Goal: Task Accomplishment & Management: Complete application form

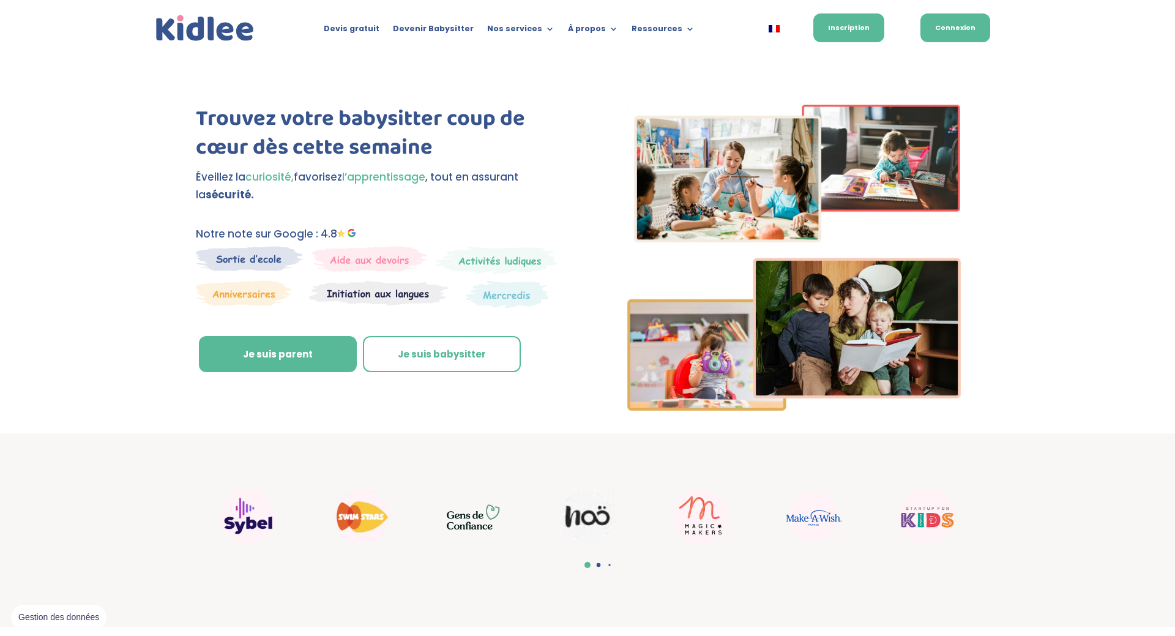
click at [965, 21] on link "Connexion" at bounding box center [956, 27] width 70 height 29
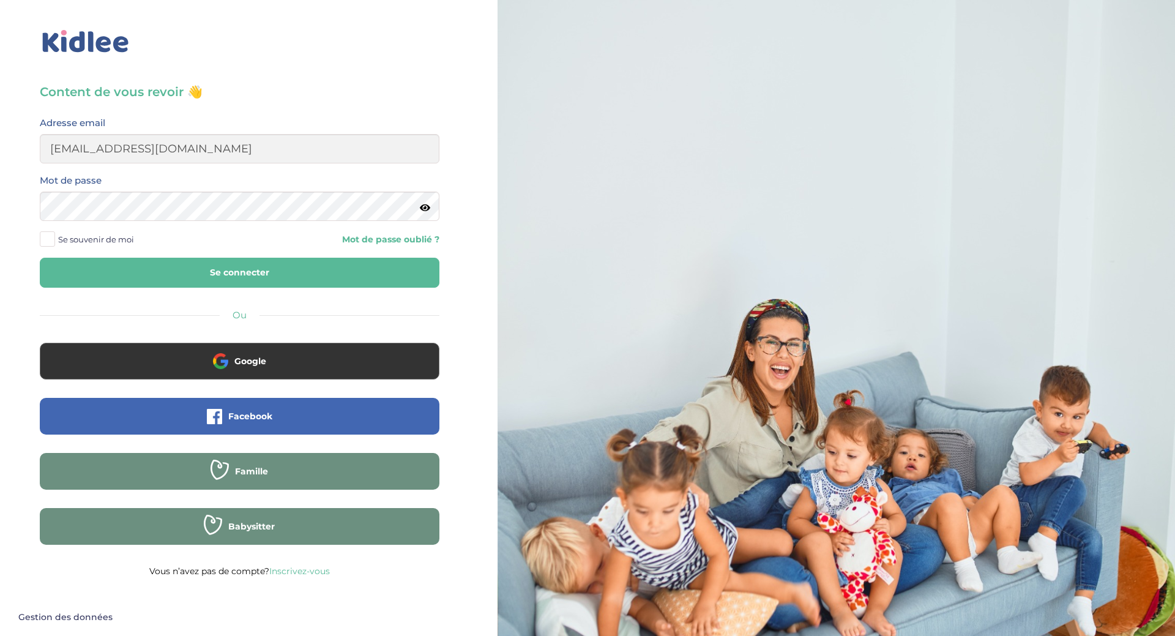
click at [341, 268] on button "Se connecter" at bounding box center [240, 273] width 400 height 30
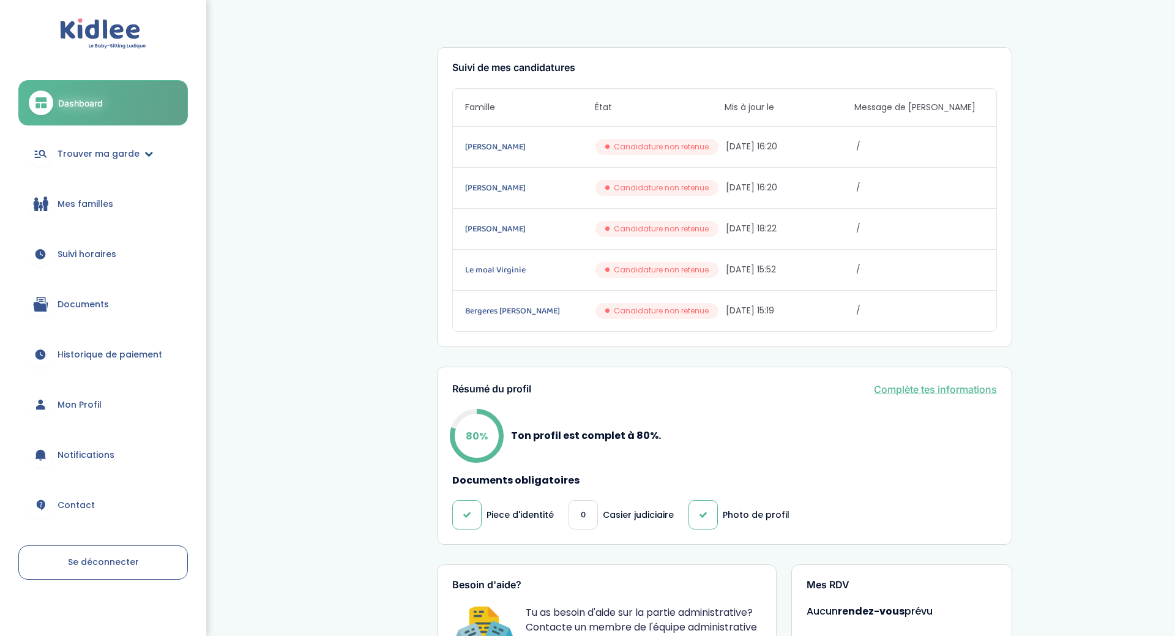
click at [84, 154] on span "Trouver ma garde" at bounding box center [99, 154] width 82 height 13
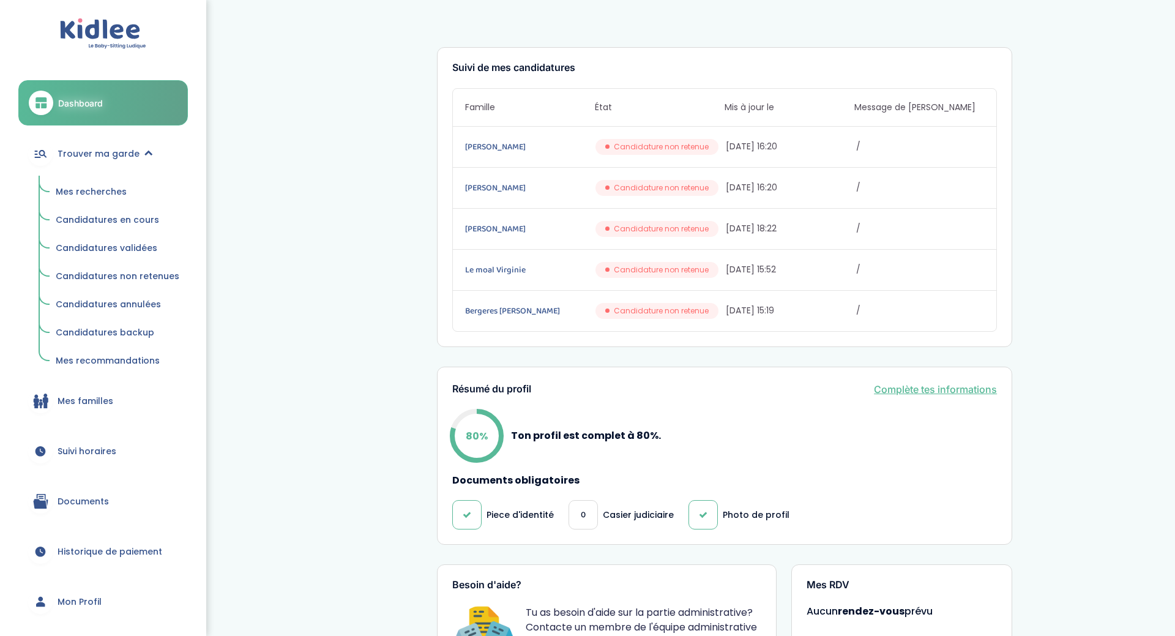
click at [86, 195] on span "Mes recherches" at bounding box center [91, 191] width 71 height 12
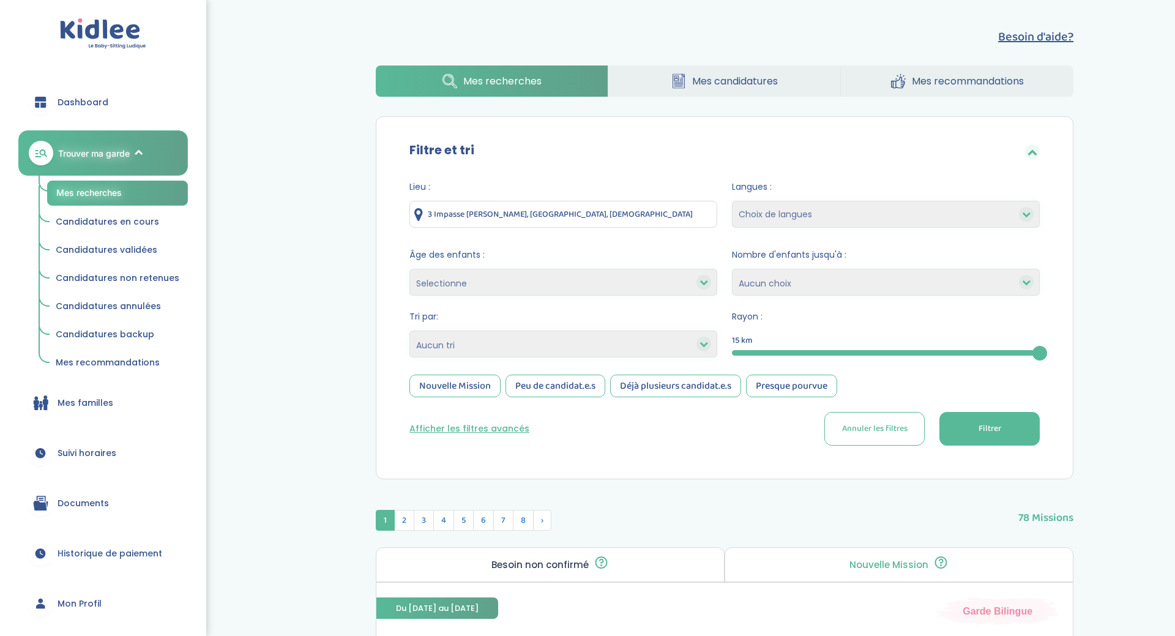
click at [410, 269] on select "Selectionne moins de 3 ans entre 3 et 6 ans plus de 6 ans" at bounding box center [564, 282] width 308 height 27
click at [468, 279] on select "Selectionne moins de 3 ans entre 3 et 6 ans plus de 6 ans" at bounding box center [564, 282] width 308 height 27
click at [410, 331] on select "Heures par semaine (croissant) Heures par semaine (décroissant) Date de démarra…" at bounding box center [564, 344] width 308 height 27
click at [514, 343] on select "Heures par semaine (croissant) Heures par semaine (décroissant) Date de démarra…" at bounding box center [564, 344] width 308 height 27
click at [410, 331] on select "Heures par semaine (croissant) Heures par semaine (décroissant) Date de démarra…" at bounding box center [564, 344] width 308 height 27
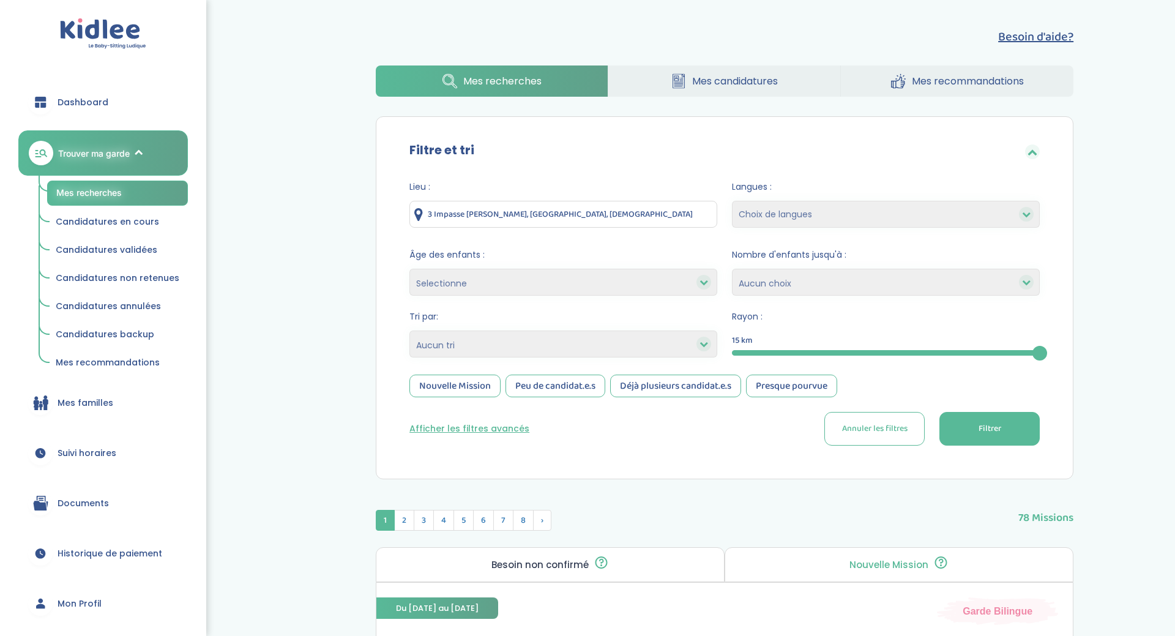
click at [467, 429] on button "Afficher les filtres avancés" at bounding box center [470, 428] width 120 height 13
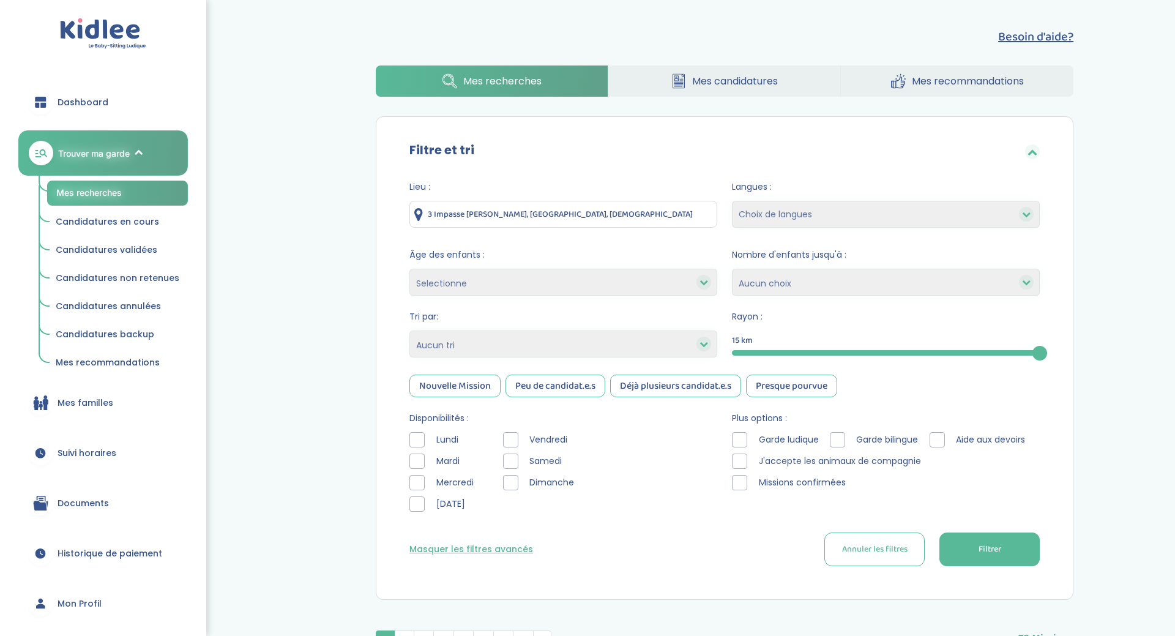
click at [421, 483] on div at bounding box center [417, 482] width 15 height 15
click at [940, 546] on button "Filtrer" at bounding box center [990, 550] width 100 height 34
click at [416, 459] on div at bounding box center [417, 461] width 15 height 15
click at [416, 473] on div "[DATE] [DATE][PERSON_NAME][DATE][DATE]" at bounding box center [447, 475] width 75 height 86
click at [416, 477] on div at bounding box center [417, 482] width 15 height 15
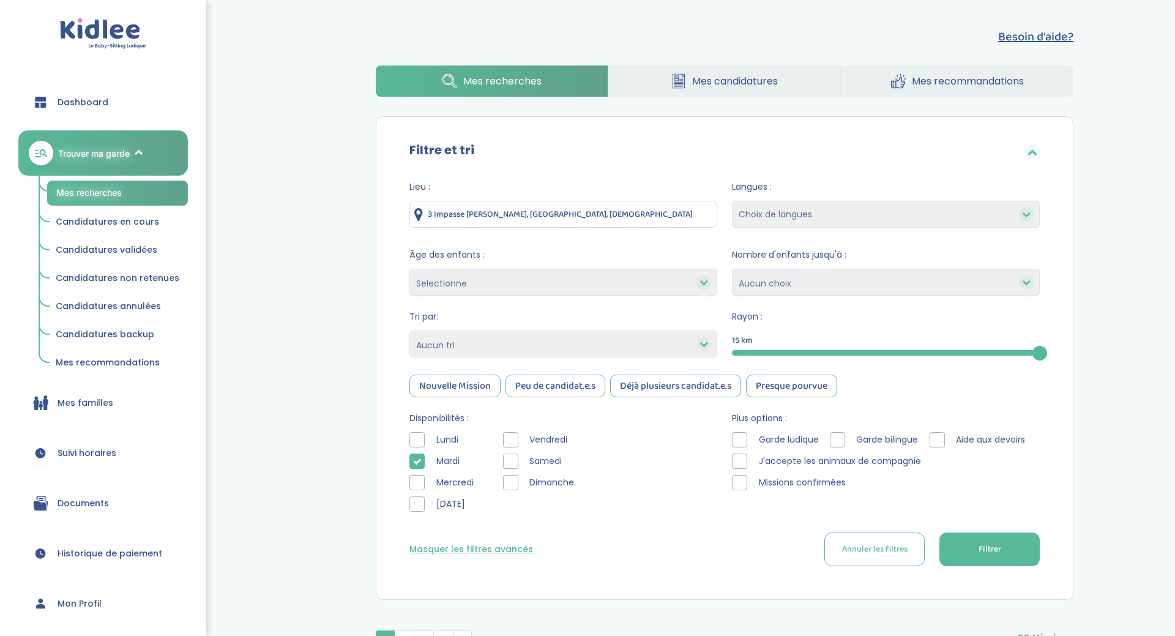
click at [940, 544] on button "Filtrer" at bounding box center [990, 550] width 100 height 34
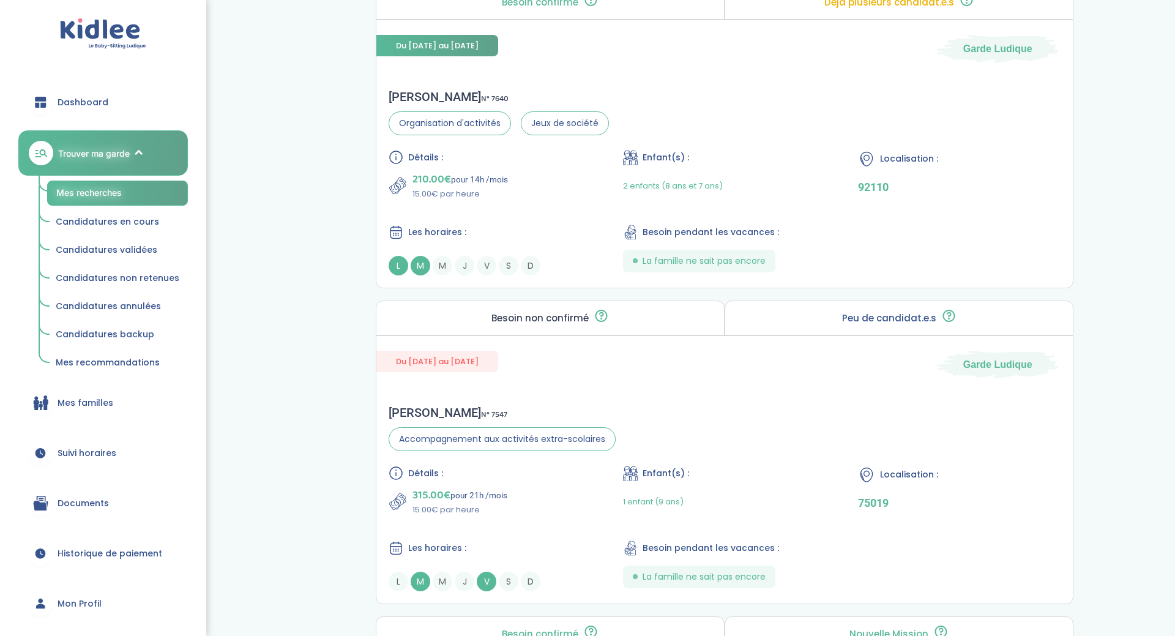
scroll to position [1330, 0]
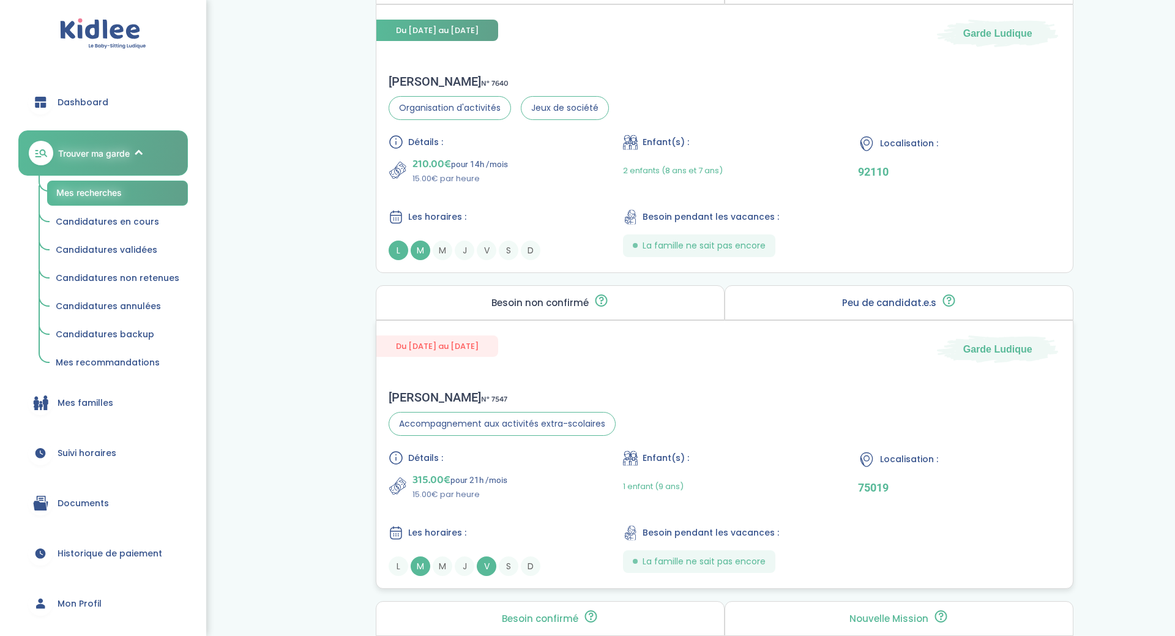
click at [458, 343] on span "Du [DATE] au [DATE]" at bounding box center [437, 345] width 122 height 21
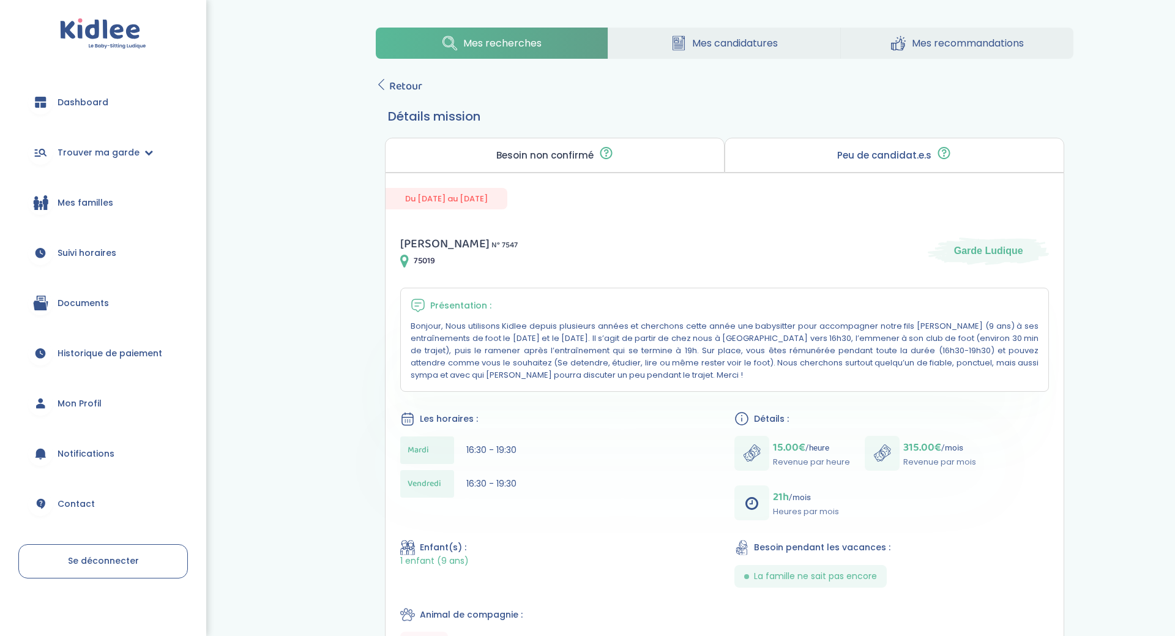
click at [249, 438] on div "Mes recherches Mes candidatures Mes recommandations Retour Détails mission Beso…" at bounding box center [713, 438] width 944 height 858
drag, startPoint x: 590, startPoint y: 155, endPoint x: 465, endPoint y: 137, distance: 126.2
click at [465, 137] on div "Mes recherches Mes candidatures Mes recommandations Retour Détails mission Beso…" at bounding box center [724, 437] width 735 height 839
click at [340, 183] on div "Mes recherches Mes candidatures Mes recommandations Retour Détails mission Beso…" at bounding box center [724, 437] width 901 height 839
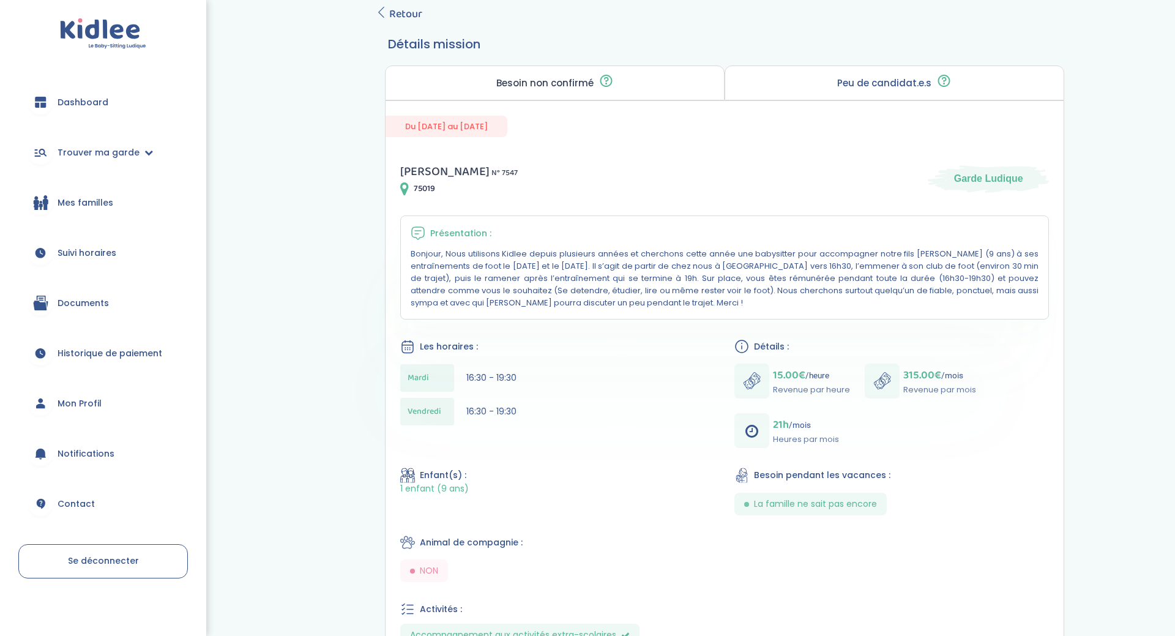
scroll to position [69, 0]
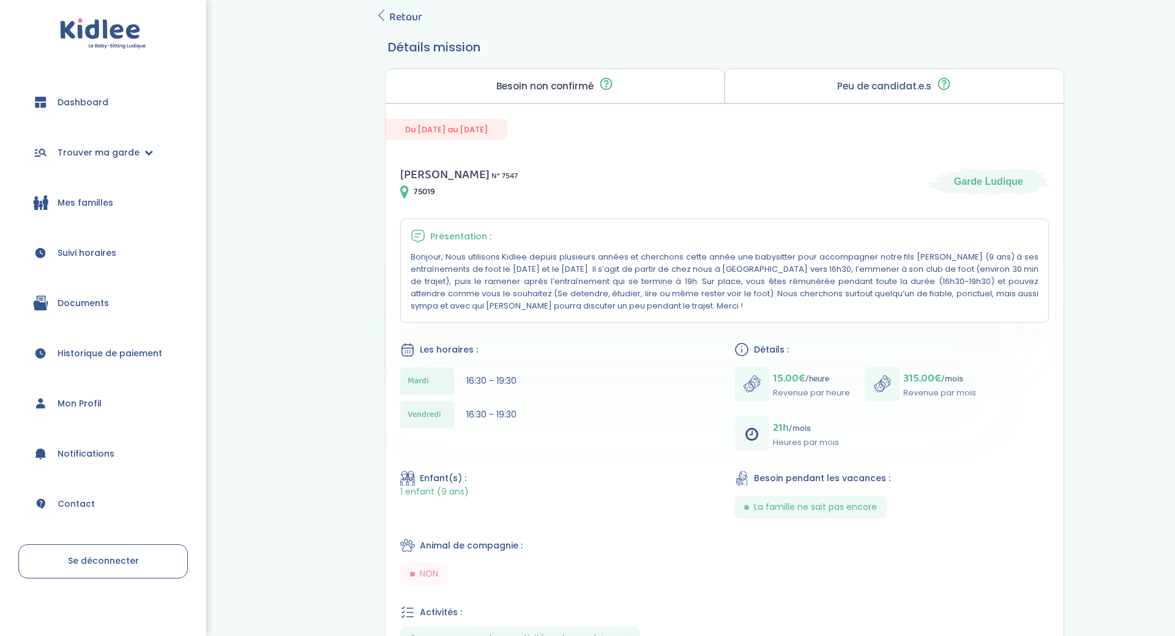
click at [873, 78] on div "Peu de candidat.e.s 🔍 D’autres personnes ont déjà postulé. Tu peux encore faire…" at bounding box center [895, 86] width 340 height 35
click at [906, 87] on p "Peu de candidat.e.s" at bounding box center [884, 86] width 94 height 10
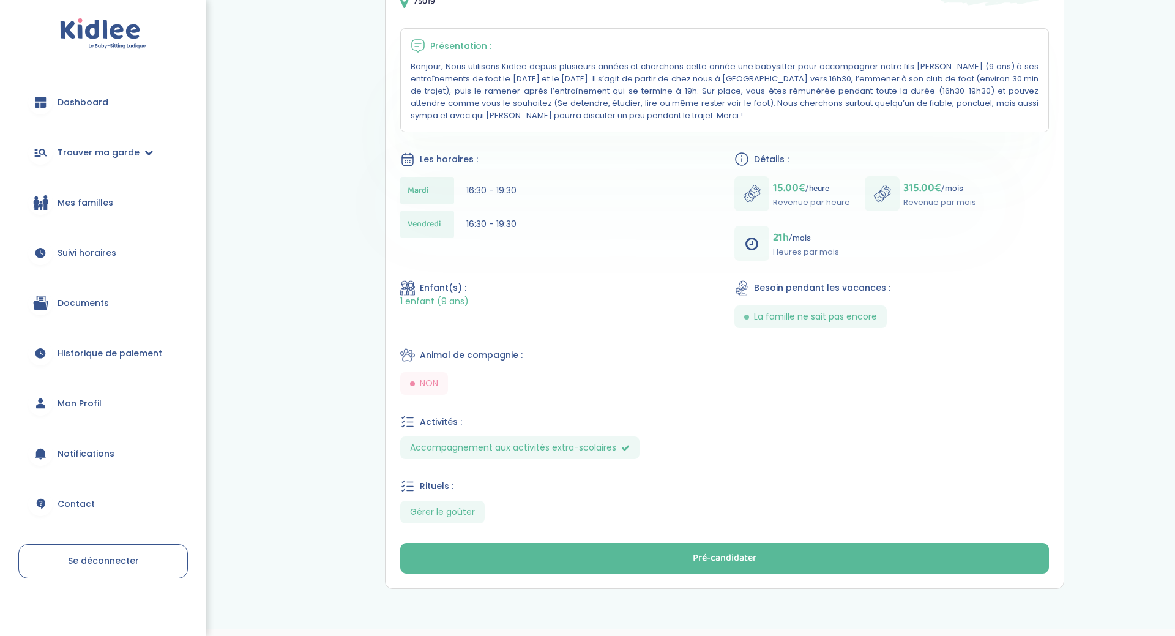
scroll to position [297, 0]
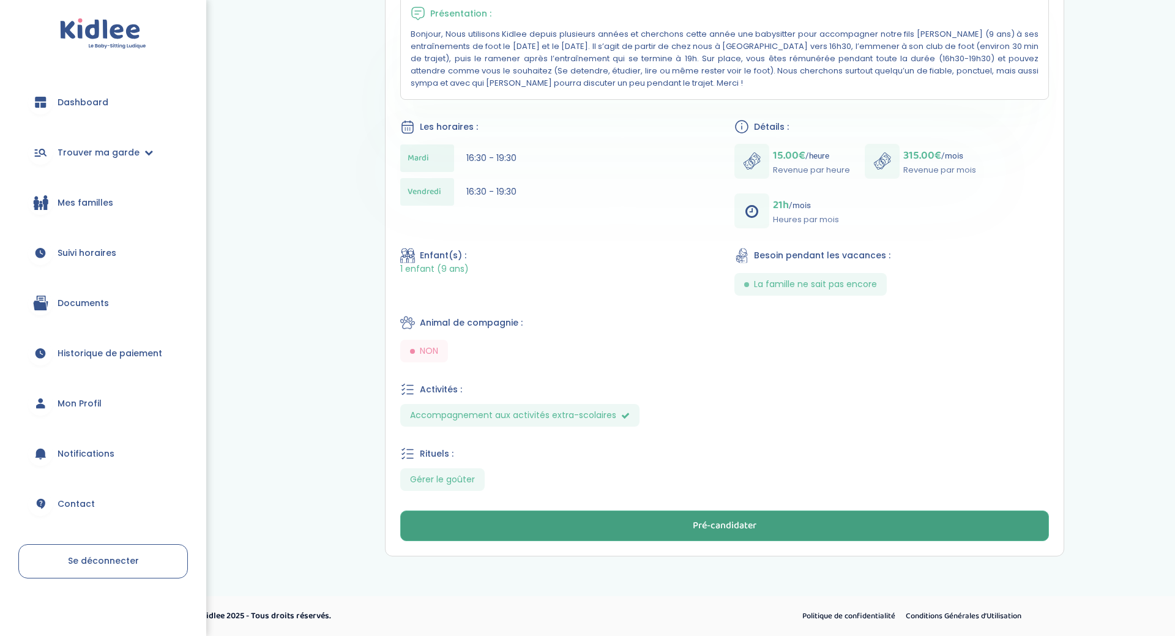
click at [742, 521] on div "Pré-candidater" at bounding box center [725, 526] width 64 height 14
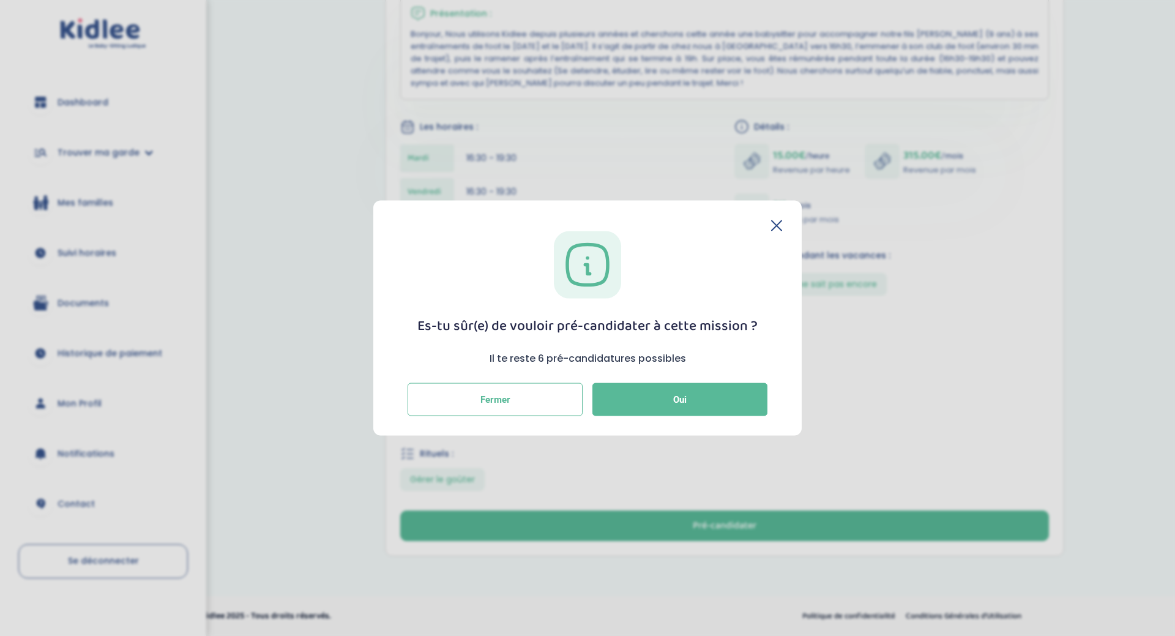
click at [776, 225] on icon at bounding box center [777, 225] width 10 height 10
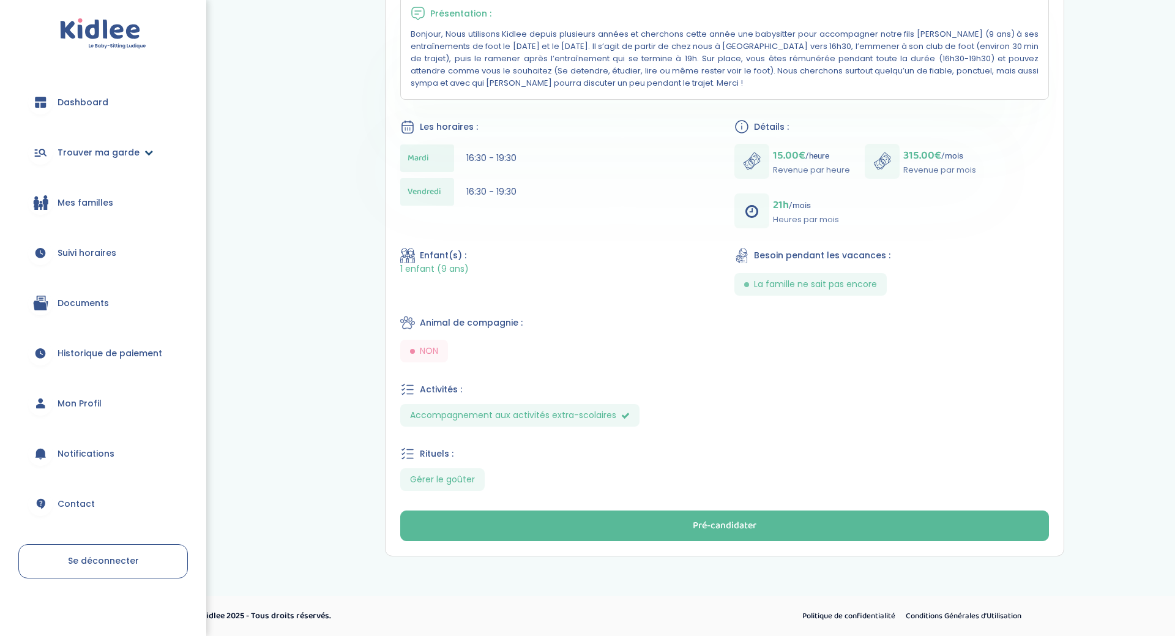
click at [86, 154] on span "Trouver ma garde" at bounding box center [99, 152] width 82 height 13
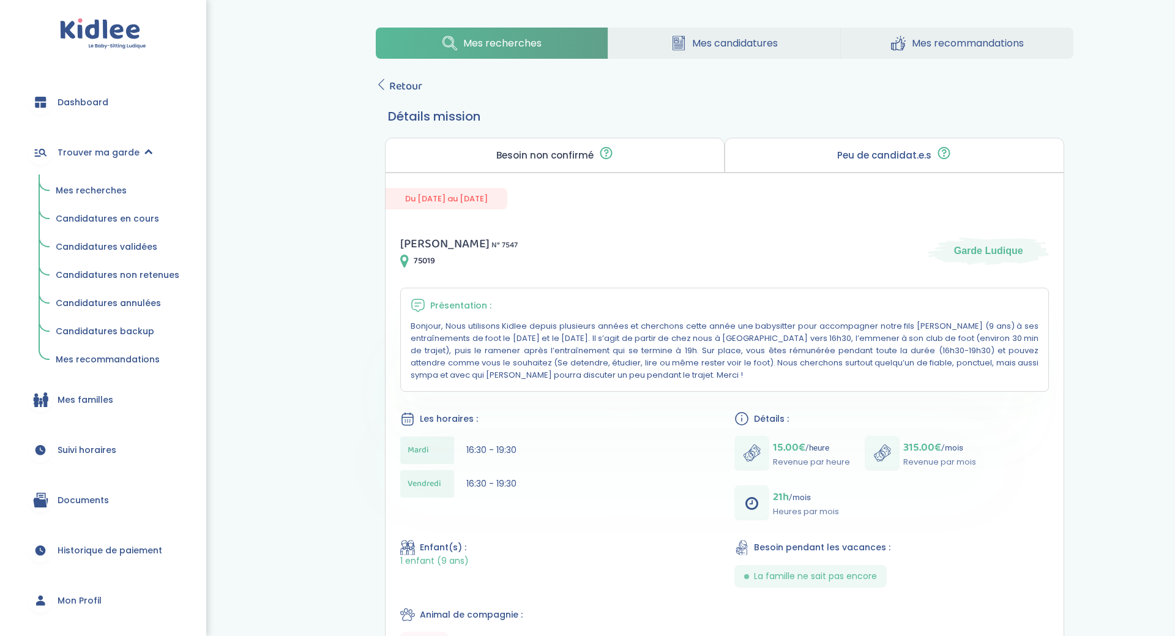
click at [89, 190] on span "Mes recherches" at bounding box center [91, 190] width 71 height 12
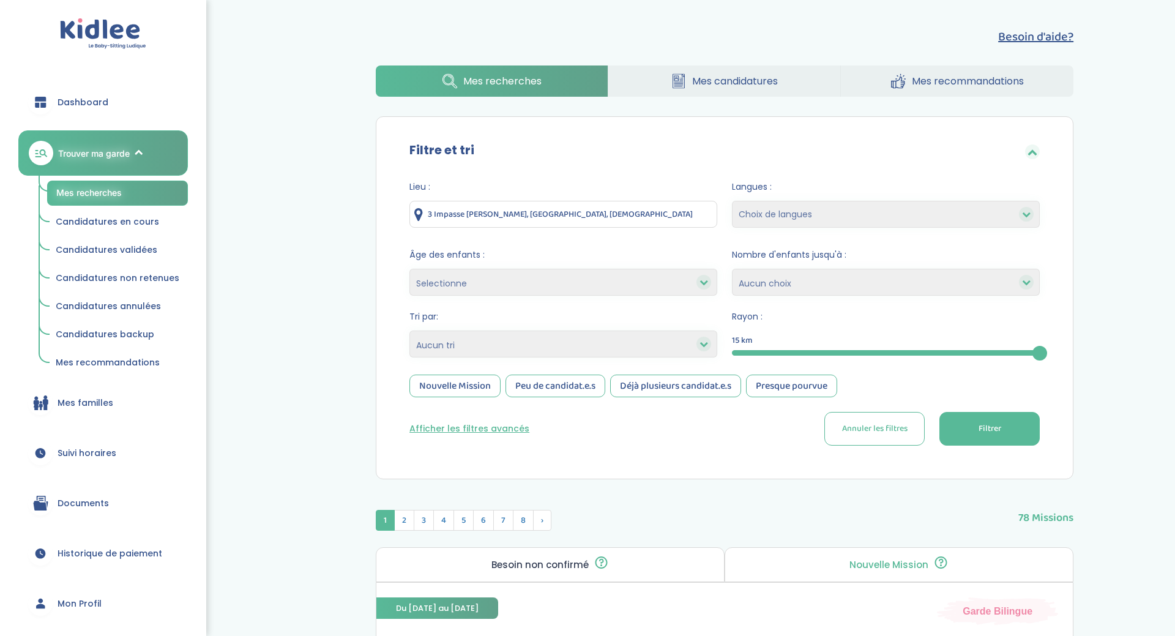
click at [710, 345] on div at bounding box center [704, 344] width 15 height 15
click at [466, 432] on button "Afficher les filtres avancés" at bounding box center [470, 428] width 120 height 13
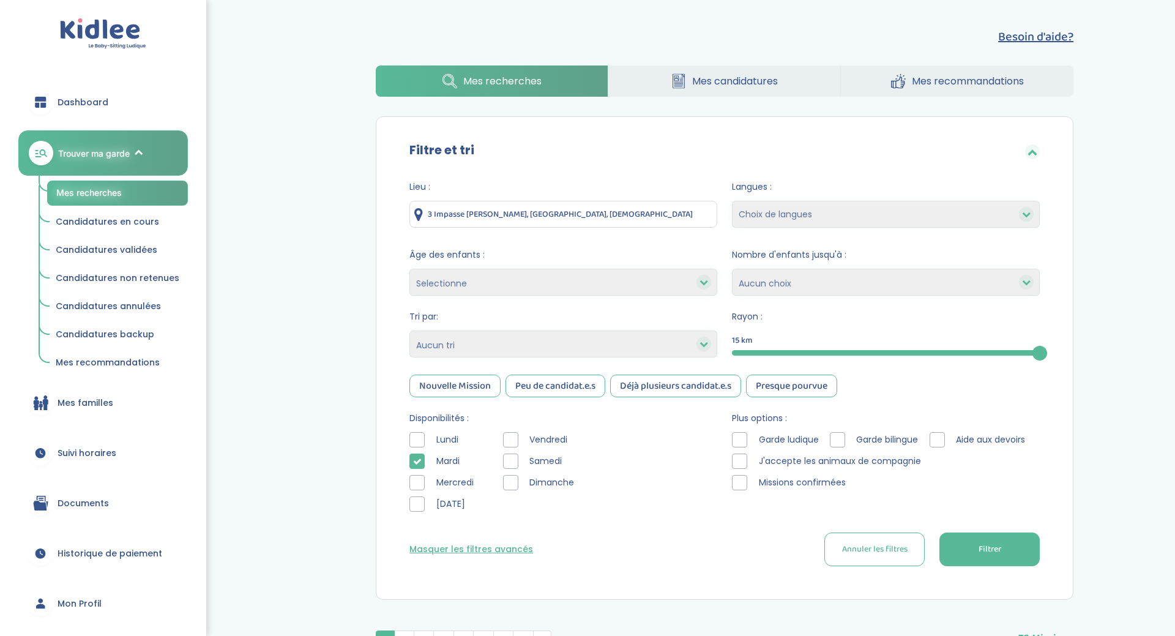
click at [507, 438] on div at bounding box center [510, 439] width 15 height 15
click at [979, 545] on span "Filtrer" at bounding box center [990, 549] width 23 height 13
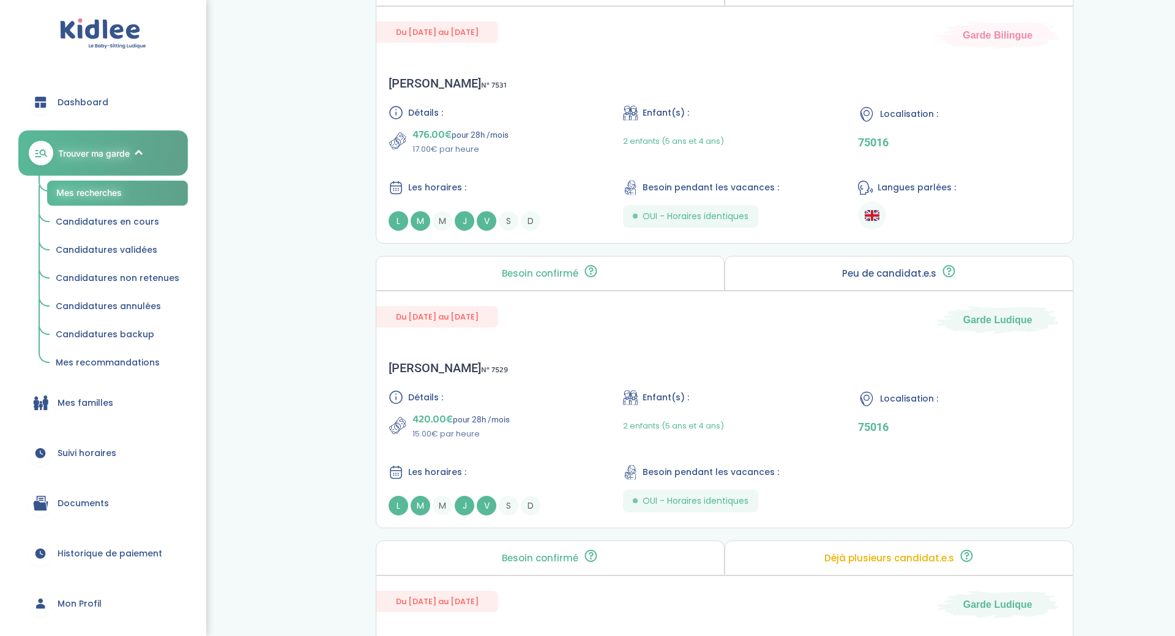
scroll to position [2284, 0]
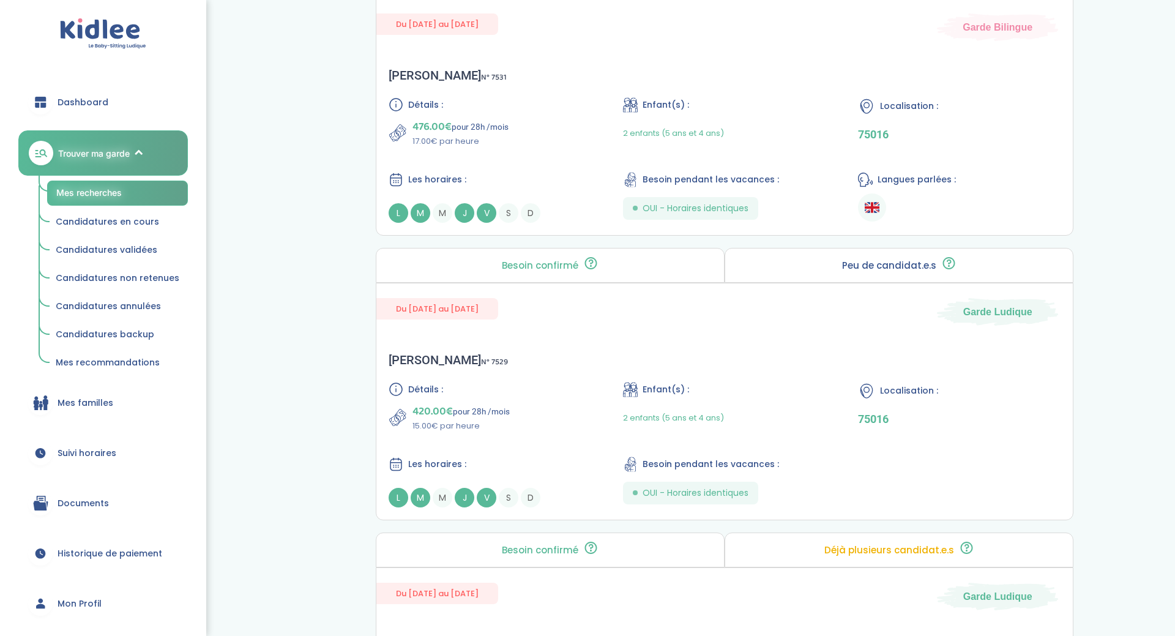
drag, startPoint x: 1173, startPoint y: 234, endPoint x: 1174, endPoint y: 409, distance: 175.1
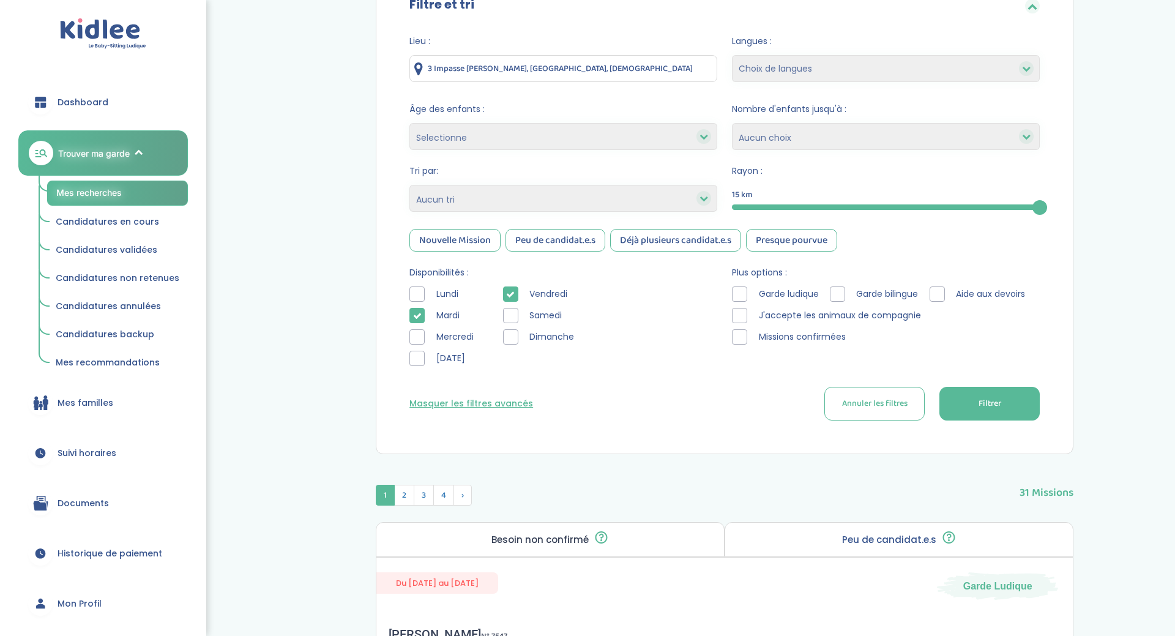
scroll to position [0, 0]
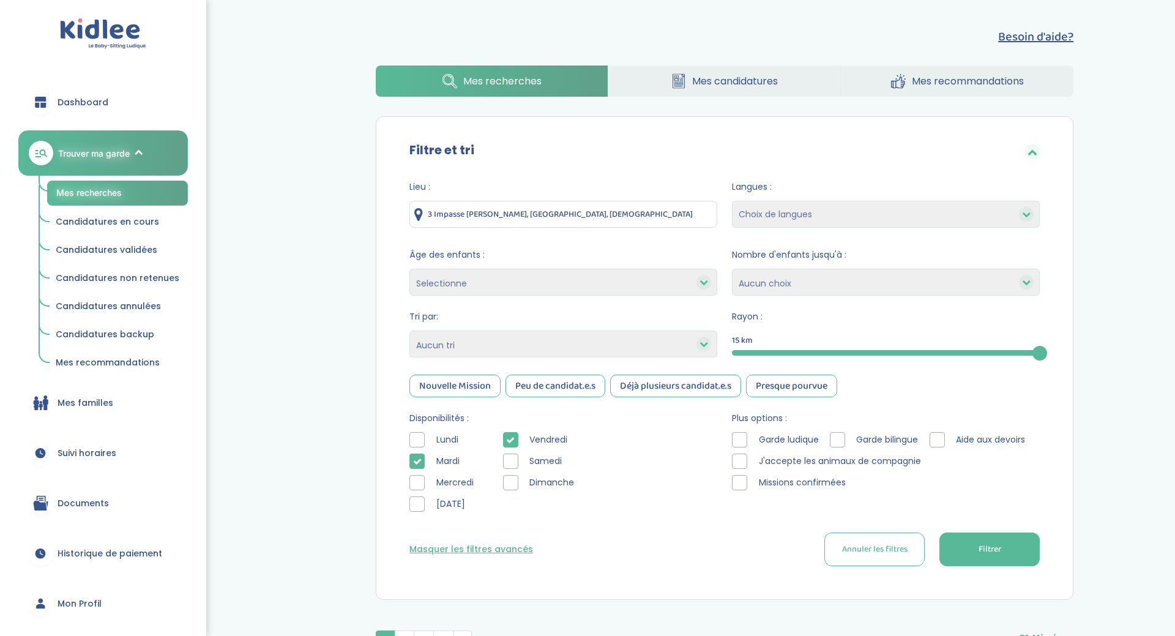
click at [424, 474] on div "Lundi Mardi Mercredi Jeudi" at bounding box center [447, 475] width 75 height 86
click at [418, 487] on div at bounding box center [417, 482] width 15 height 15
click at [418, 498] on div at bounding box center [417, 503] width 15 height 15
click at [940, 555] on button "Filtrer" at bounding box center [990, 550] width 100 height 34
click at [410, 331] on select "Heures par semaine (croissant) Heures par semaine (décroissant) Date de démarra…" at bounding box center [564, 344] width 308 height 27
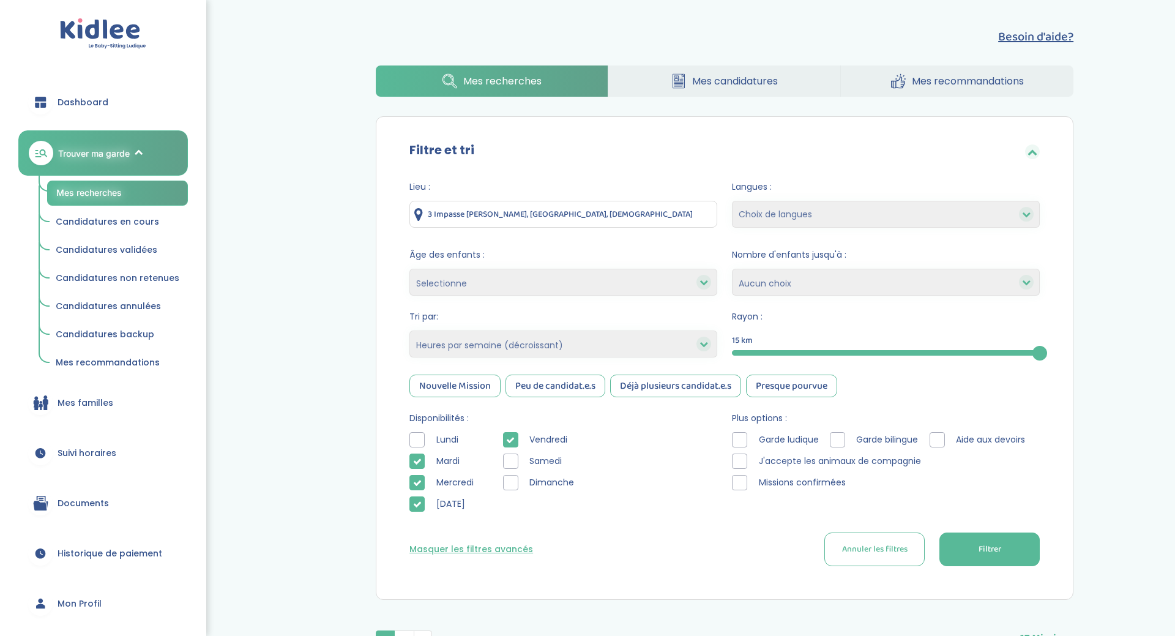
click option "Heures par semaine (décroissant)" at bounding box center [0, 0] width 0 height 0
click at [410, 331] on select "Heures par semaine (croissant) Heures par semaine (décroissant) Date de démarra…" at bounding box center [564, 344] width 308 height 27
select select "hours_asc"
click option "Heures par semaine (croissant)" at bounding box center [0, 0] width 0 height 0
click at [952, 554] on button "Filtrer" at bounding box center [990, 550] width 100 height 34
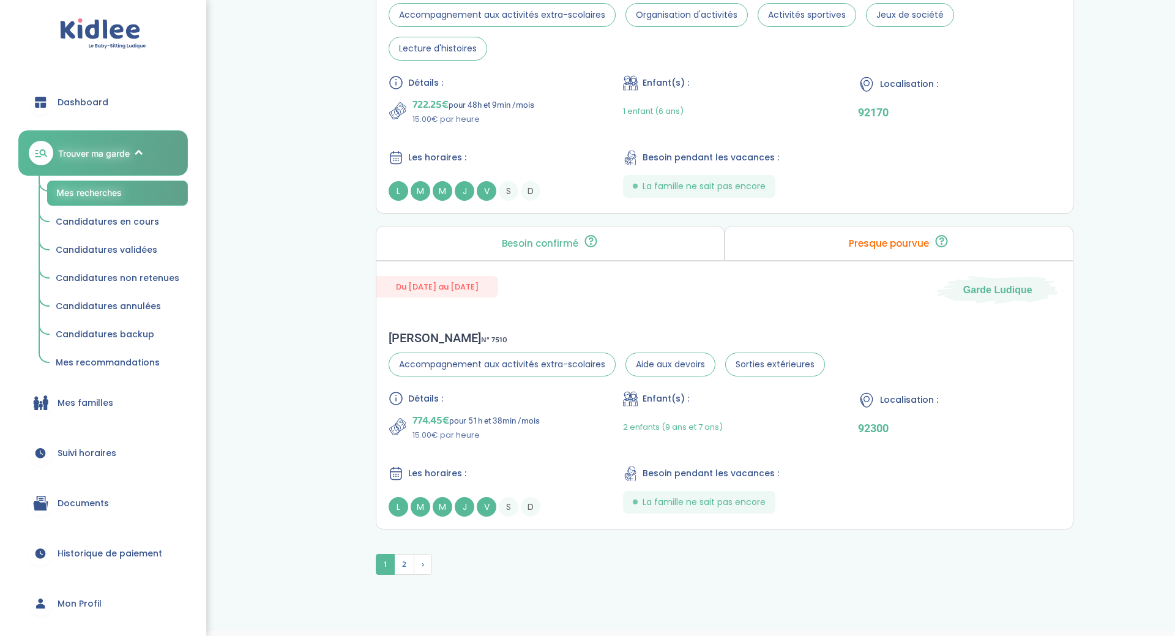
scroll to position [3324, 0]
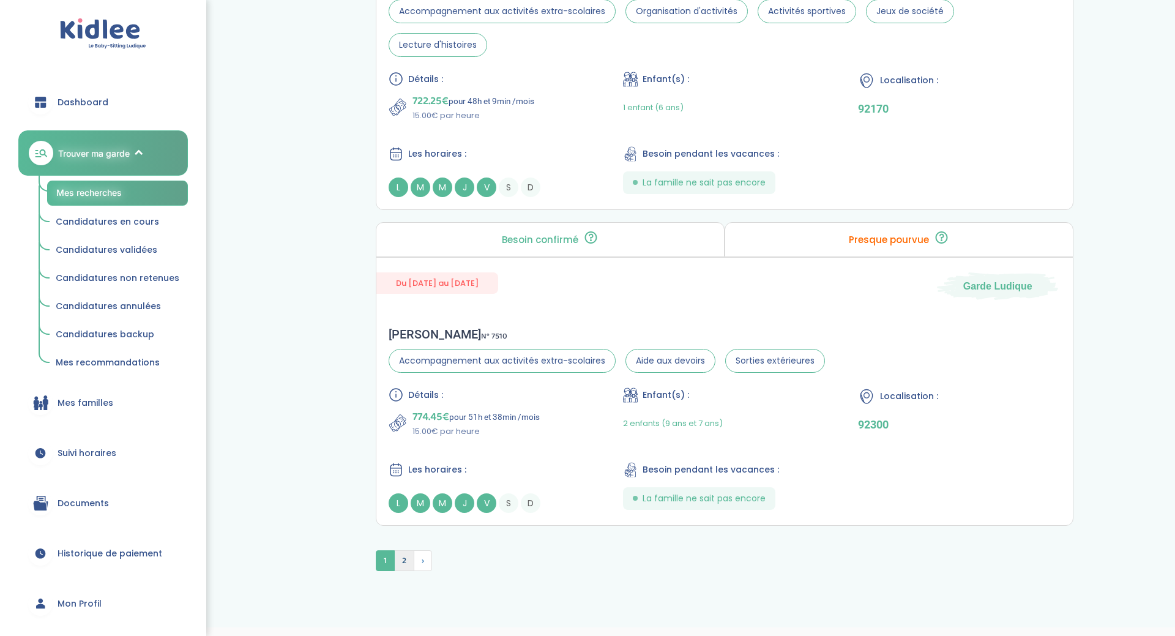
click at [408, 550] on span "2" at bounding box center [404, 560] width 20 height 21
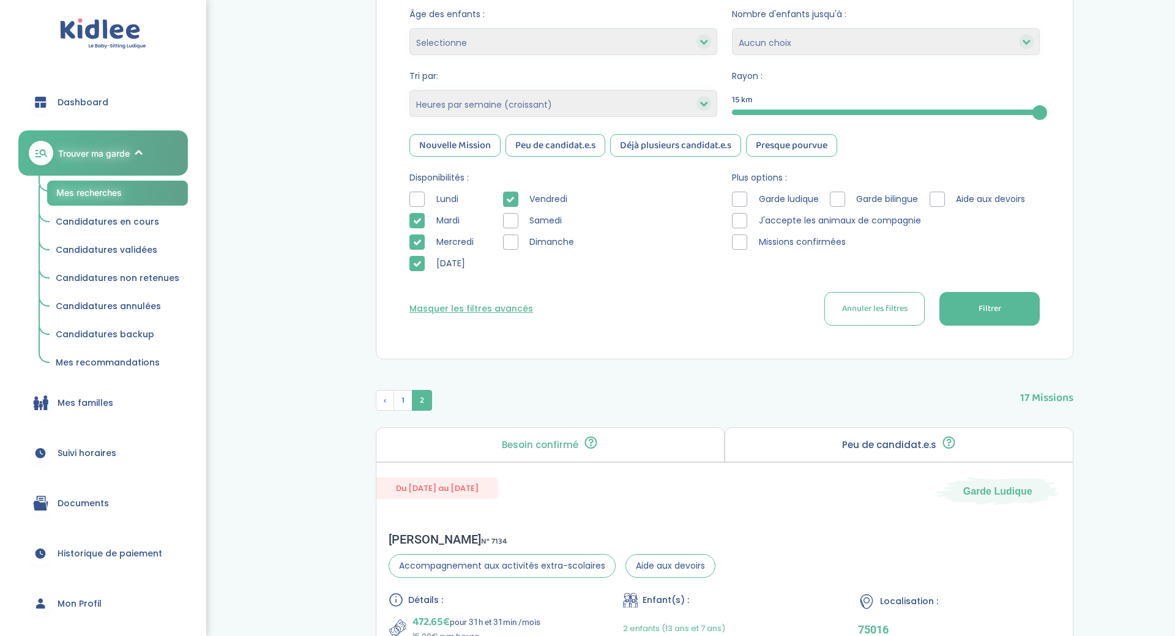
scroll to position [234, 0]
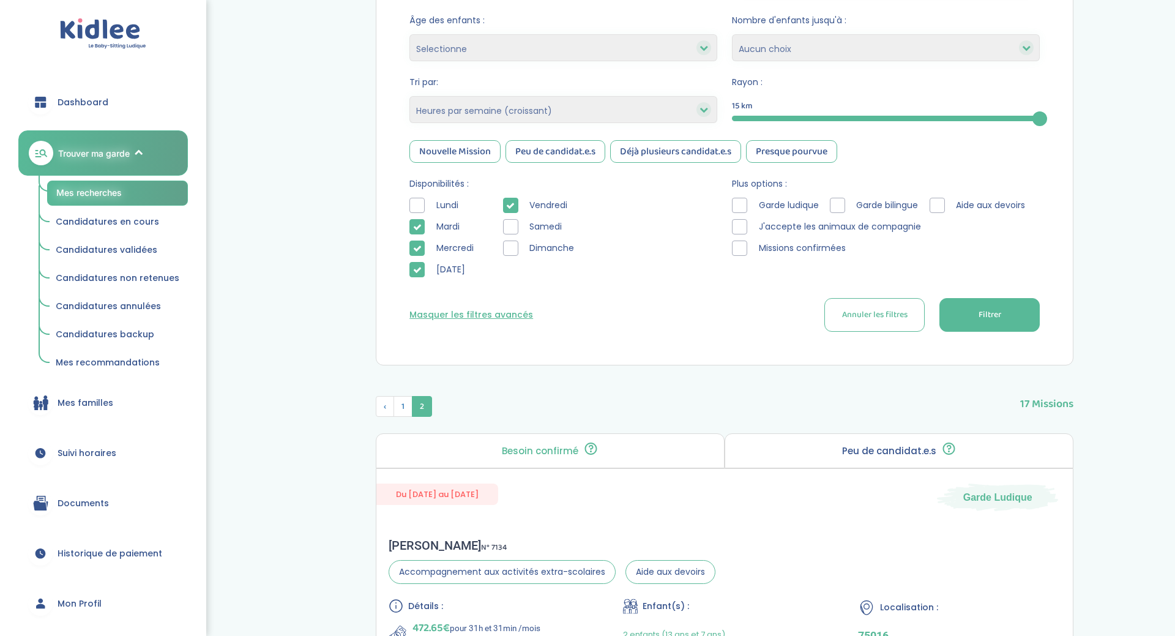
click at [416, 249] on icon at bounding box center [417, 248] width 9 height 9
click at [940, 304] on button "Filtrer" at bounding box center [990, 315] width 100 height 34
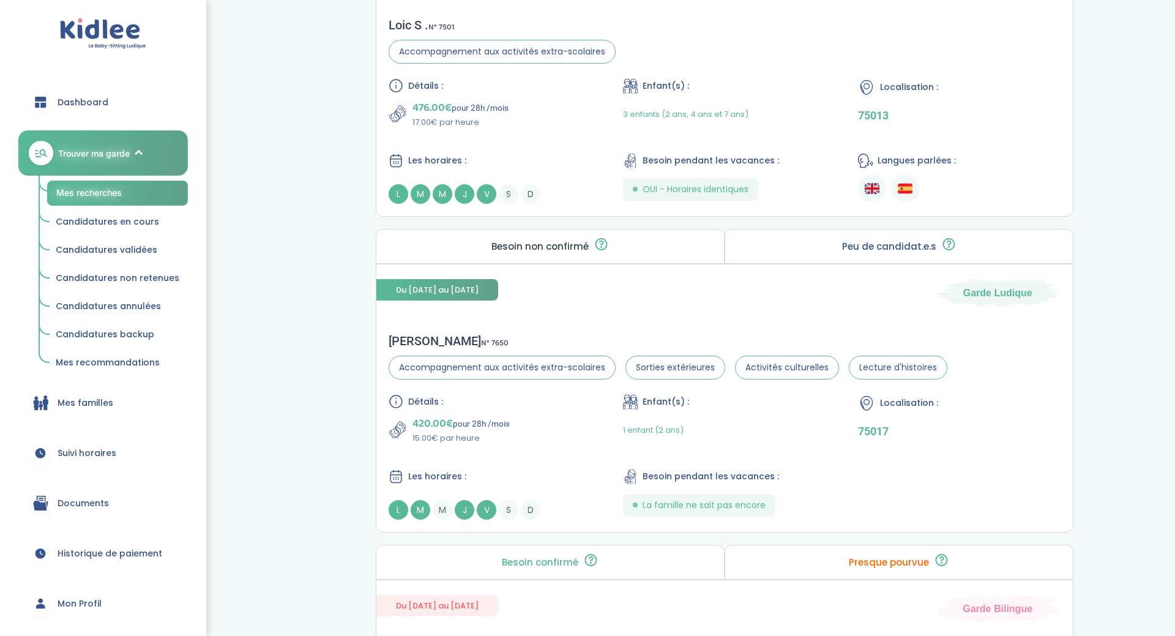
scroll to position [1443, 0]
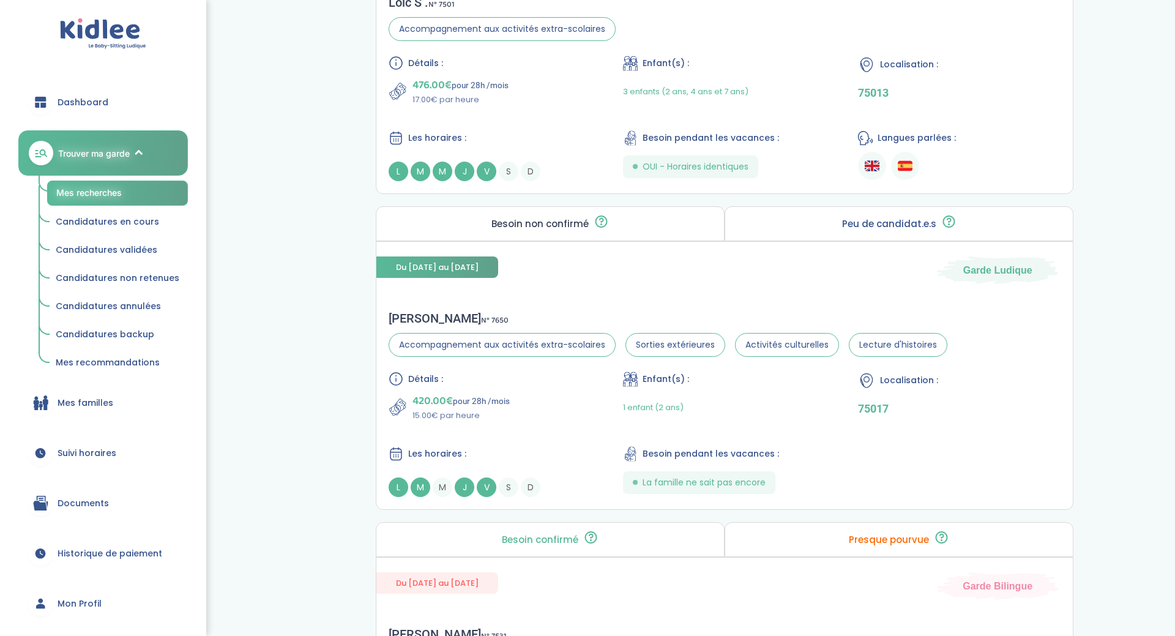
click at [86, 598] on span "Mon Profil" at bounding box center [80, 603] width 44 height 13
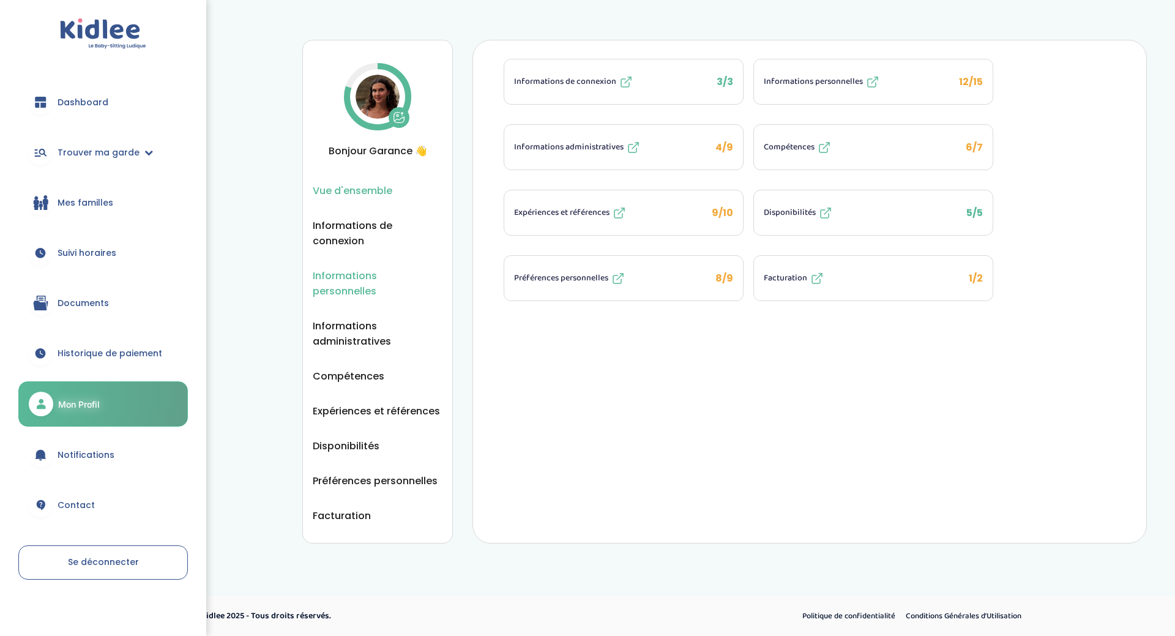
click at [362, 283] on span "Informations personnelles" at bounding box center [378, 283] width 130 height 31
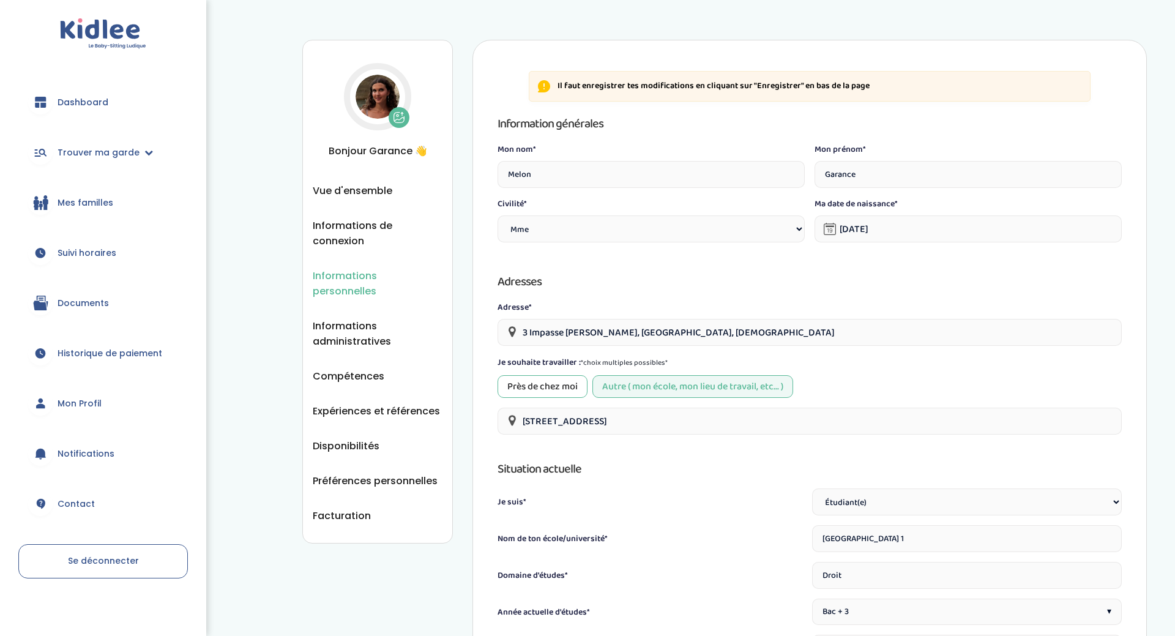
select select "1"
drag, startPoint x: 1175, startPoint y: 230, endPoint x: 1153, endPoint y: 143, distance: 90.3
click at [1153, 143] on div "Informations personnelles Vue d'ensemble Informations de connexion Informations…" at bounding box center [724, 572] width 901 height 1108
click at [352, 438] on span "Disponibilités" at bounding box center [346, 445] width 67 height 15
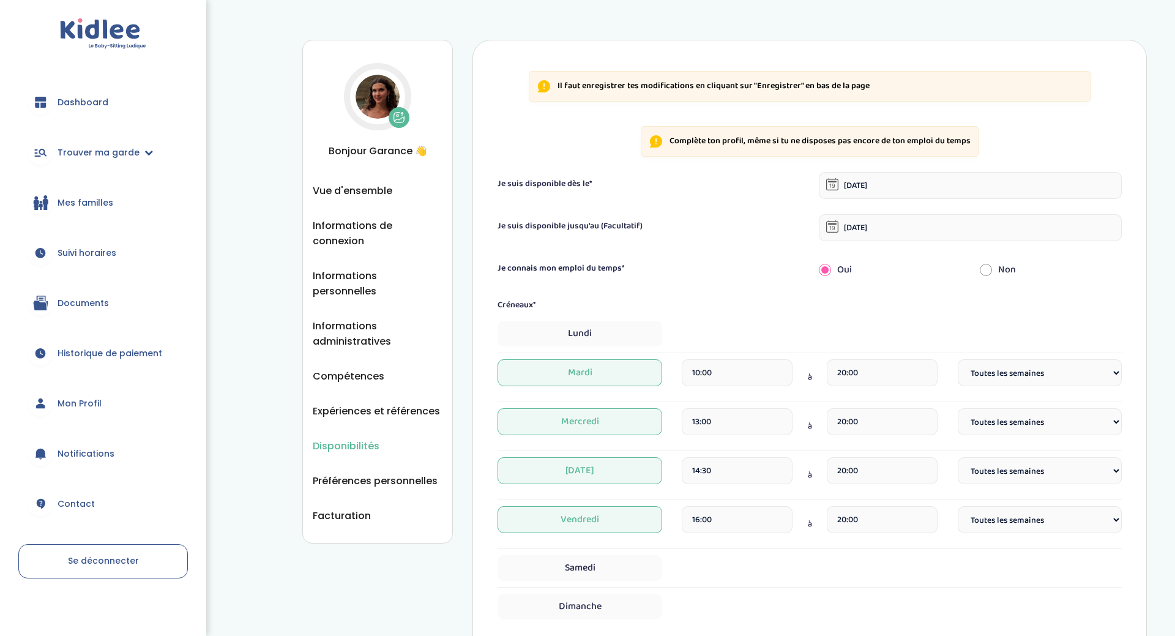
select select "1"
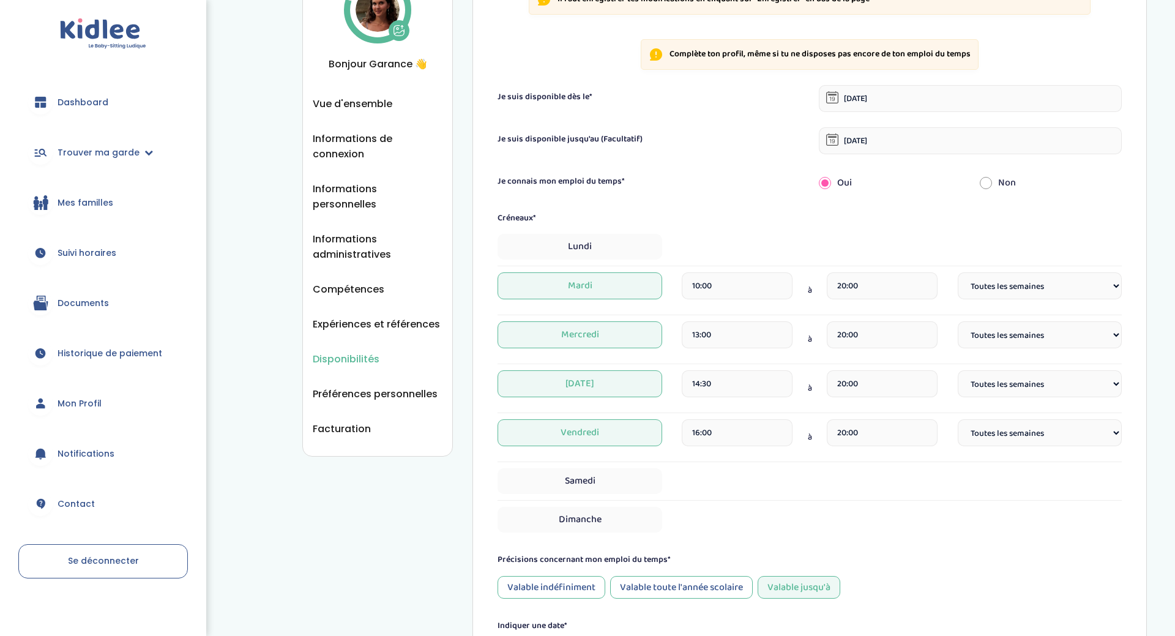
scroll to position [86, 0]
click at [86, 149] on span "Trouver ma garde" at bounding box center [99, 152] width 82 height 13
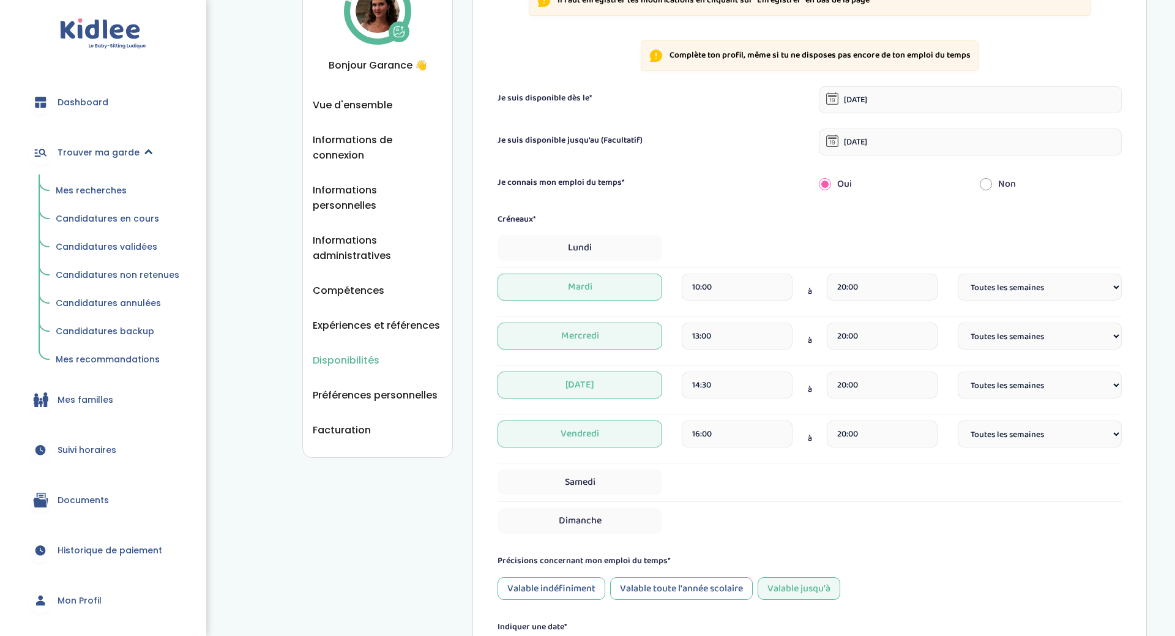
scroll to position [0, 0]
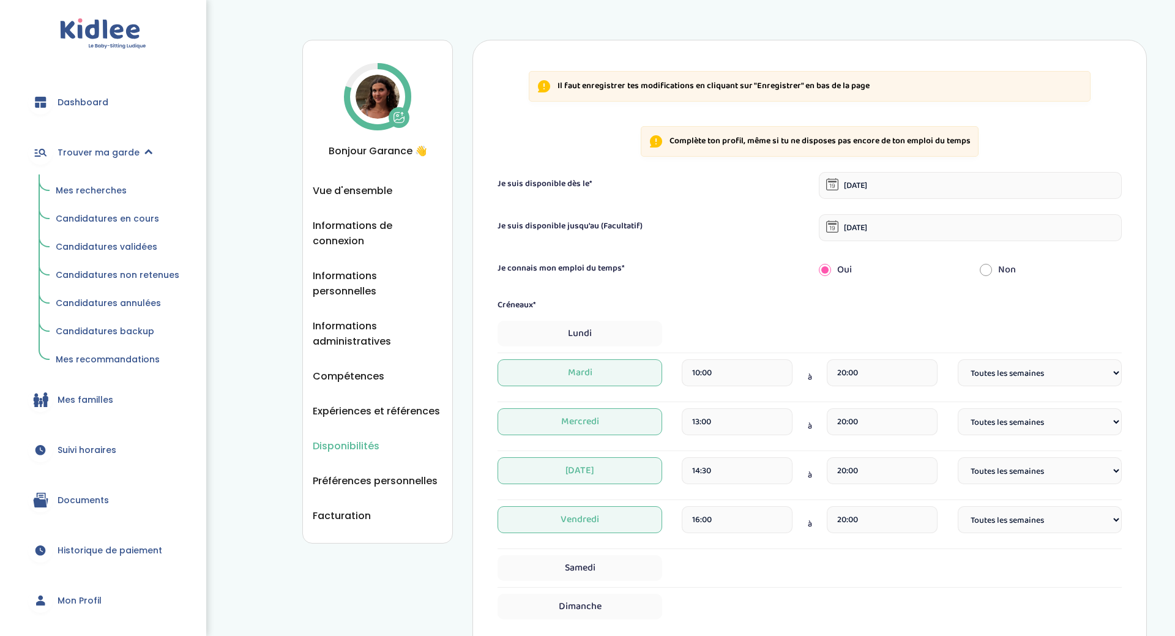
click at [84, 191] on span "Mes recherches" at bounding box center [91, 190] width 71 height 12
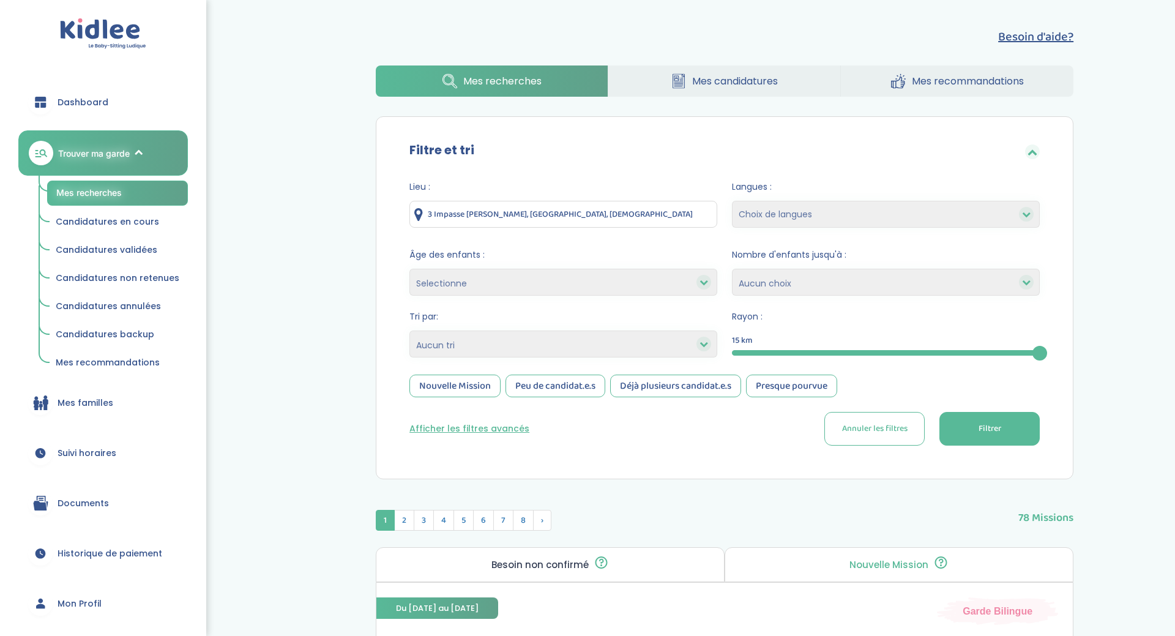
click at [410, 331] on select "Heures par semaine (croissant) Heures par semaine (décroissant) Date de démarra…" at bounding box center [564, 344] width 308 height 27
click at [570, 340] on select "Heures par semaine (croissant) Heures par semaine (décroissant) Date de démarra…" at bounding box center [564, 344] width 308 height 27
click at [477, 427] on button "Afficher les filtres avancés" at bounding box center [470, 428] width 120 height 13
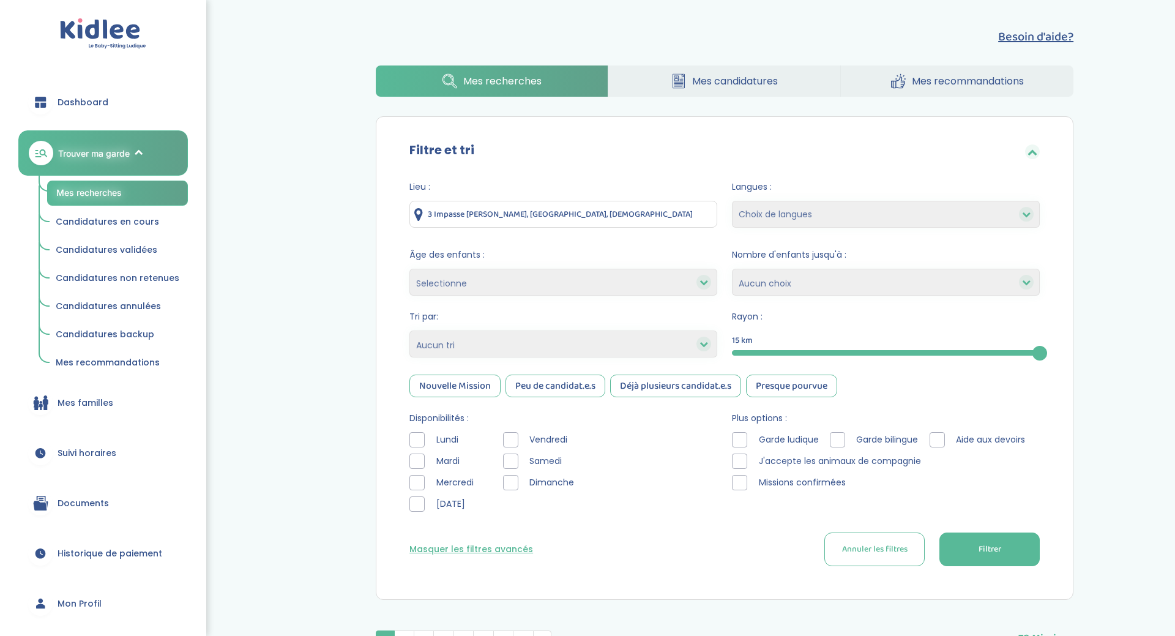
click at [522, 457] on div "Samedi" at bounding box center [541, 461] width 77 height 15
click at [509, 443] on div at bounding box center [510, 439] width 15 height 15
click at [421, 514] on div "Lundi Mardi Mercredi Jeudi" at bounding box center [447, 475] width 75 height 86
click at [420, 507] on div at bounding box center [417, 503] width 15 height 15
click at [979, 555] on span "Filtrer" at bounding box center [990, 549] width 23 height 13
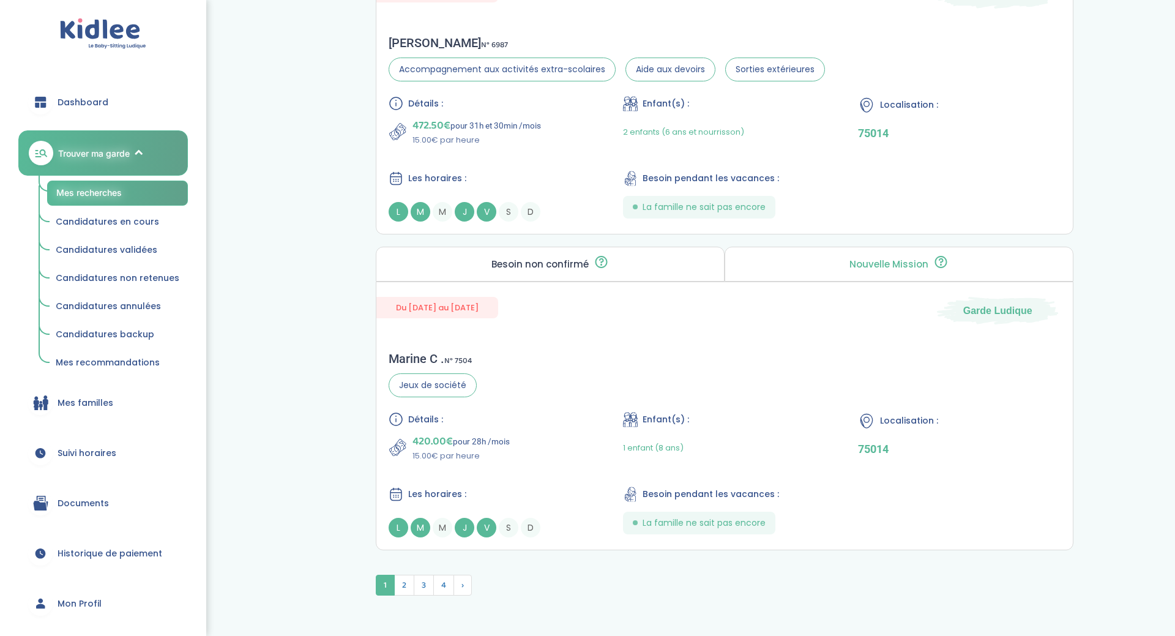
scroll to position [3324, 0]
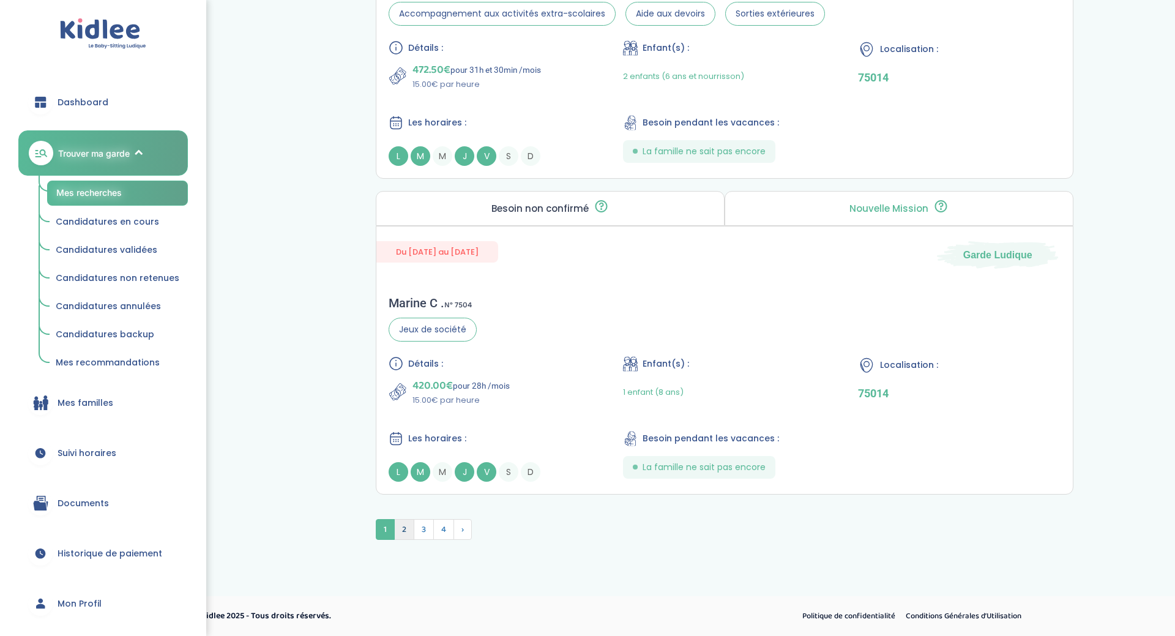
click at [402, 527] on span "2" at bounding box center [404, 529] width 20 height 21
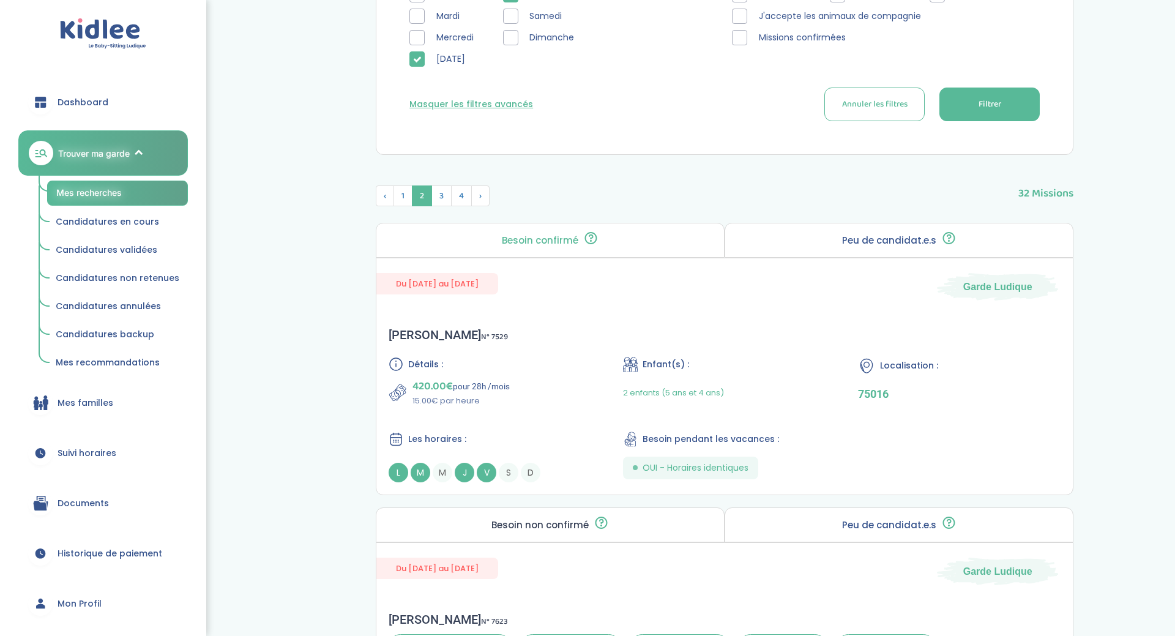
scroll to position [317, 0]
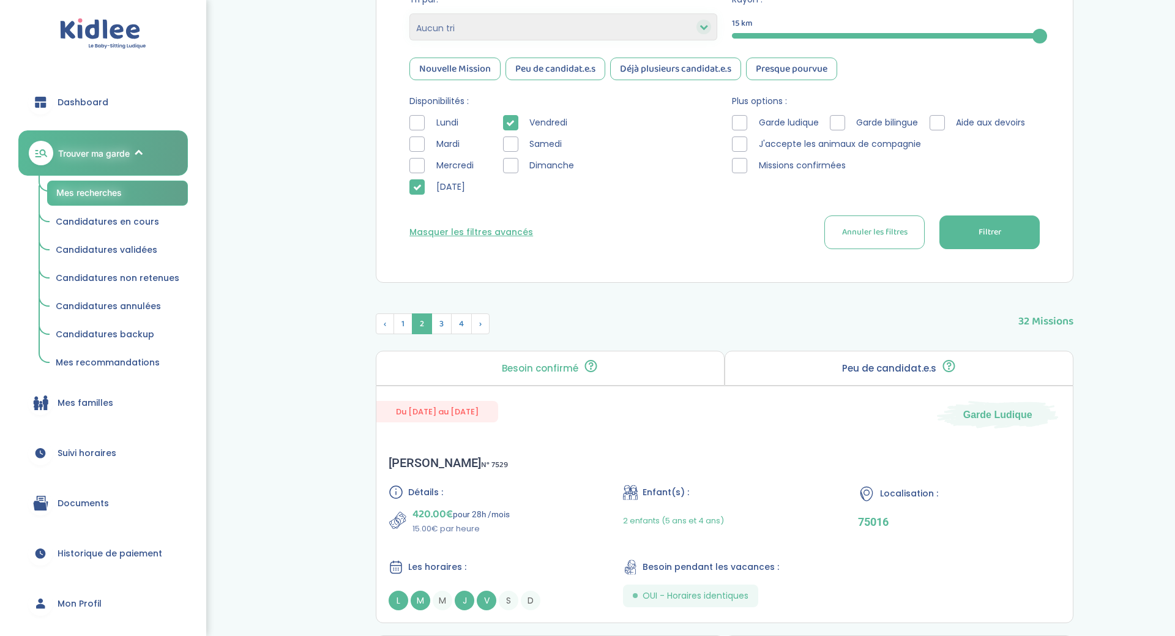
click at [420, 190] on icon at bounding box center [417, 187] width 9 height 9
click at [421, 165] on div at bounding box center [417, 165] width 15 height 15
click at [966, 225] on button "Filtrer" at bounding box center [990, 232] width 100 height 34
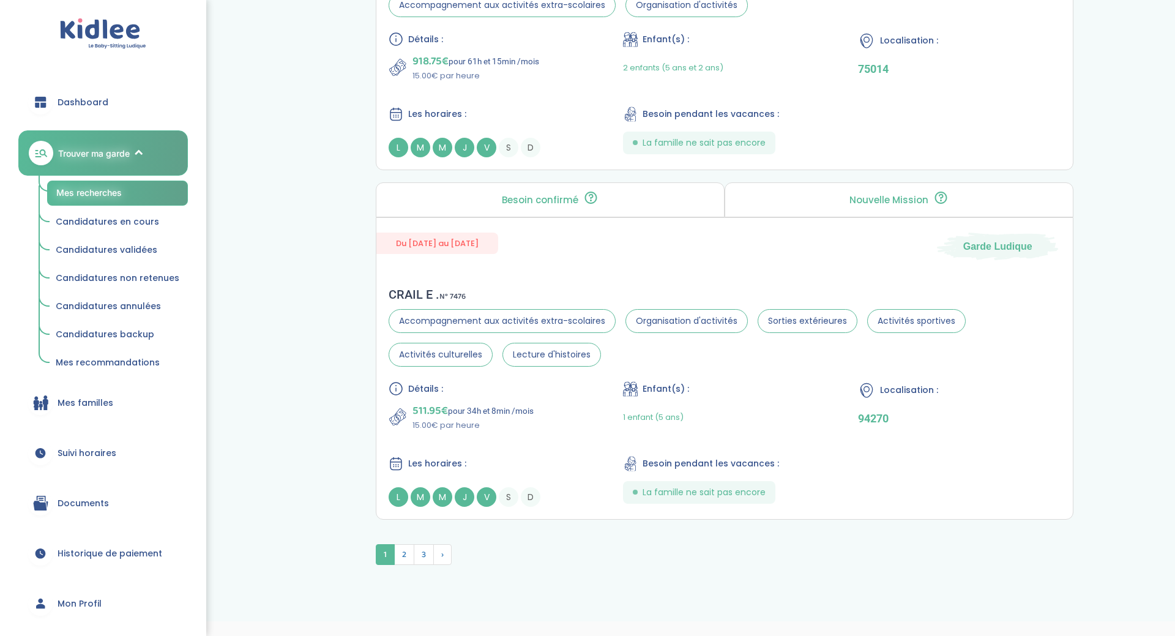
scroll to position [3356, 0]
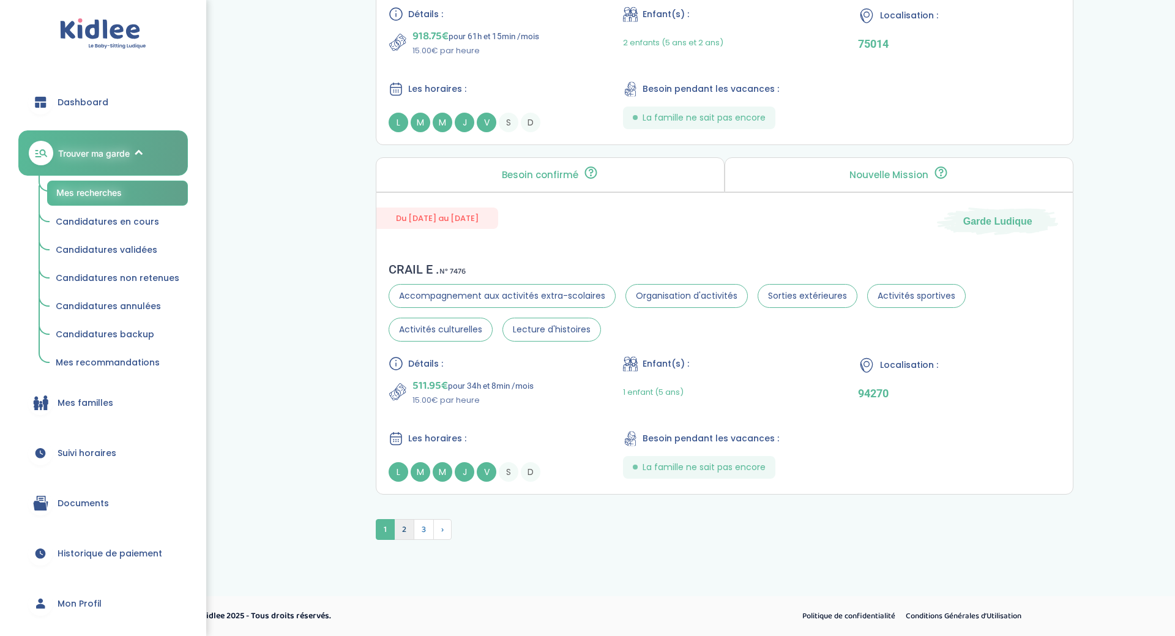
click at [402, 526] on span "2" at bounding box center [404, 529] width 20 height 21
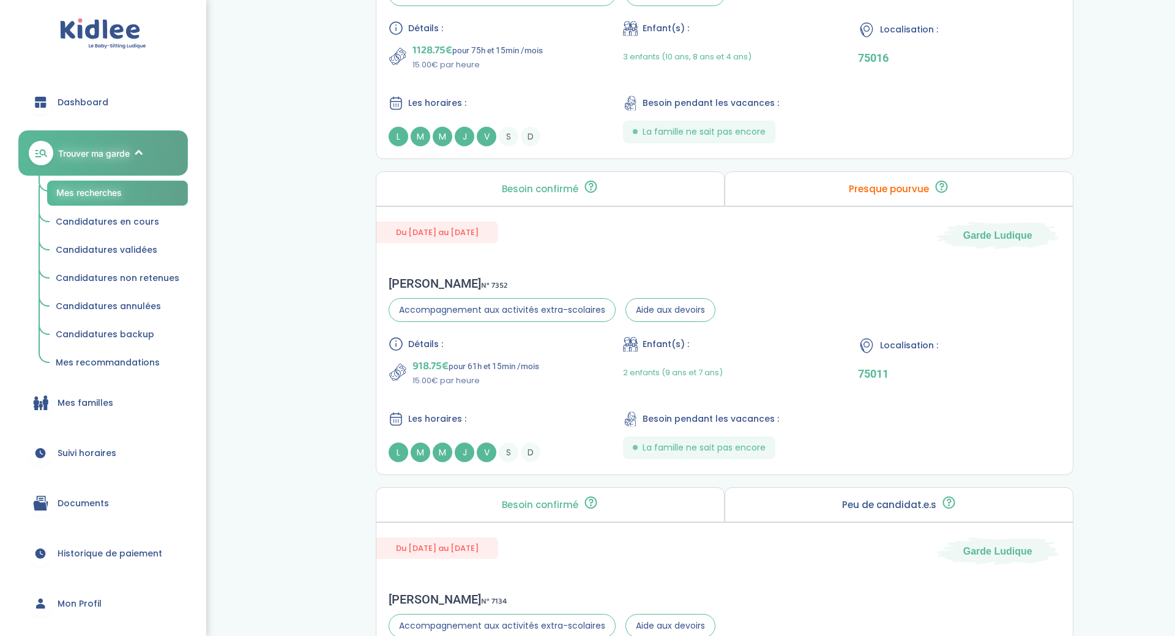
scroll to position [0, 0]
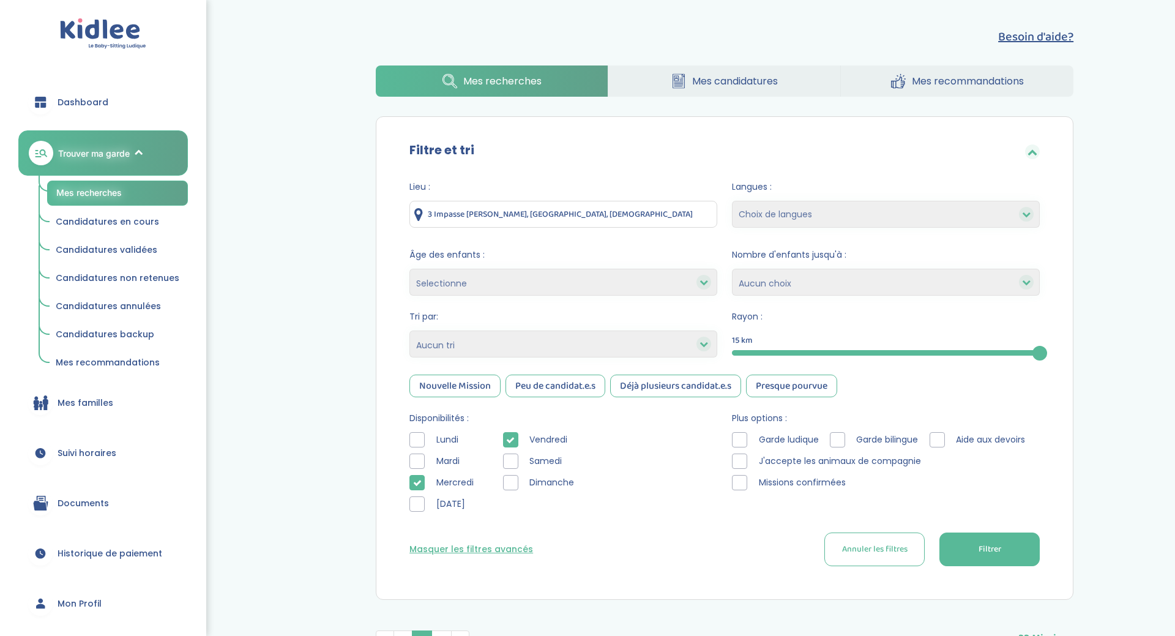
click at [414, 478] on div at bounding box center [417, 482] width 15 height 15
click at [415, 458] on div at bounding box center [417, 461] width 15 height 15
click at [940, 545] on button "Filtrer" at bounding box center [990, 550] width 100 height 34
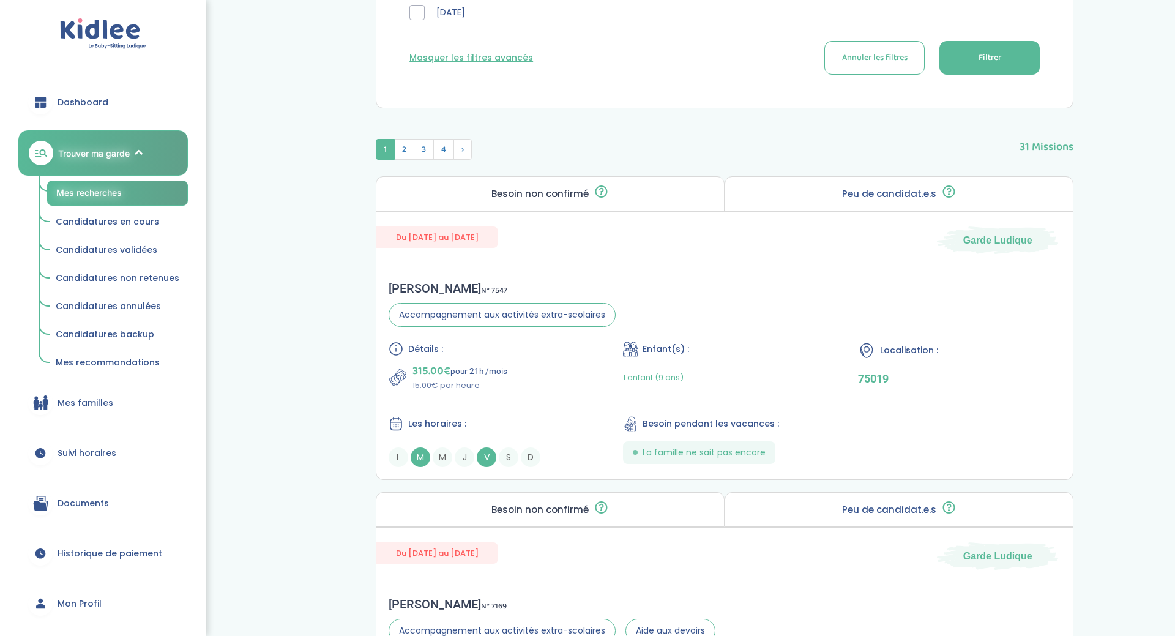
scroll to position [495, 0]
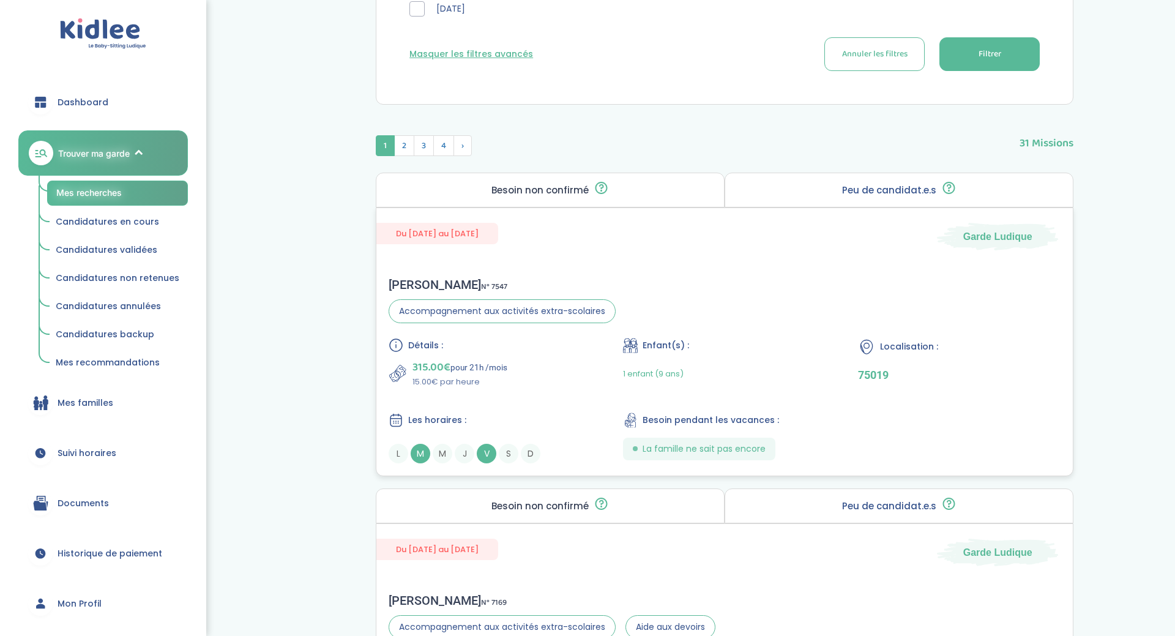
click at [494, 234] on span "Du 09-09-2025 au 08-07-2026" at bounding box center [437, 233] width 122 height 21
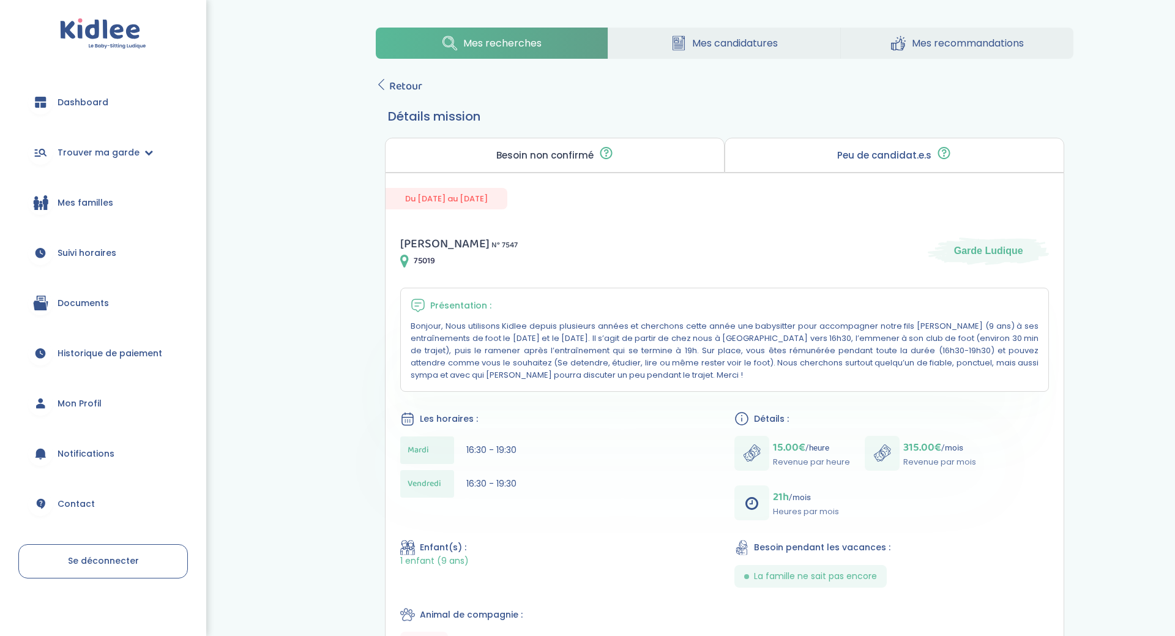
click at [654, 264] on div "[PERSON_NAME] N° 7547 75019 Garde Ludique" at bounding box center [724, 251] width 649 height 34
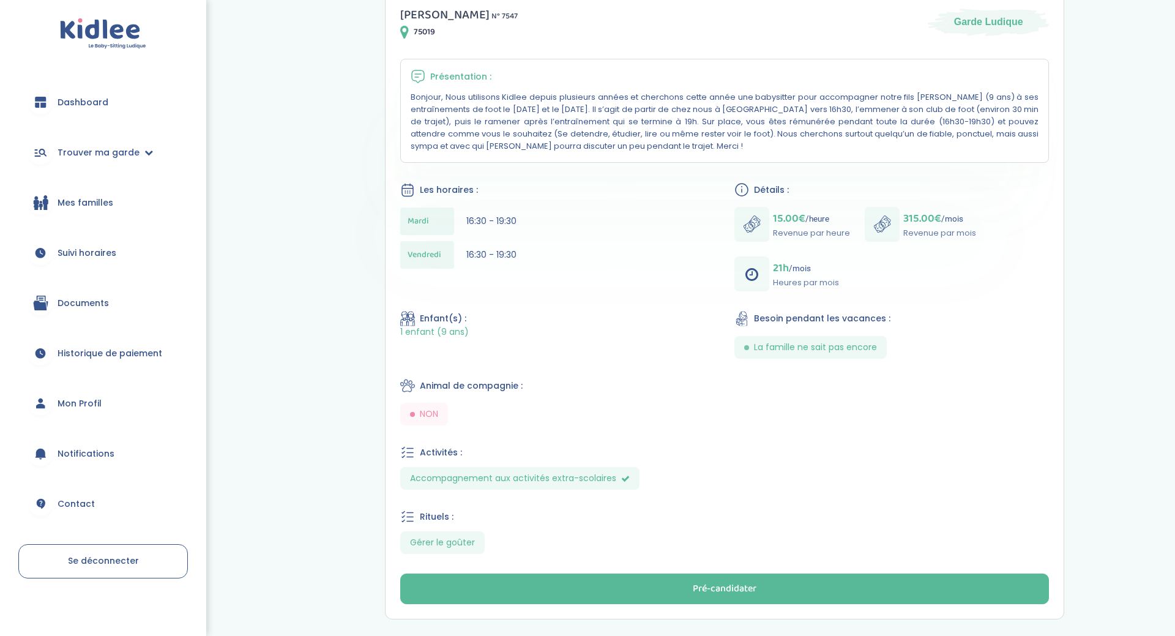
scroll to position [230, 0]
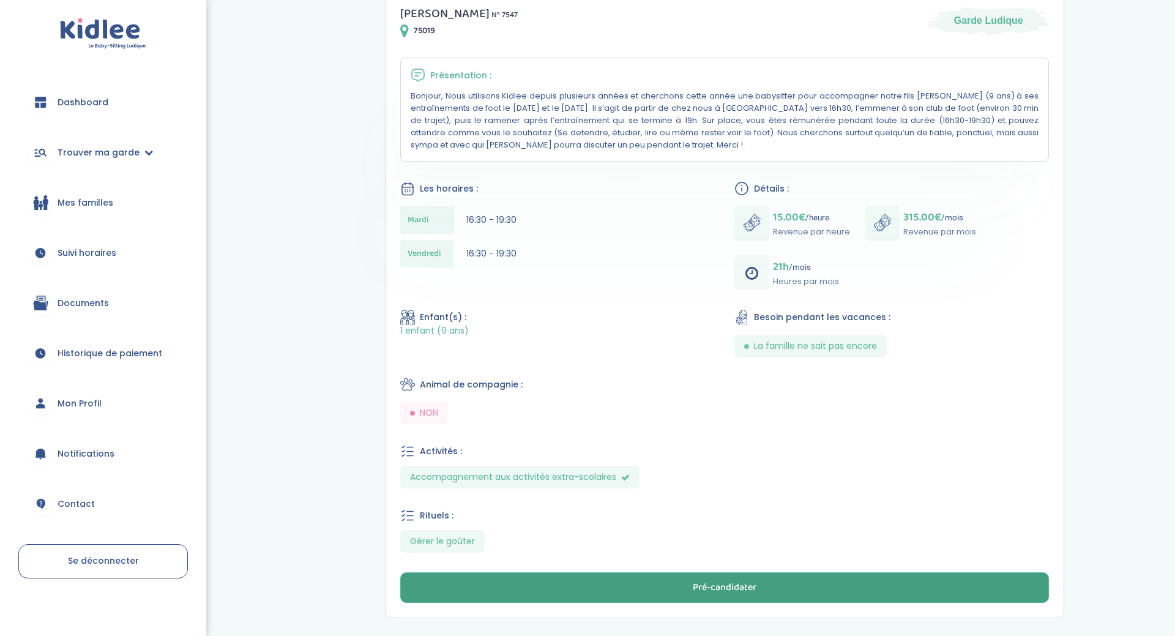
click at [681, 583] on button "Pré-candidater" at bounding box center [724, 587] width 649 height 31
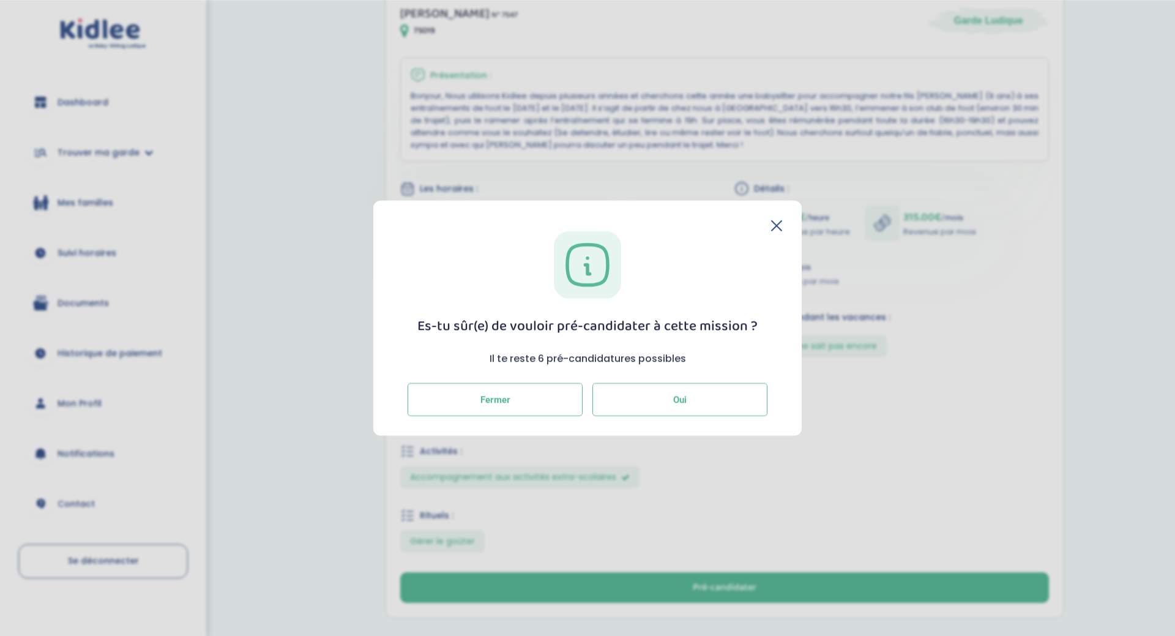
click at [638, 392] on button "Oui" at bounding box center [680, 399] width 175 height 33
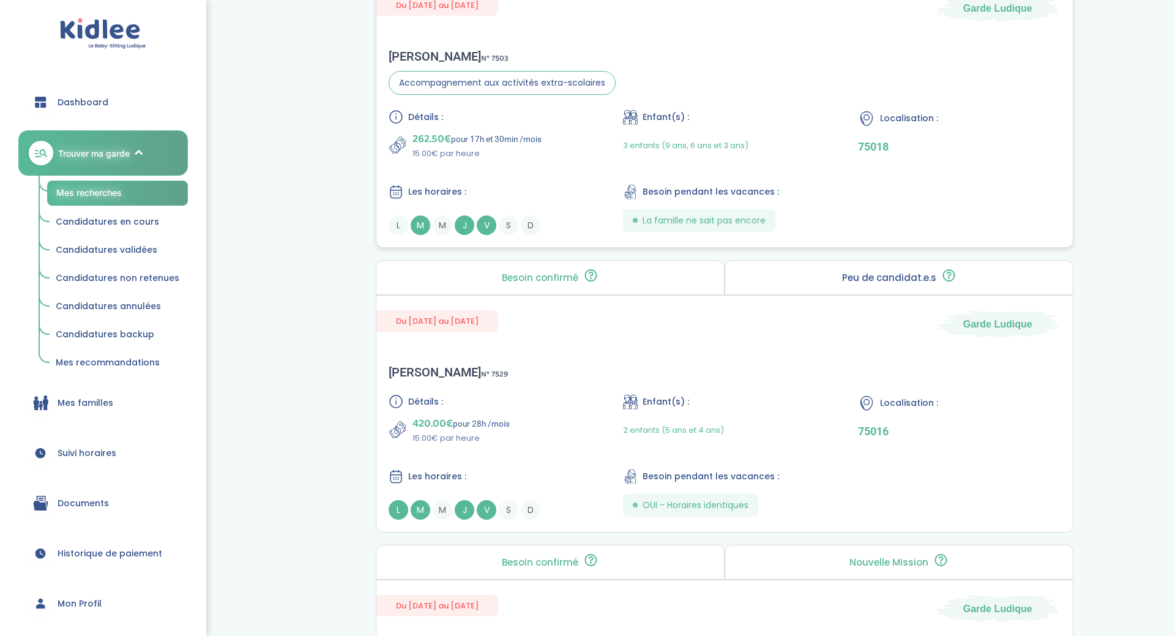
scroll to position [956, 0]
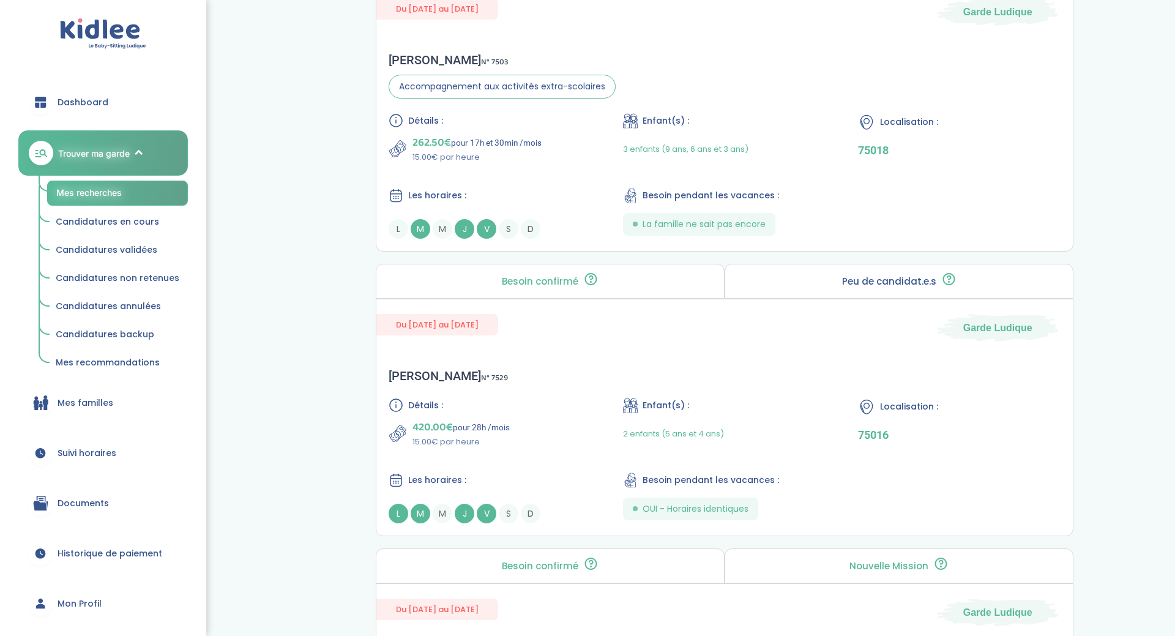
click at [100, 225] on span "Candidatures en cours" at bounding box center [107, 221] width 103 height 12
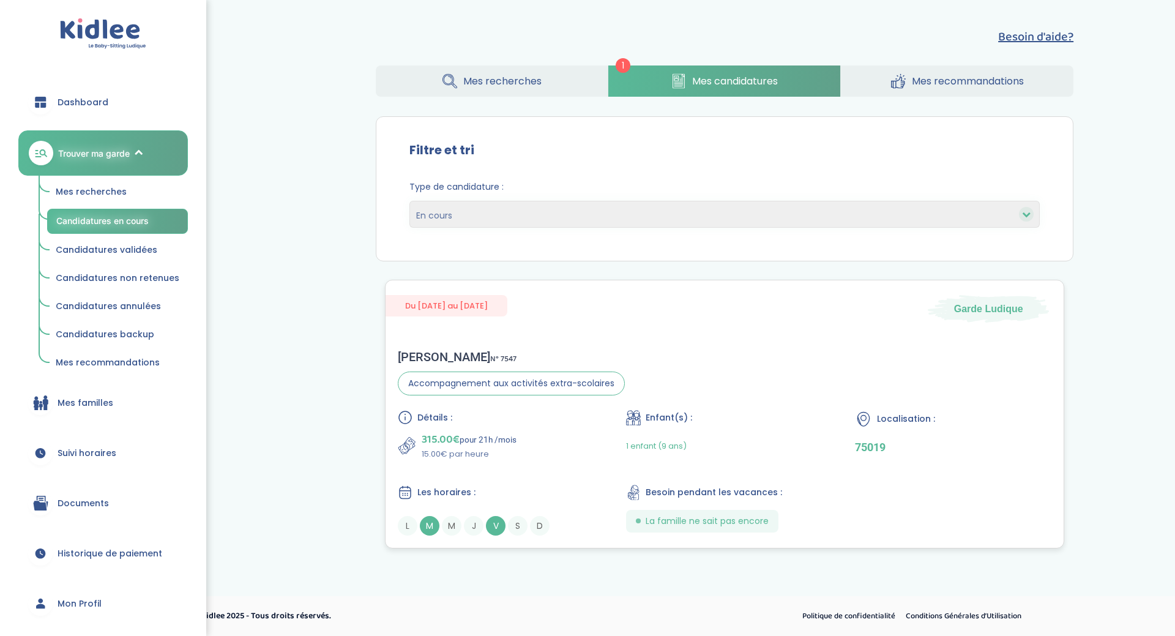
click at [520, 433] on div "315.00€ pour 21h /mois 15.00€ par heure" at bounding box center [496, 445] width 196 height 29
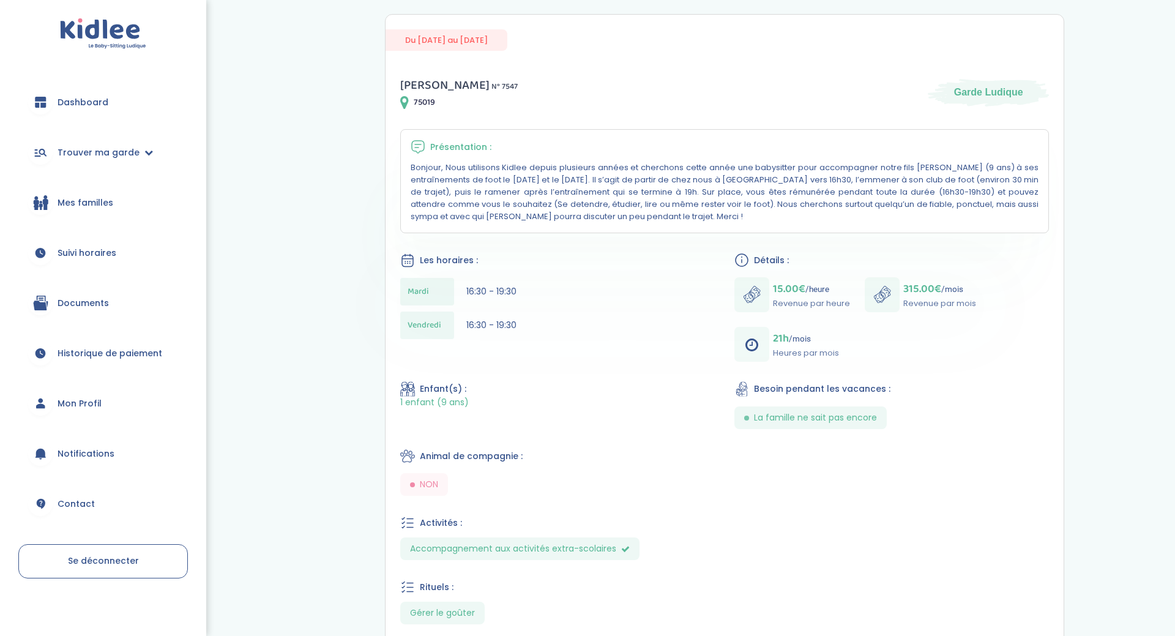
scroll to position [81, 0]
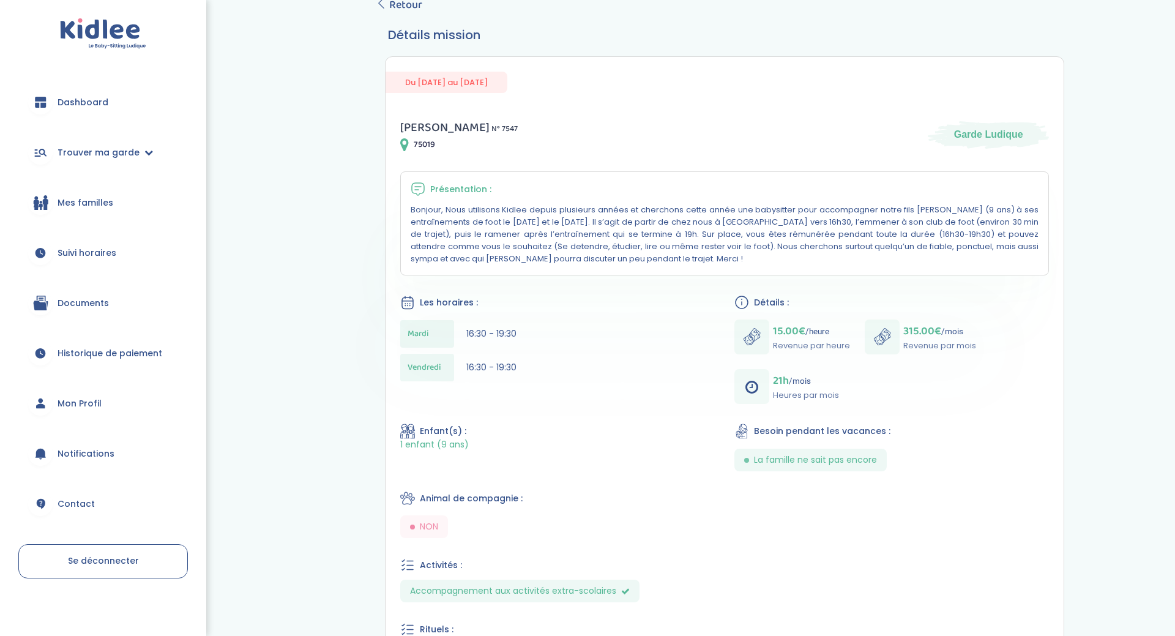
click at [74, 101] on span "Dashboard" at bounding box center [83, 102] width 51 height 13
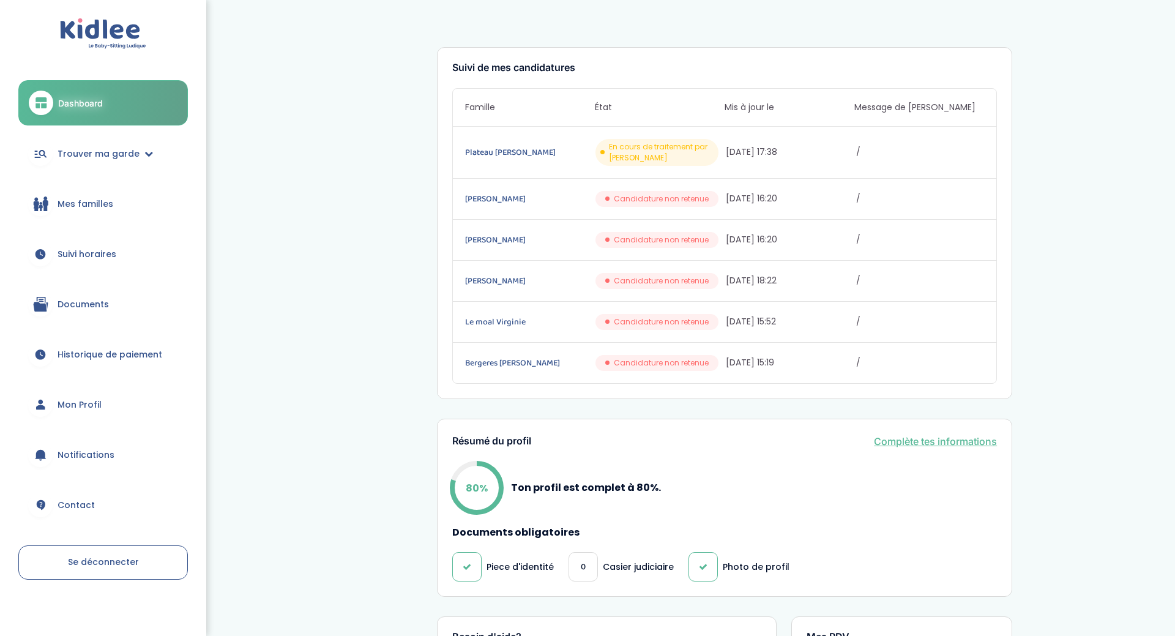
click at [75, 118] on link "Dashboard" at bounding box center [103, 102] width 170 height 45
click at [83, 138] on link "Trouver ma garde" at bounding box center [103, 154] width 170 height 44
click at [491, 158] on link "Plateau Florence Ana" at bounding box center [529, 152] width 128 height 13
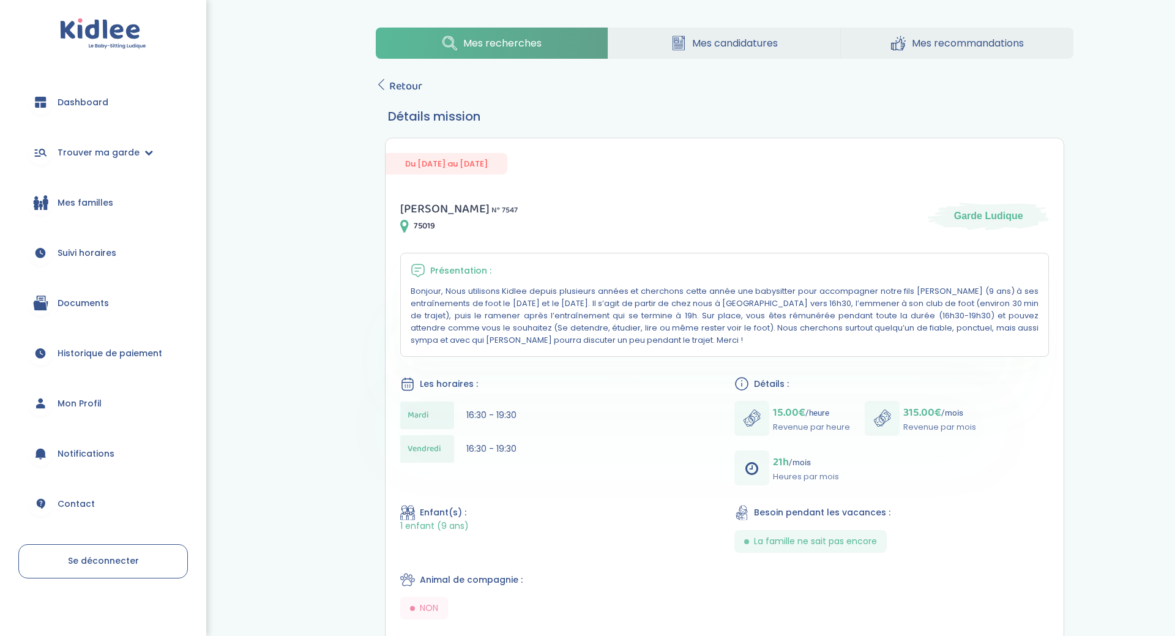
click at [683, 355] on div "Présentation : Bonjour, Nous utilisons Kidlee depuis plusieurs années et cherch…" at bounding box center [724, 305] width 649 height 104
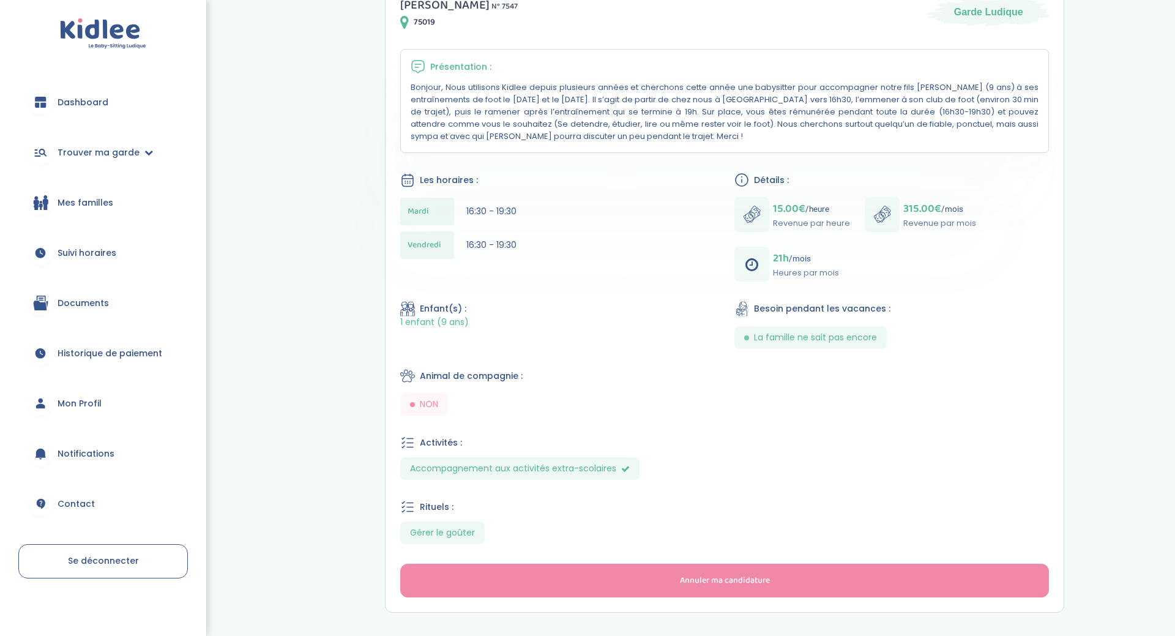
scroll to position [266, 0]
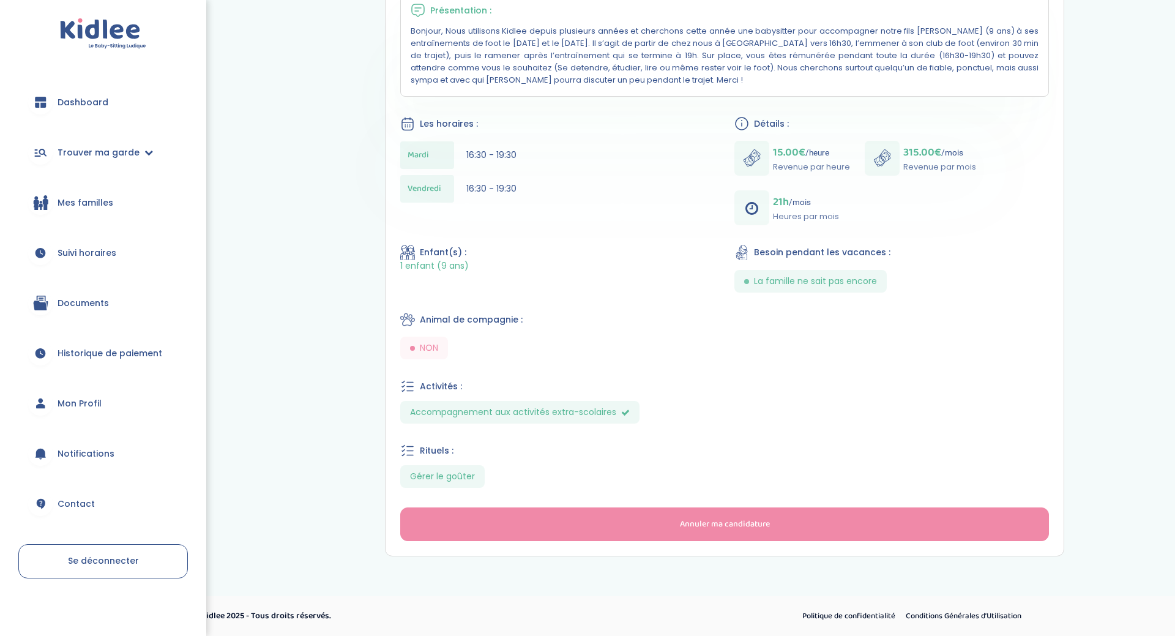
click at [73, 97] on span "Dashboard" at bounding box center [83, 102] width 51 height 13
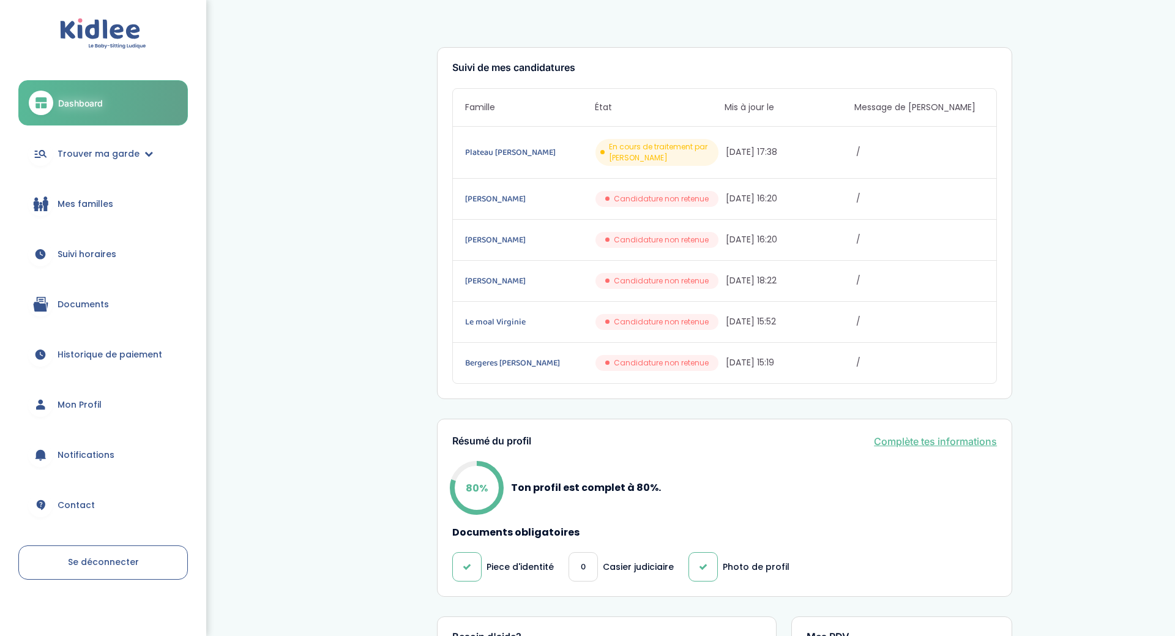
click at [79, 209] on span "Mes familles" at bounding box center [86, 204] width 56 height 13
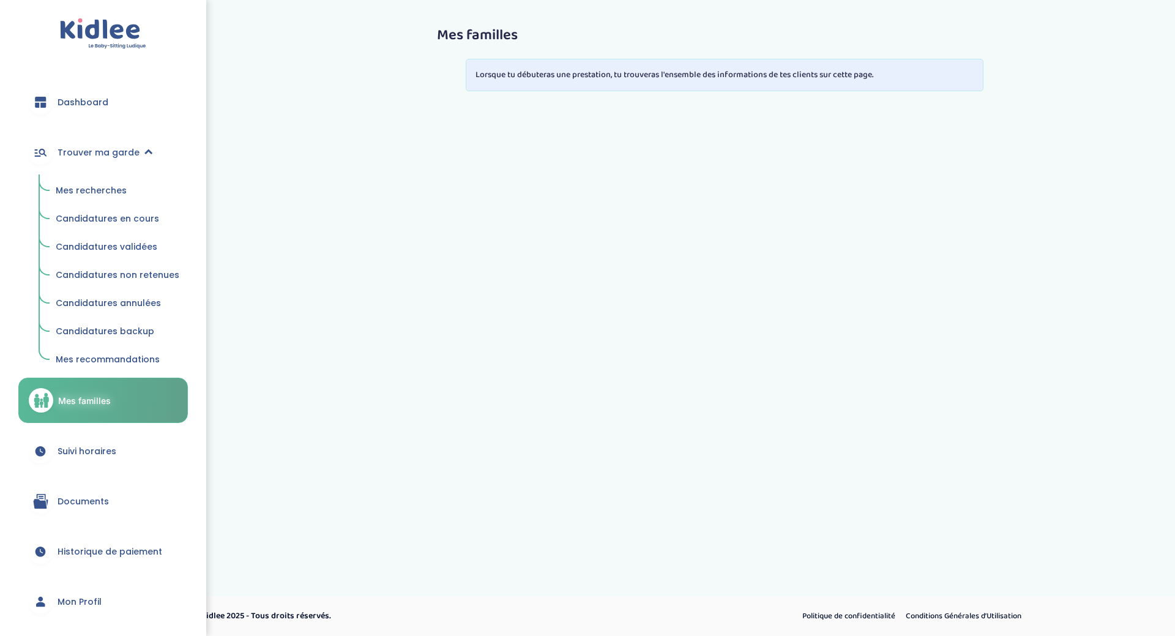
click at [84, 195] on span "Mes recherches" at bounding box center [91, 190] width 71 height 12
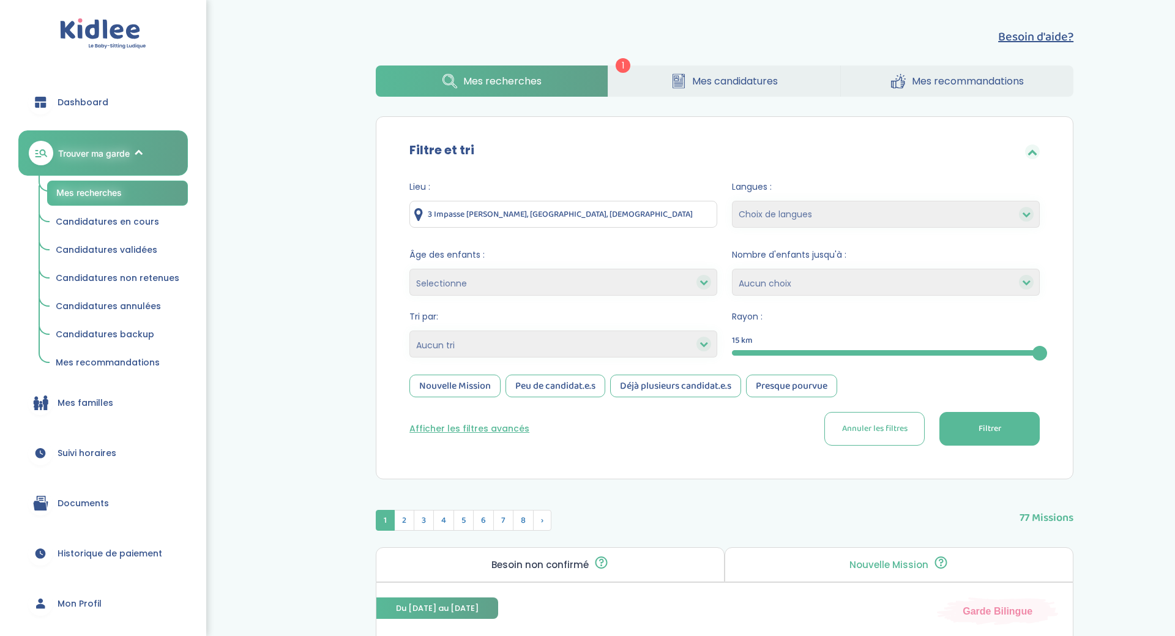
click at [410, 269] on select "Selectionne moins de 3 ans entre 3 et 6 ans plus de 6 ans" at bounding box center [564, 282] width 308 height 27
click at [473, 290] on select "Selectionne moins de 3 ans entre 3 et 6 ans plus de 6 ans" at bounding box center [564, 282] width 308 height 27
click at [410, 331] on select "Heures par semaine (croissant) Heures par semaine (décroissant) Date de démarra…" at bounding box center [564, 344] width 308 height 27
click at [449, 427] on button "Afficher les filtres avancés" at bounding box center [470, 428] width 120 height 13
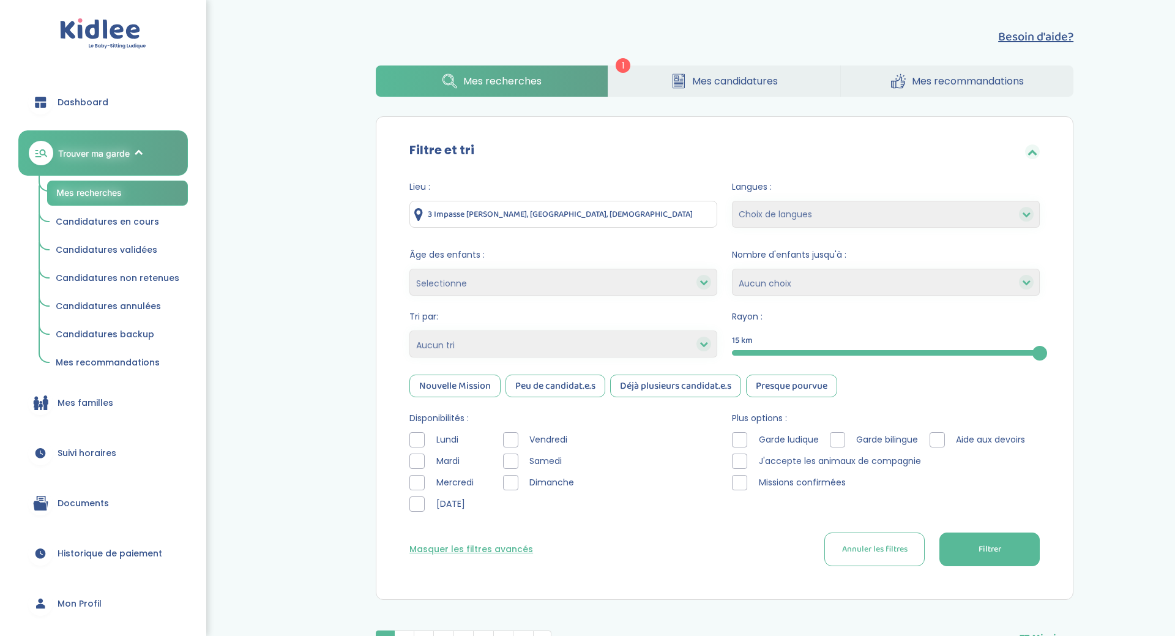
click at [420, 463] on div at bounding box center [417, 461] width 15 height 15
click at [940, 559] on button "Filtrer" at bounding box center [990, 550] width 100 height 34
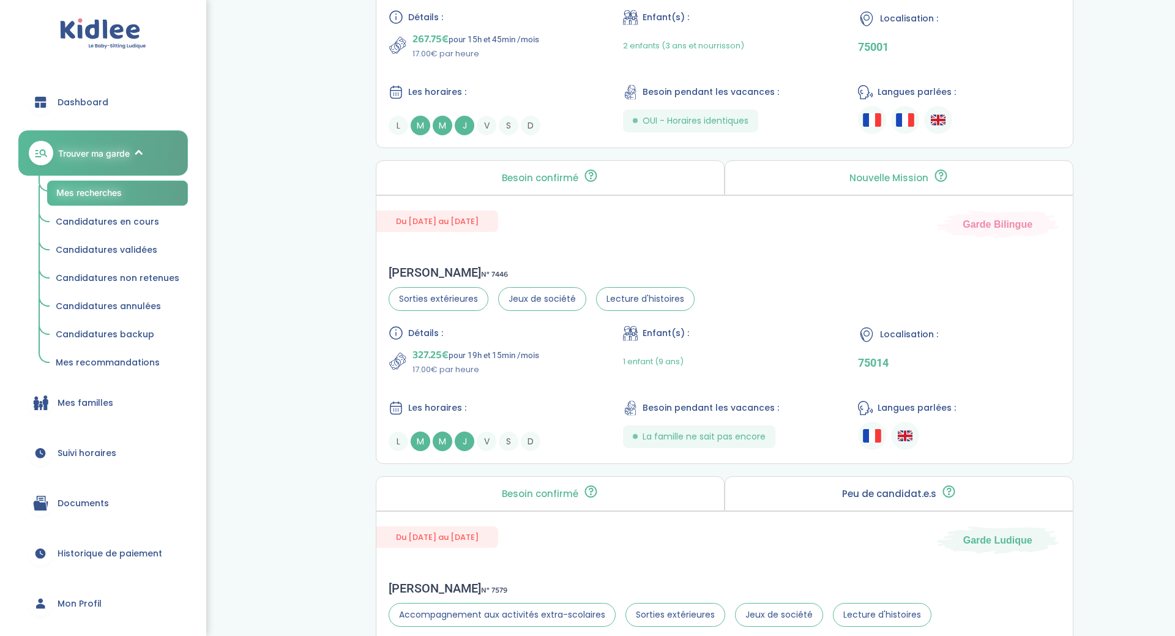
scroll to position [2746, 0]
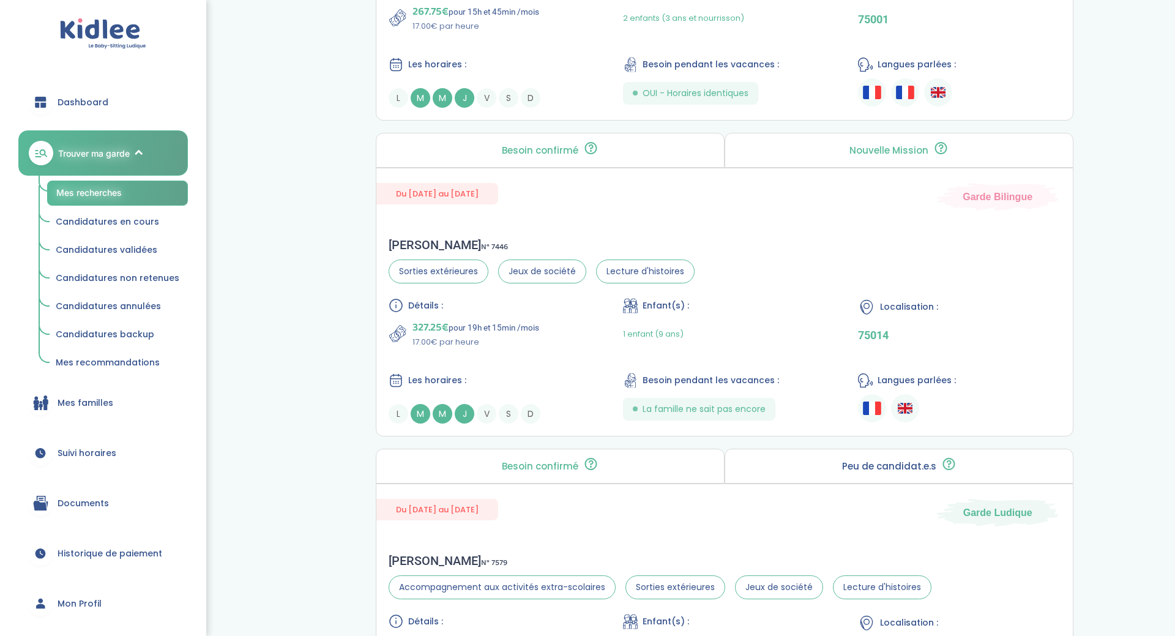
drag, startPoint x: 1175, startPoint y: 292, endPoint x: 1169, endPoint y: 556, distance: 264.5
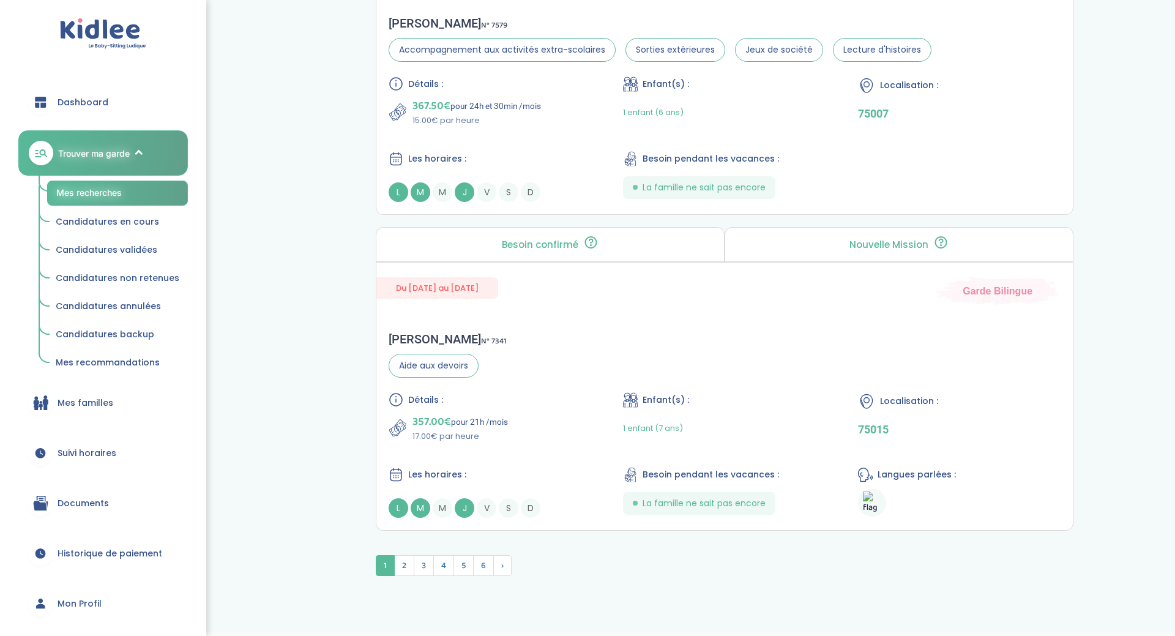
scroll to position [3291, 0]
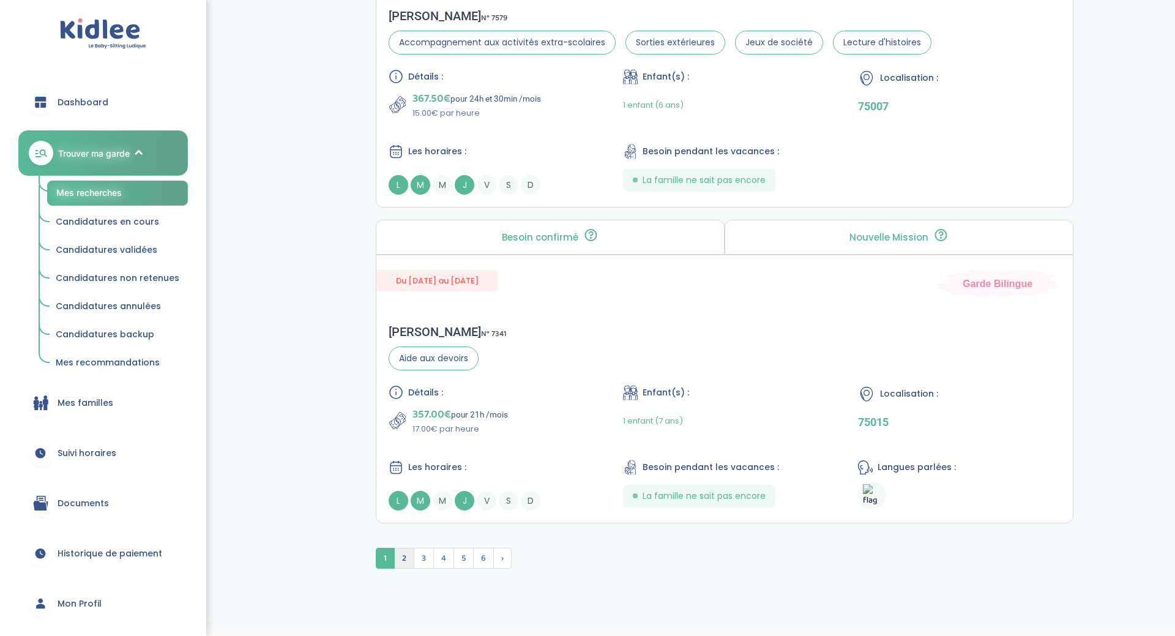
click at [403, 558] on span "2" at bounding box center [404, 558] width 20 height 21
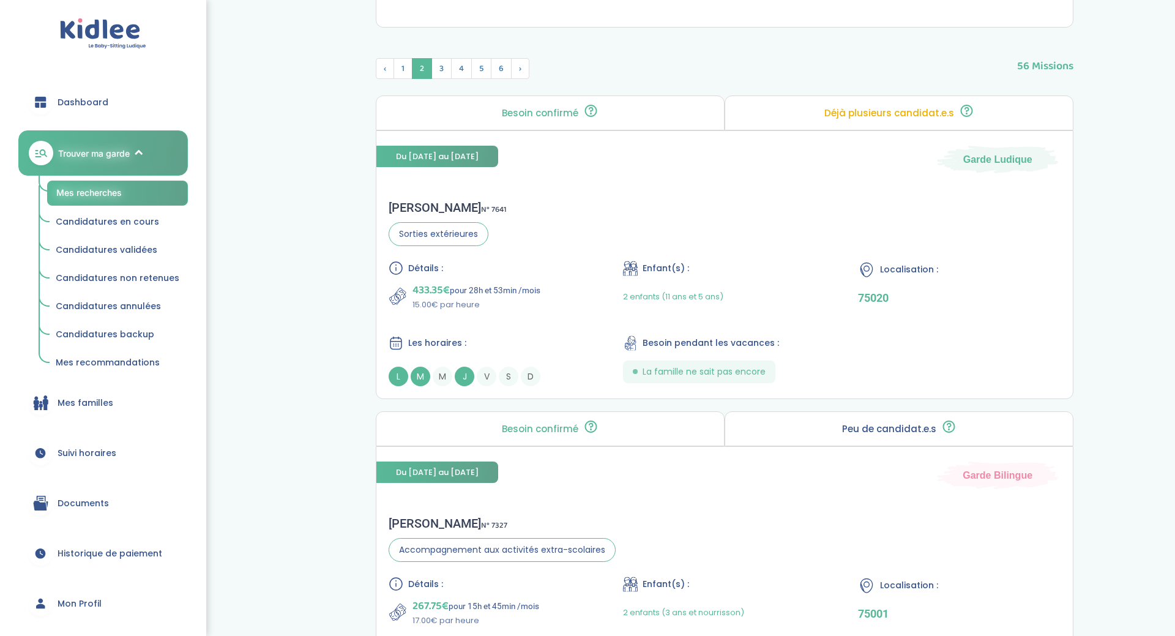
scroll to position [537, 0]
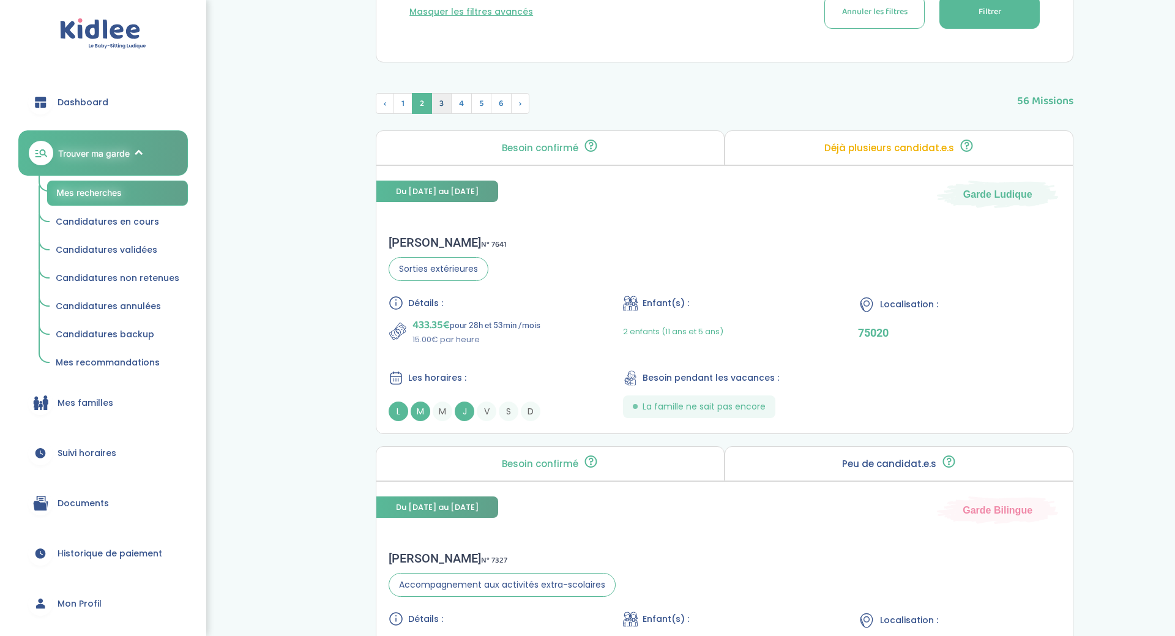
click at [434, 97] on span "3" at bounding box center [442, 103] width 20 height 21
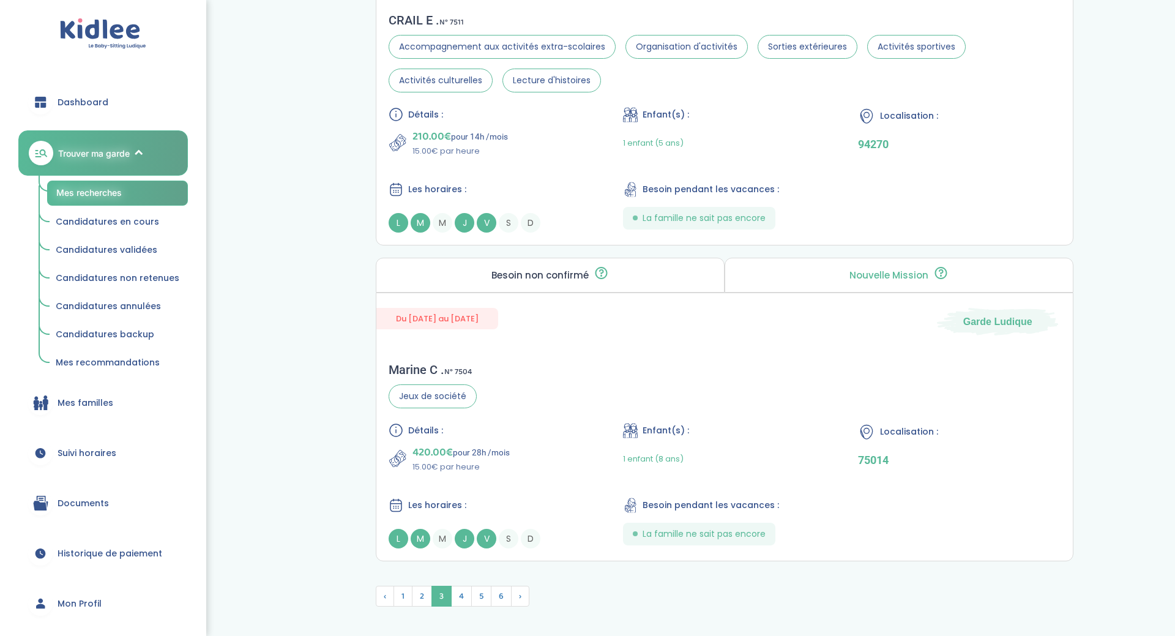
scroll to position [3293, 0]
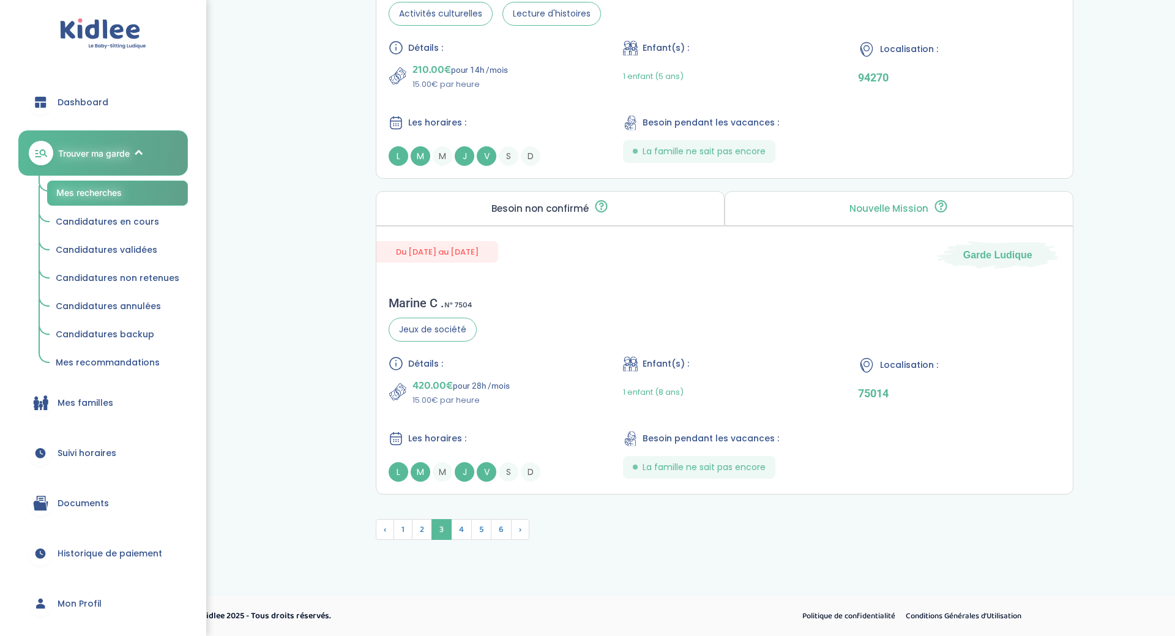
click at [107, 218] on span "Candidatures en cours" at bounding box center [107, 221] width 103 height 12
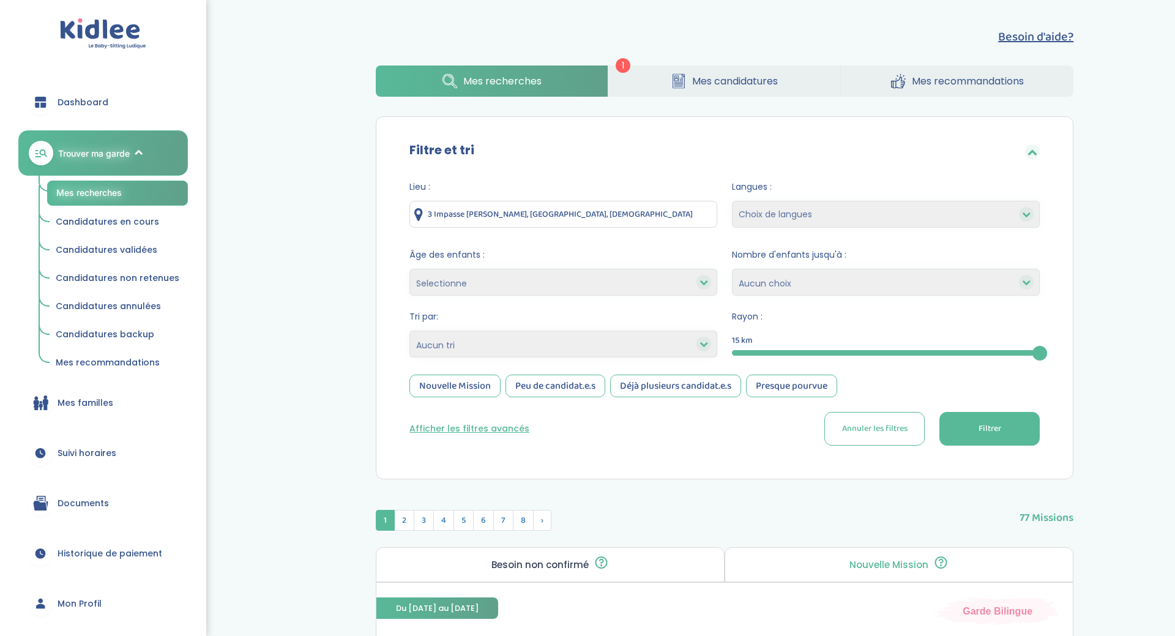
click at [556, 296] on form "Lieu : 3 Impasse [PERSON_NAME], [GEOGRAPHIC_DATA], [DEMOGRAPHIC_DATA] Langues :…" at bounding box center [725, 313] width 630 height 265
click at [460, 436] on div "Afficher les filtres avancés Annuler les filtres Filtrer" at bounding box center [725, 429] width 630 height 34
click at [459, 431] on button "Afficher les filtres avancés" at bounding box center [470, 428] width 120 height 13
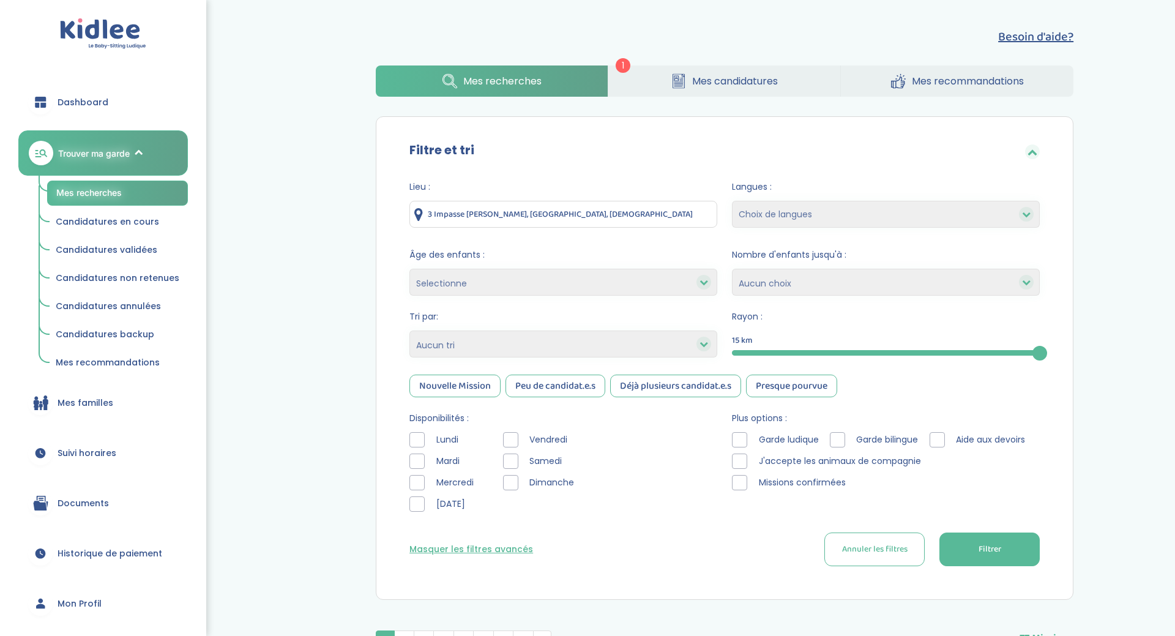
click at [415, 479] on div at bounding box center [417, 482] width 15 height 15
click at [940, 534] on button "Filtrer" at bounding box center [990, 550] width 100 height 34
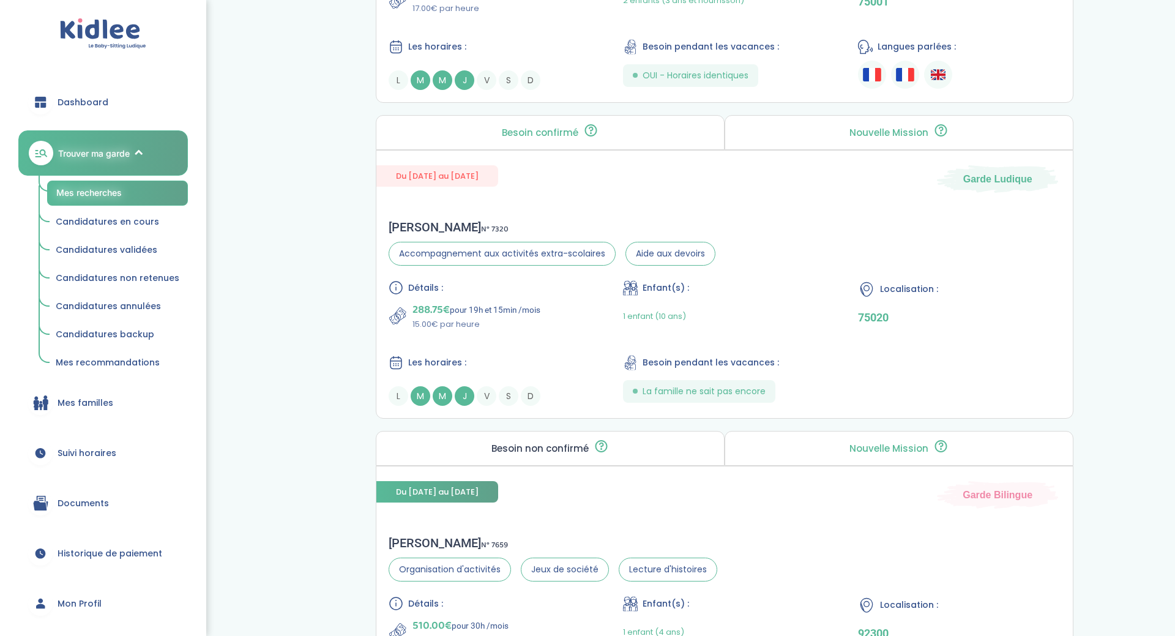
scroll to position [2789, 0]
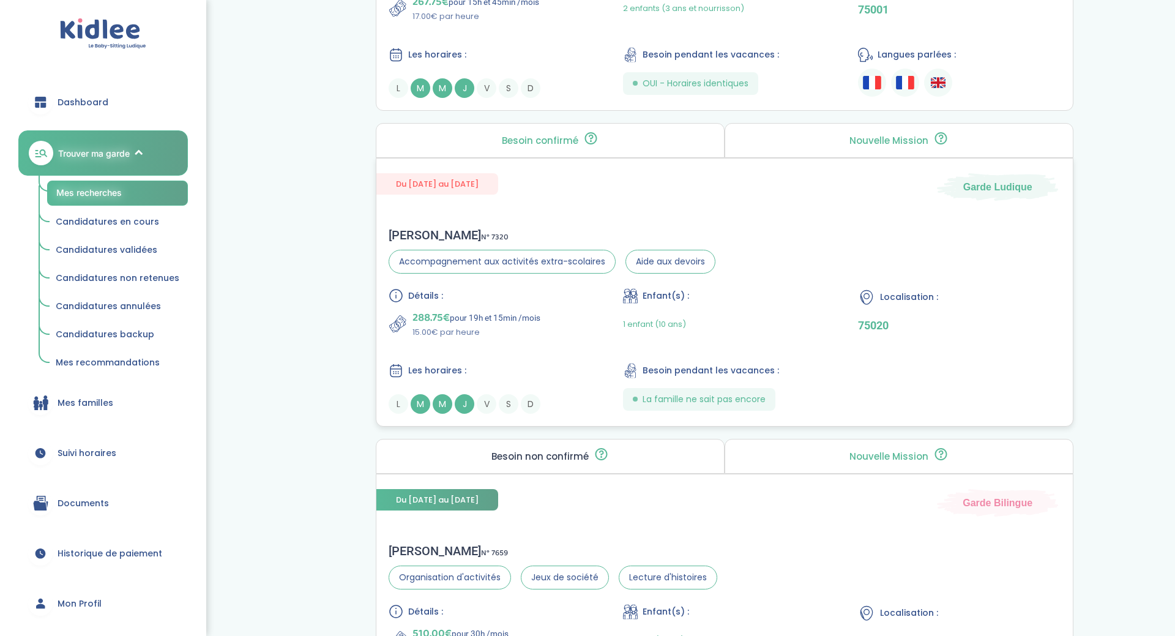
click at [439, 185] on span "Du [DATE] au [DATE]" at bounding box center [437, 183] width 122 height 21
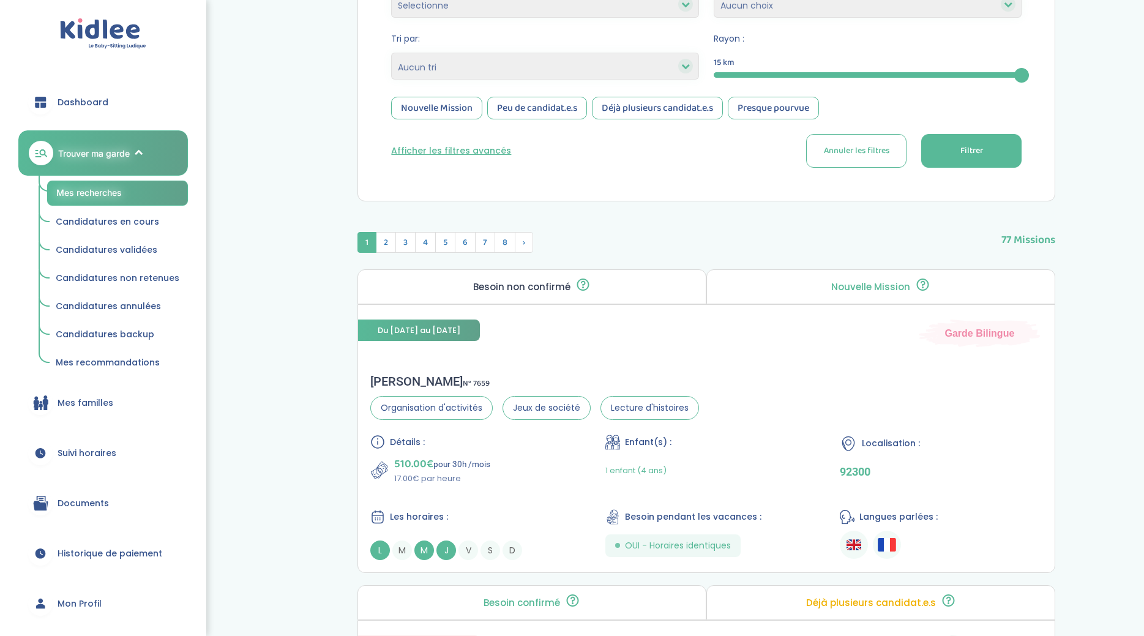
scroll to position [893, 0]
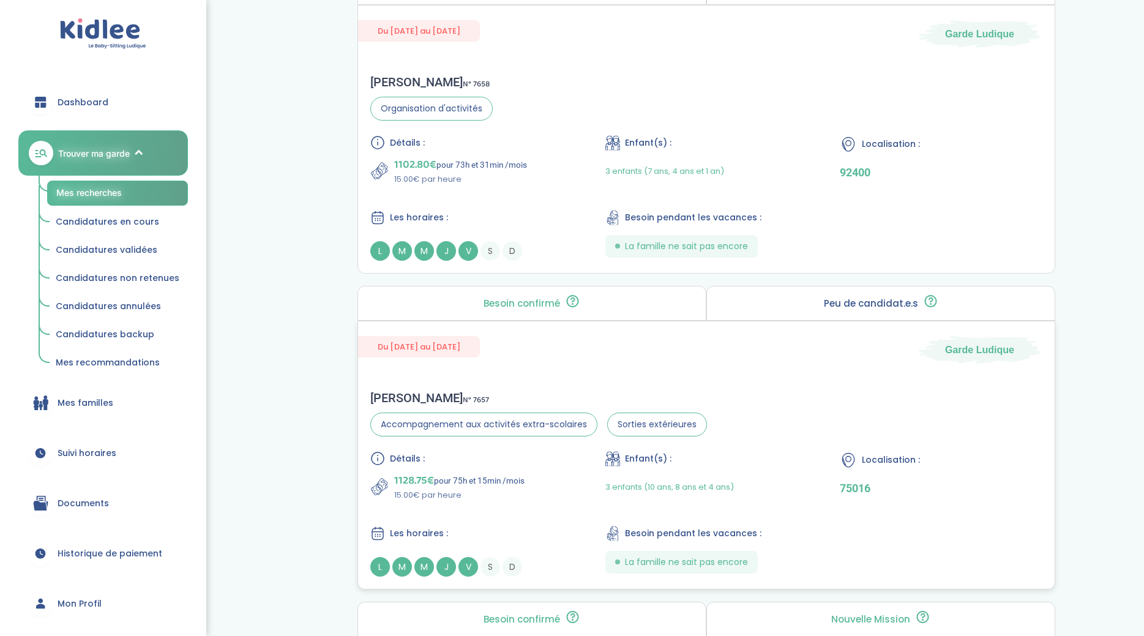
click at [616, 342] on div "Du 04-07-2025 au 29-09-2025 Garde Ludique" at bounding box center [706, 342] width 697 height 42
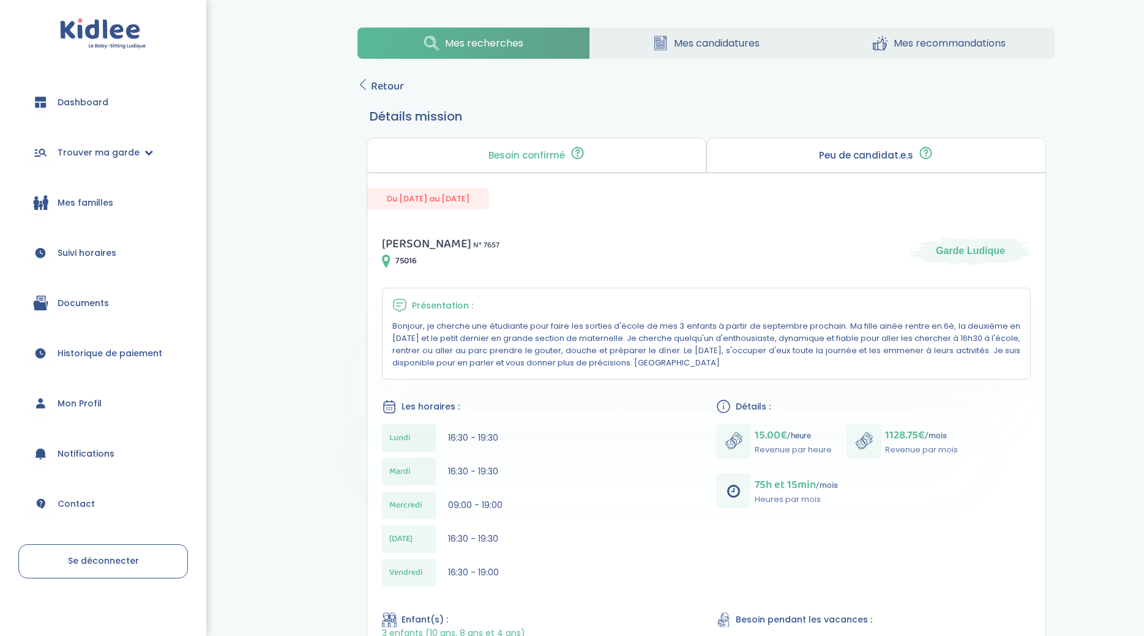
click at [680, 44] on span "Mes candidatures" at bounding box center [717, 43] width 86 height 15
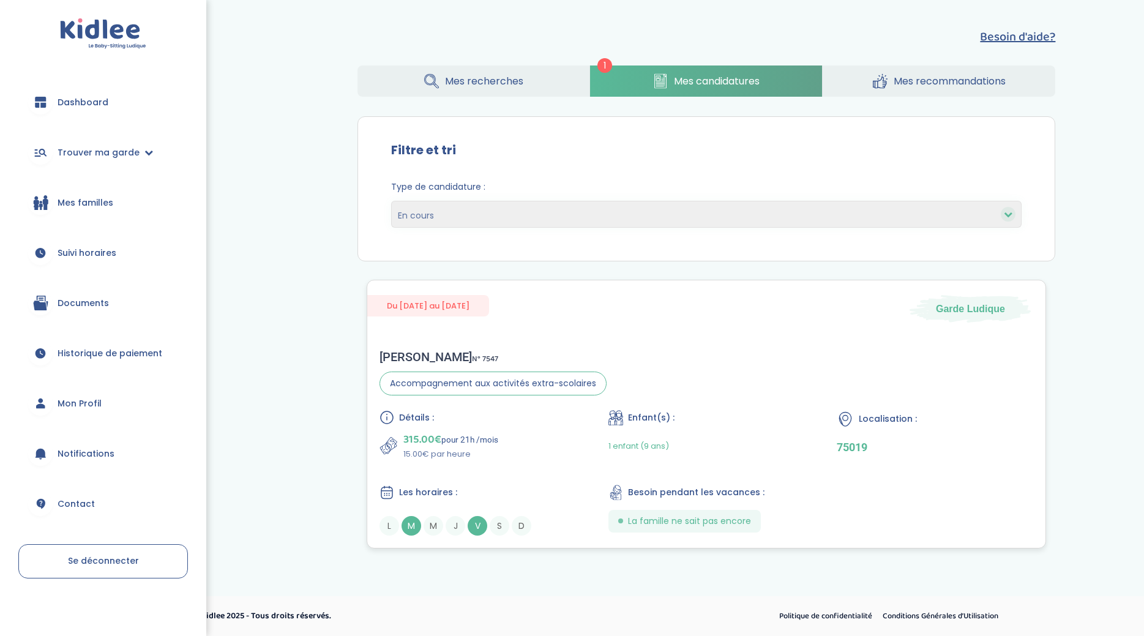
click at [589, 374] on span "Accompagnement aux activités extra-scolaires" at bounding box center [493, 384] width 227 height 24
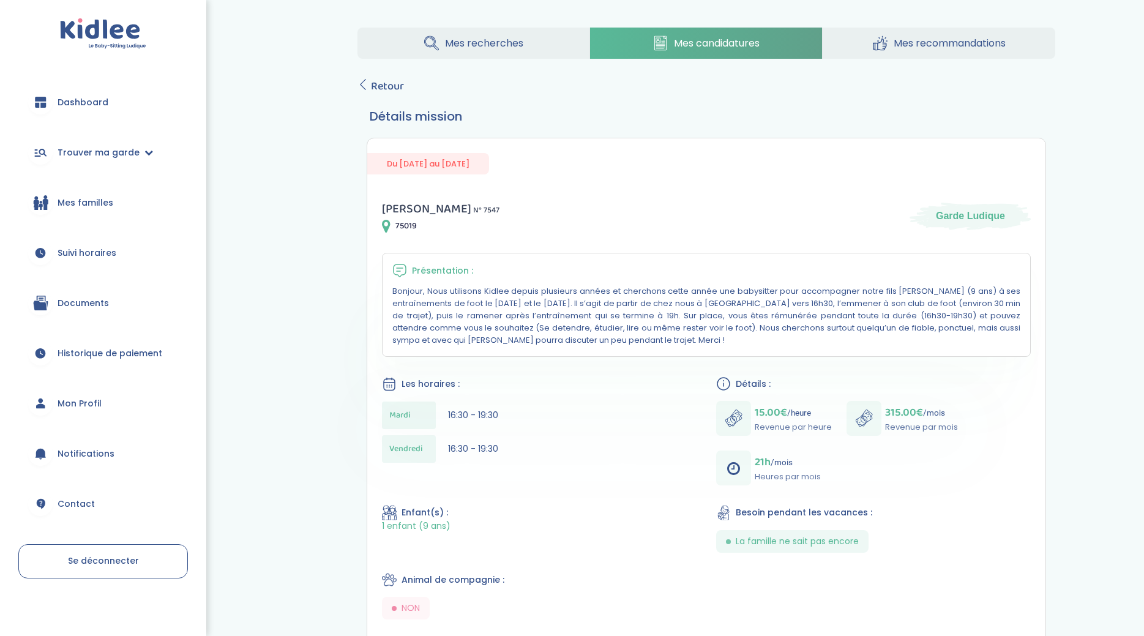
click at [82, 108] on span "Dashboard" at bounding box center [83, 102] width 51 height 13
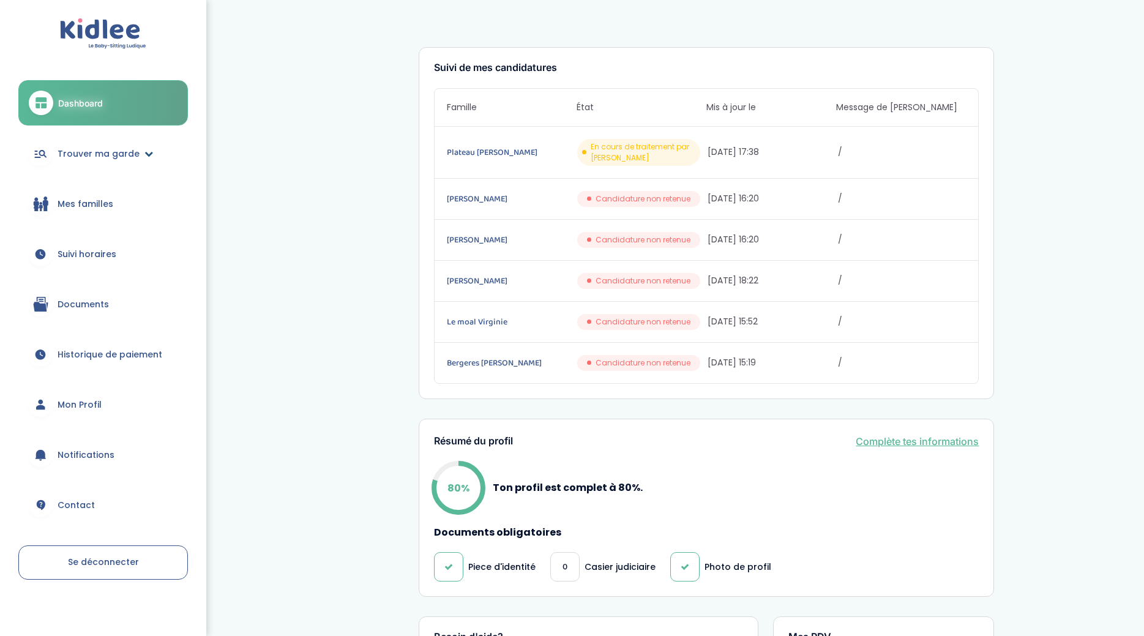
click at [99, 165] on link "Trouver ma garde" at bounding box center [103, 154] width 170 height 44
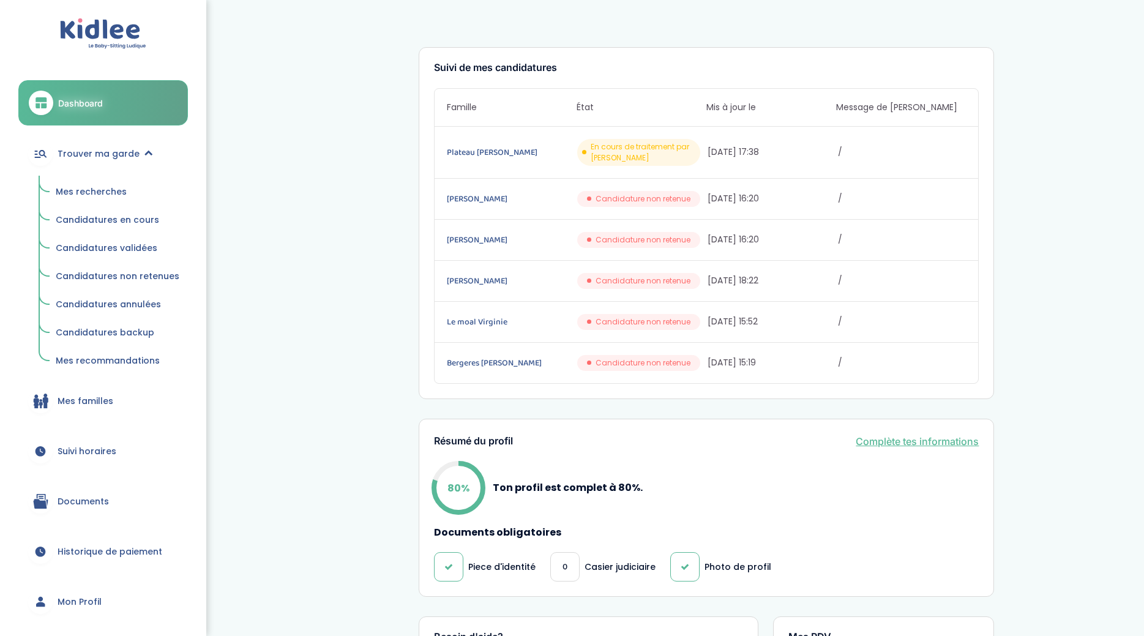
click at [94, 223] on span "Candidatures en cours" at bounding box center [107, 220] width 103 height 12
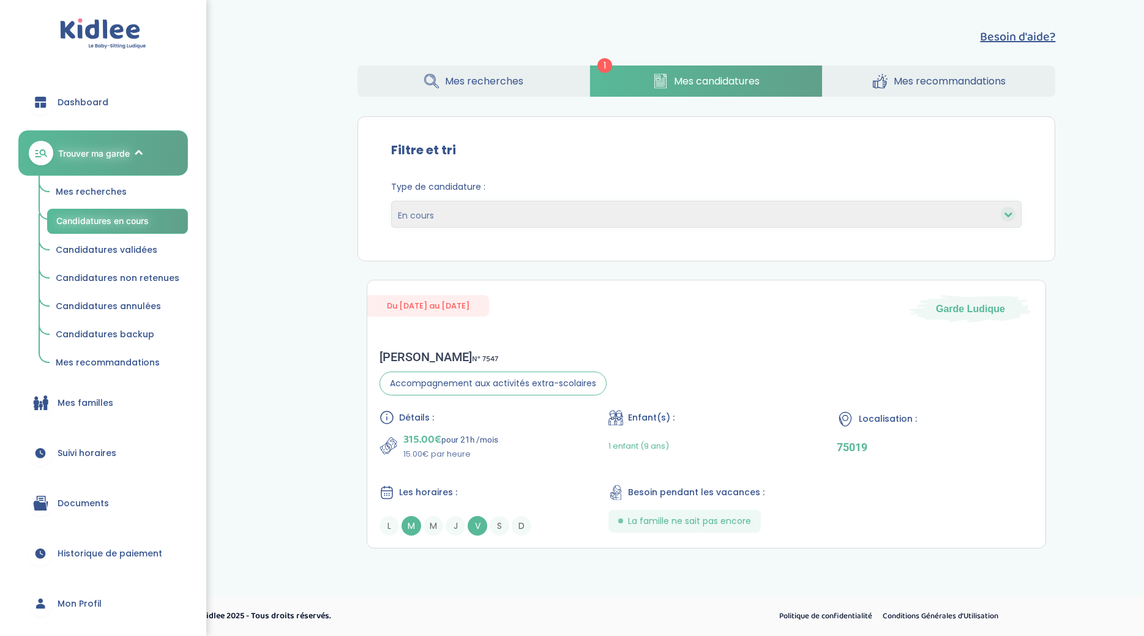
click at [80, 195] on span "Mes recherches" at bounding box center [91, 191] width 71 height 12
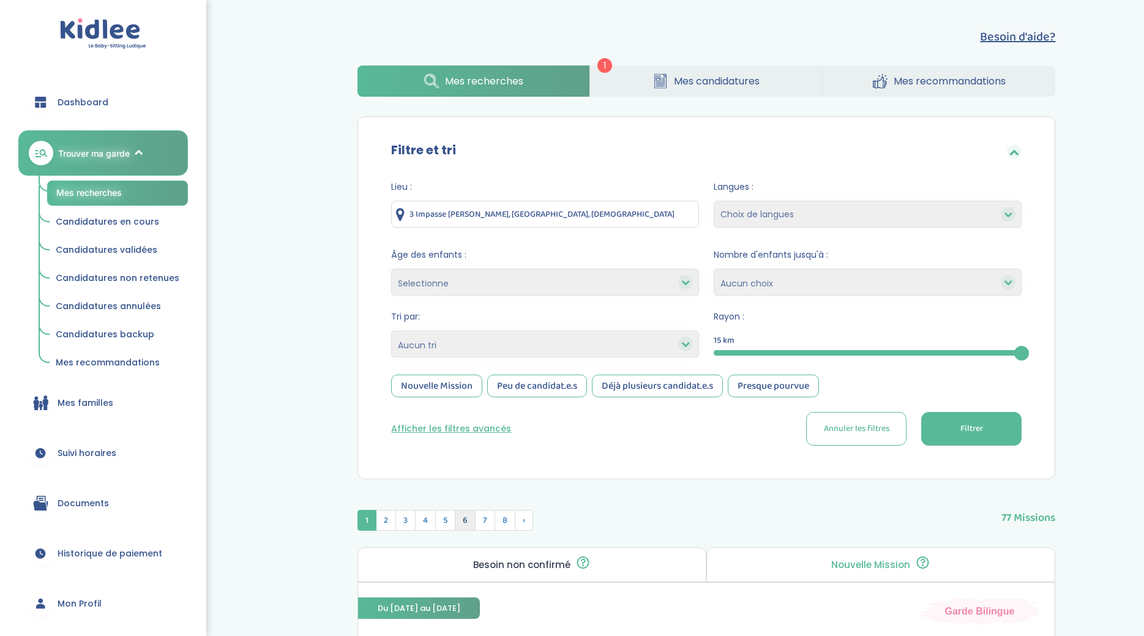
click at [473, 517] on span "6" at bounding box center [465, 520] width 21 height 21
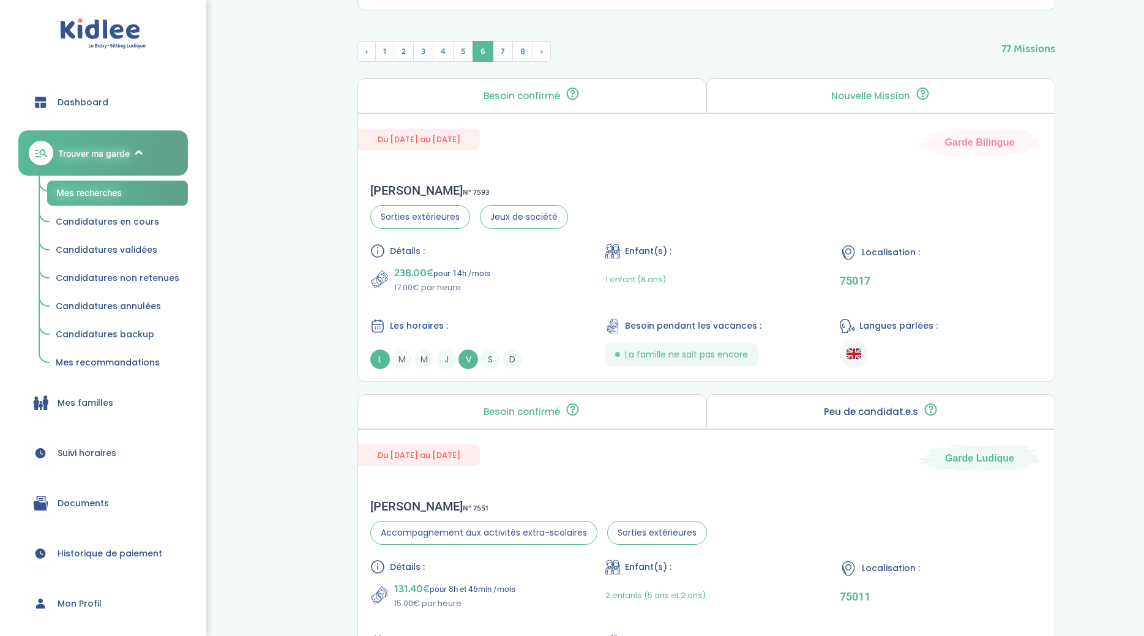
scroll to position [465, 0]
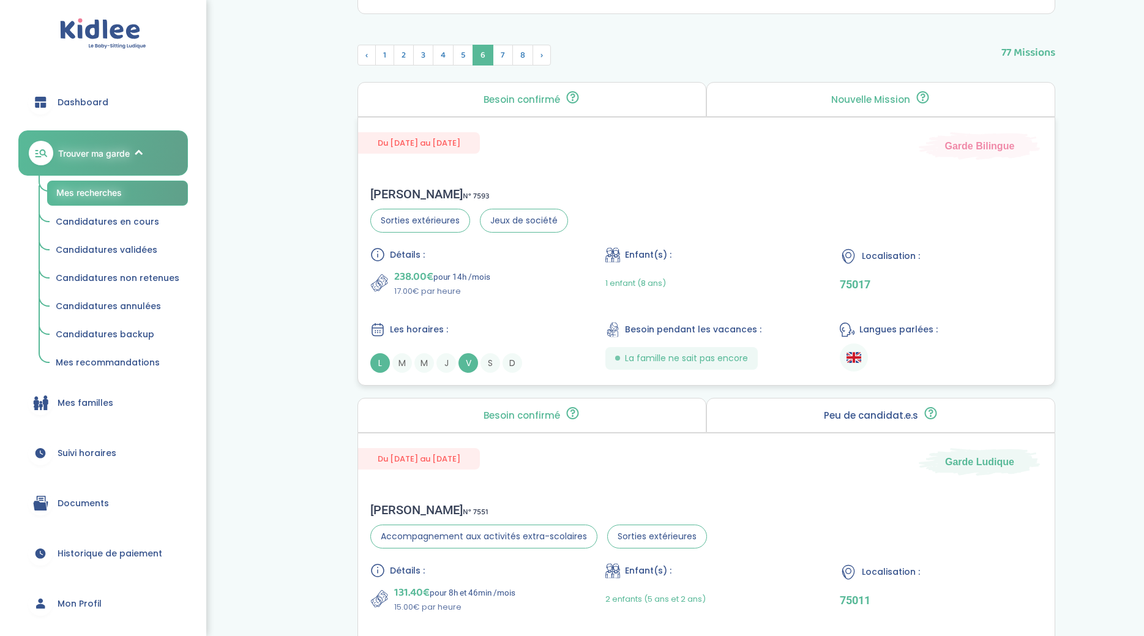
click at [473, 149] on span "Du [DATE] au [DATE]" at bounding box center [419, 142] width 122 height 21
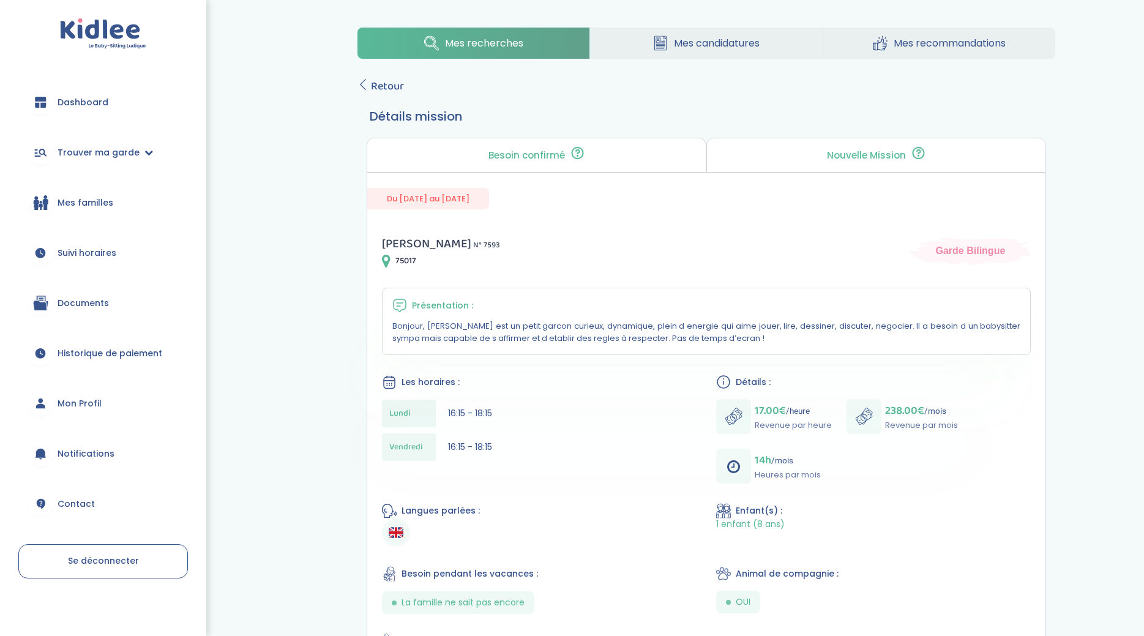
click at [354, 83] on div "Mes recherches Mes candidatures Mes recommandations Retour Détails mission Beso…" at bounding box center [706, 482] width 735 height 928
click at [375, 78] on div "Mes recherches Mes candidatures Mes recommandations Retour Détails mission Beso…" at bounding box center [706, 482] width 735 height 928
click at [389, 88] on span "Retour" at bounding box center [387, 86] width 33 height 17
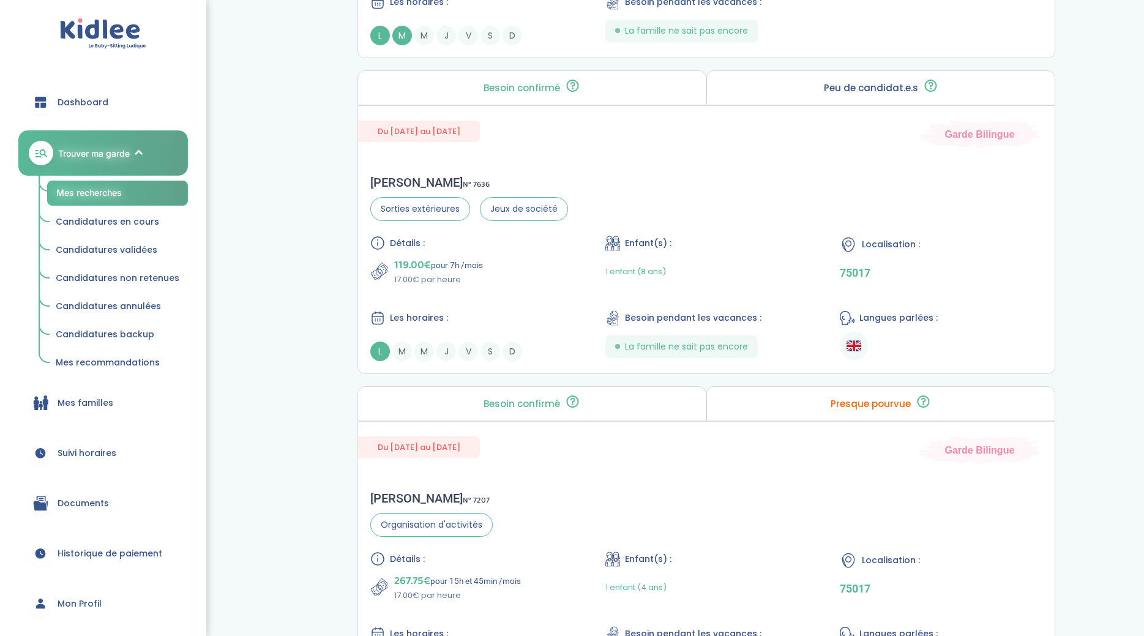
scroll to position [3170, 0]
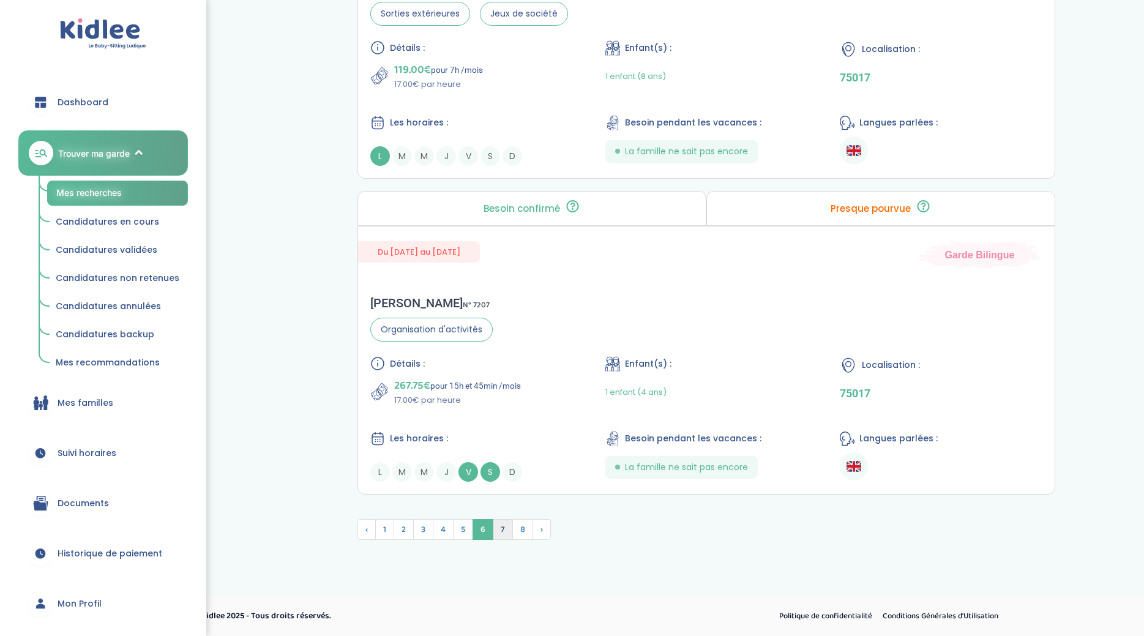
click at [498, 525] on span "7" at bounding box center [503, 529] width 20 height 21
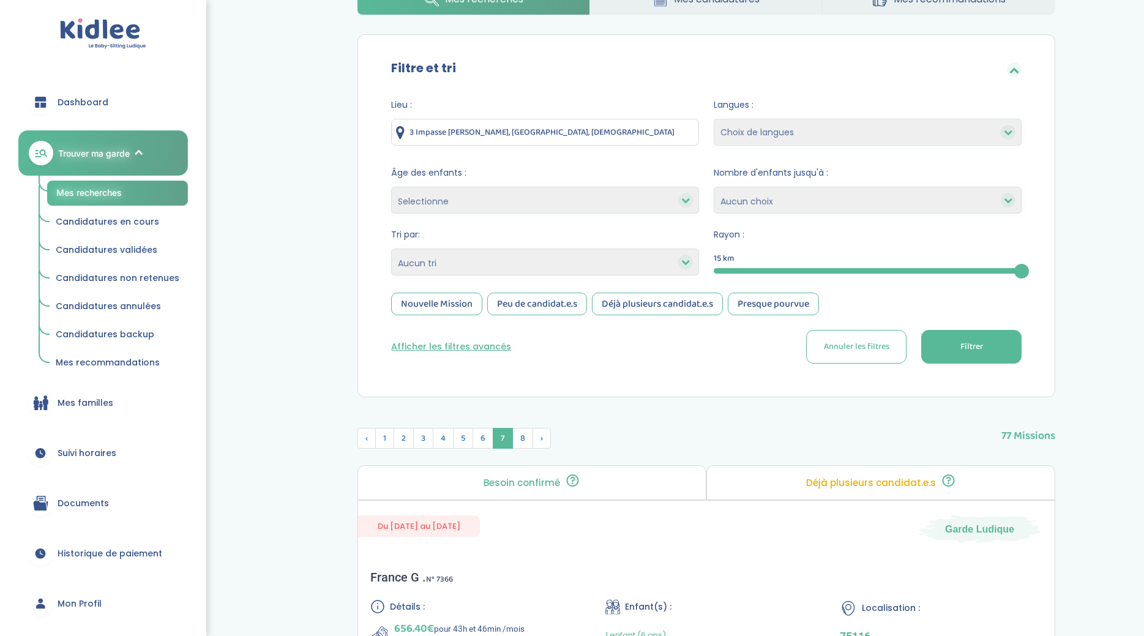
scroll to position [30, 0]
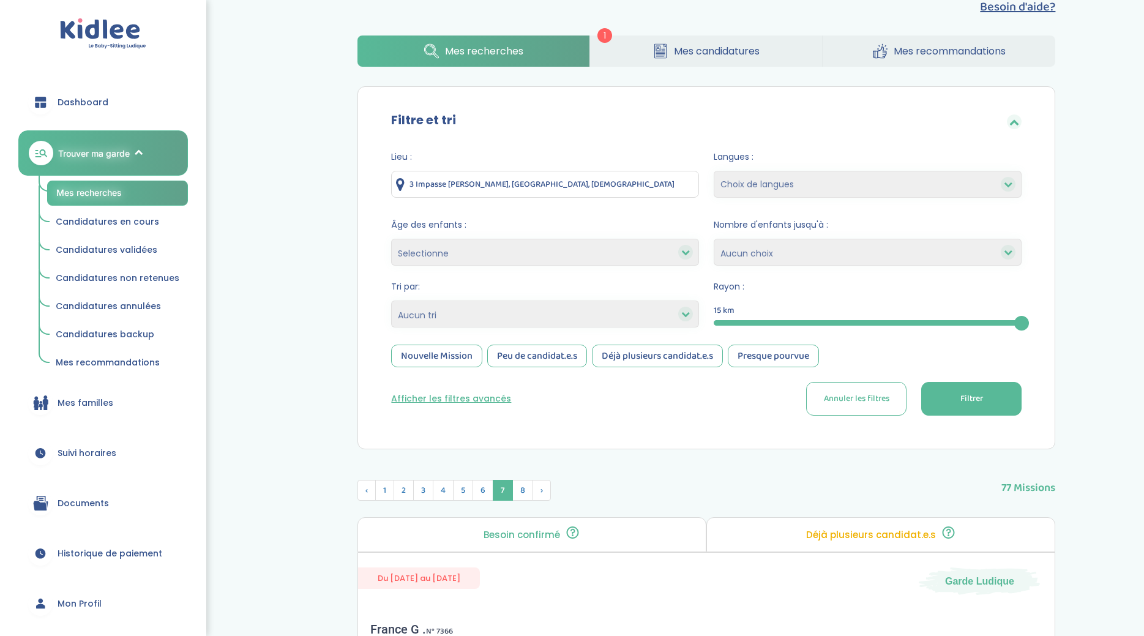
click at [523, 487] on span "8" at bounding box center [522, 490] width 21 height 21
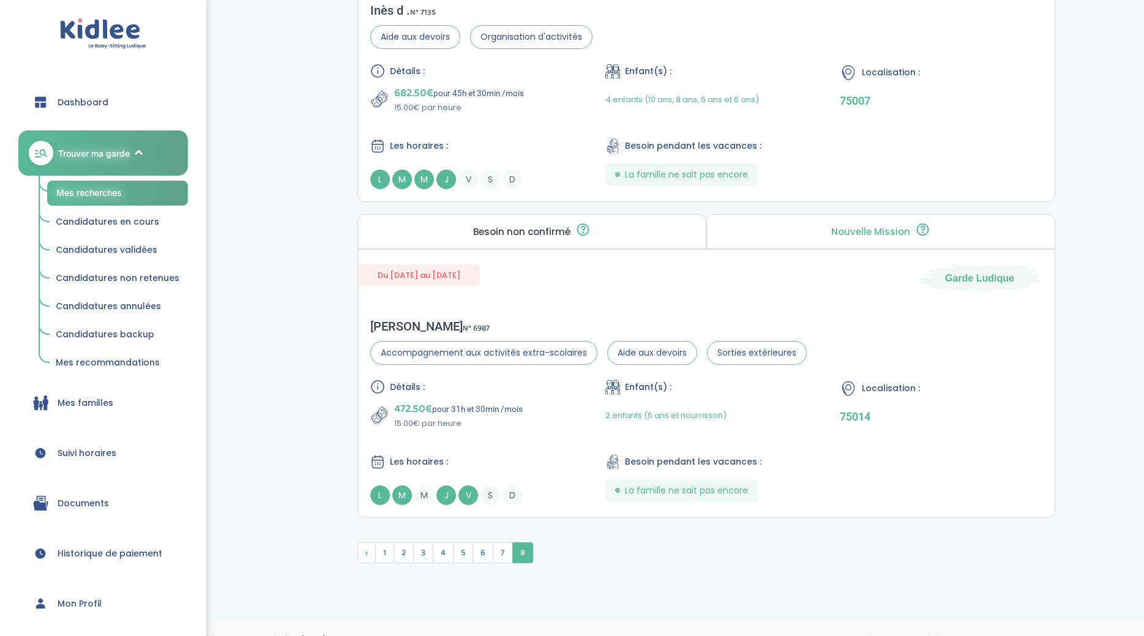
scroll to position [2253, 0]
